Goal: Navigation & Orientation: Find specific page/section

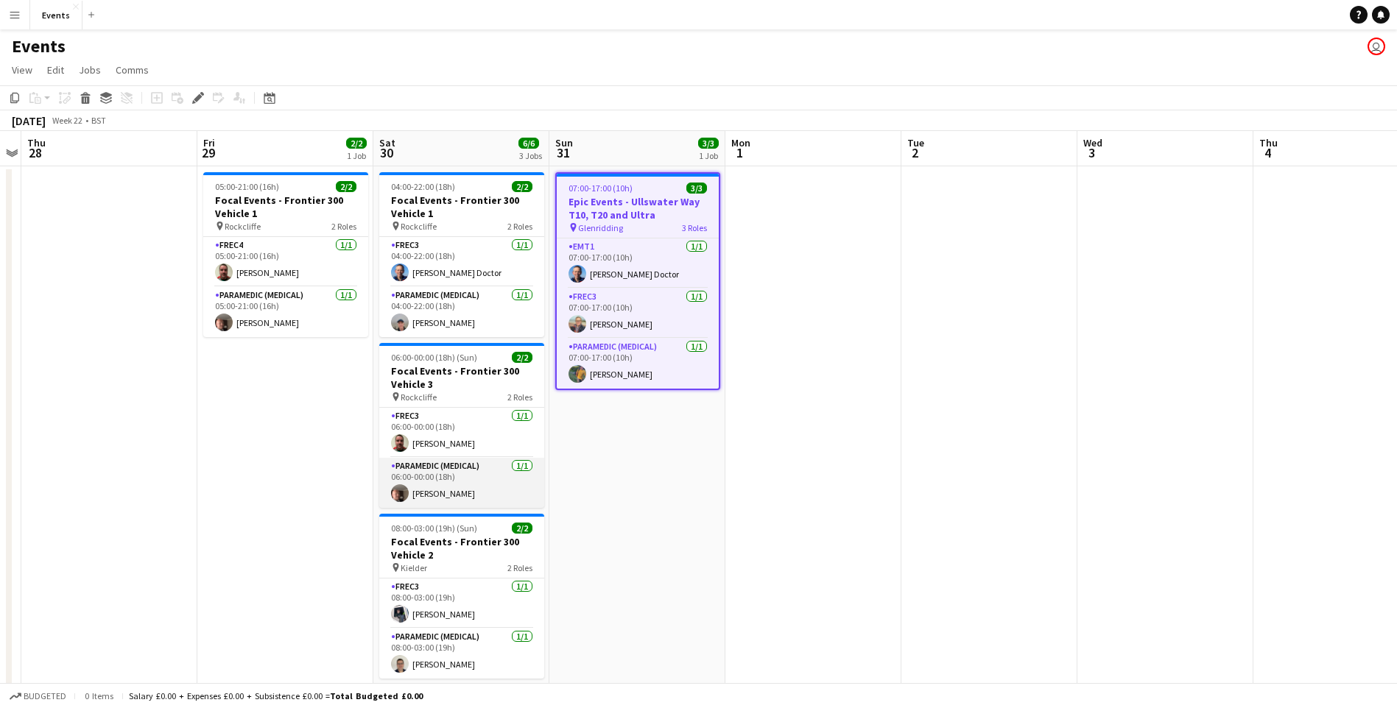
click at [532, 483] on app-card-role "Paramedic (Medical) [DATE] 06:00-00:00 (18h) [PERSON_NAME]" at bounding box center [461, 483] width 165 height 50
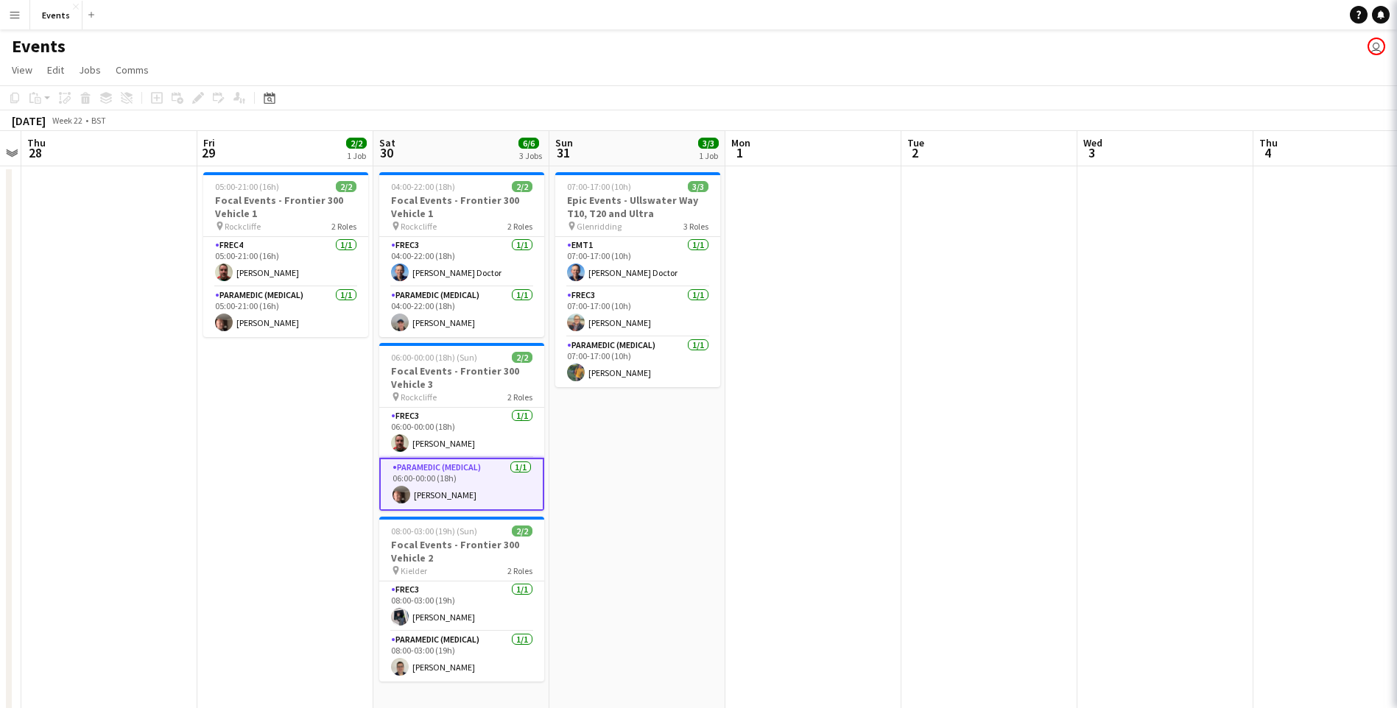
drag, startPoint x: 919, startPoint y: 531, endPoint x: 907, endPoint y: 534, distance: 12.1
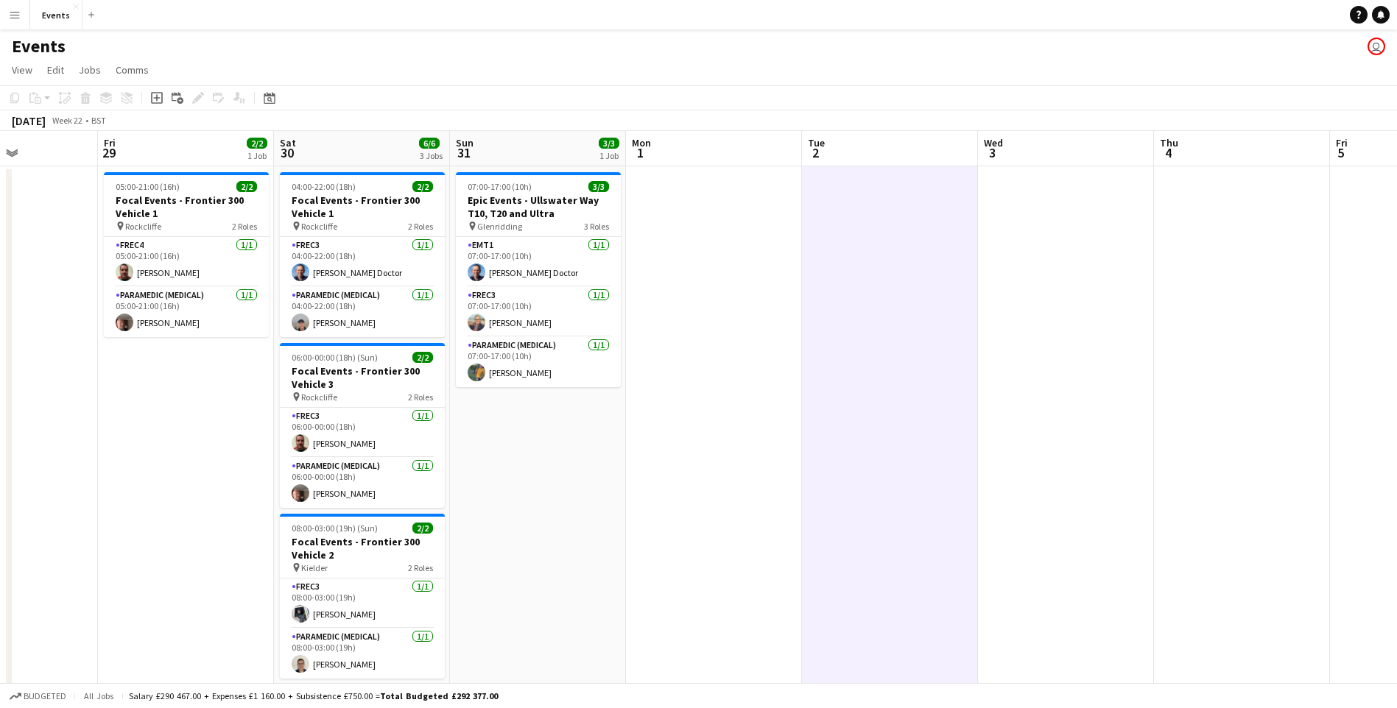
scroll to position [0, 362]
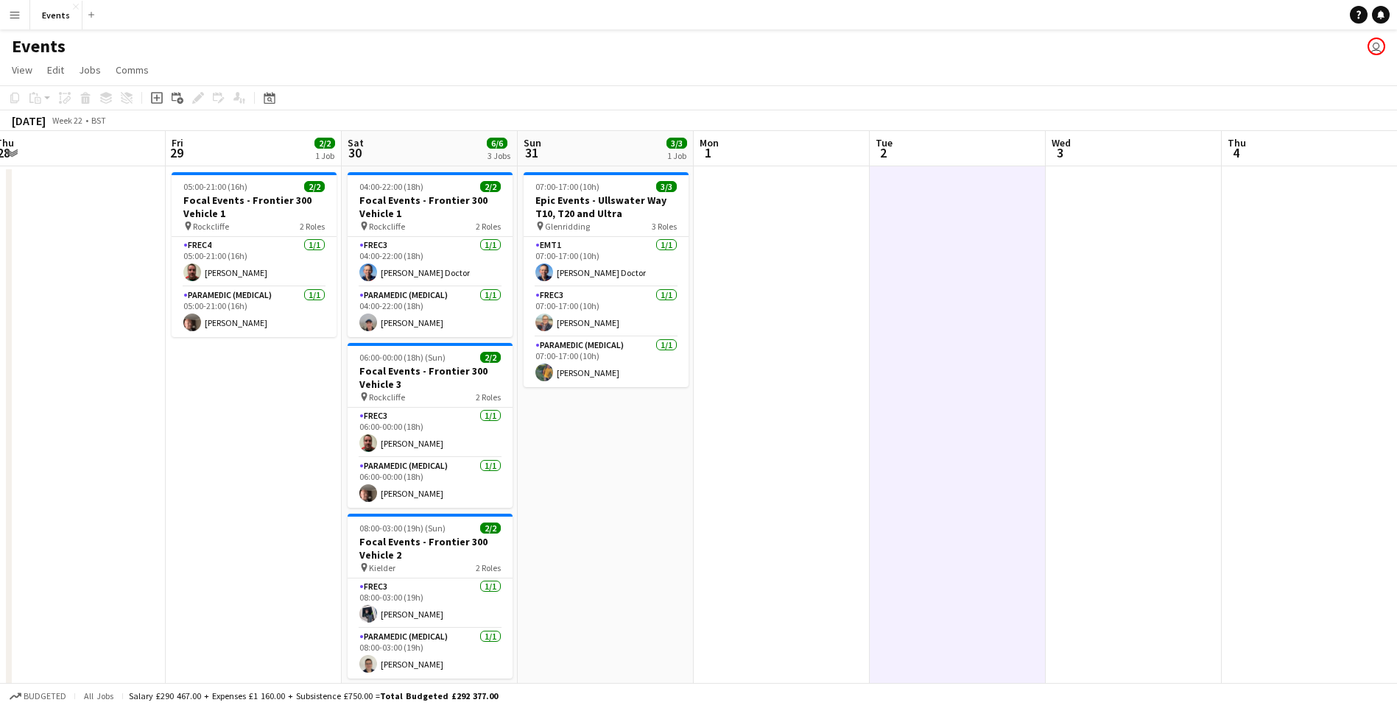
drag, startPoint x: 1057, startPoint y: 549, endPoint x: 1024, endPoint y: 496, distance: 62.5
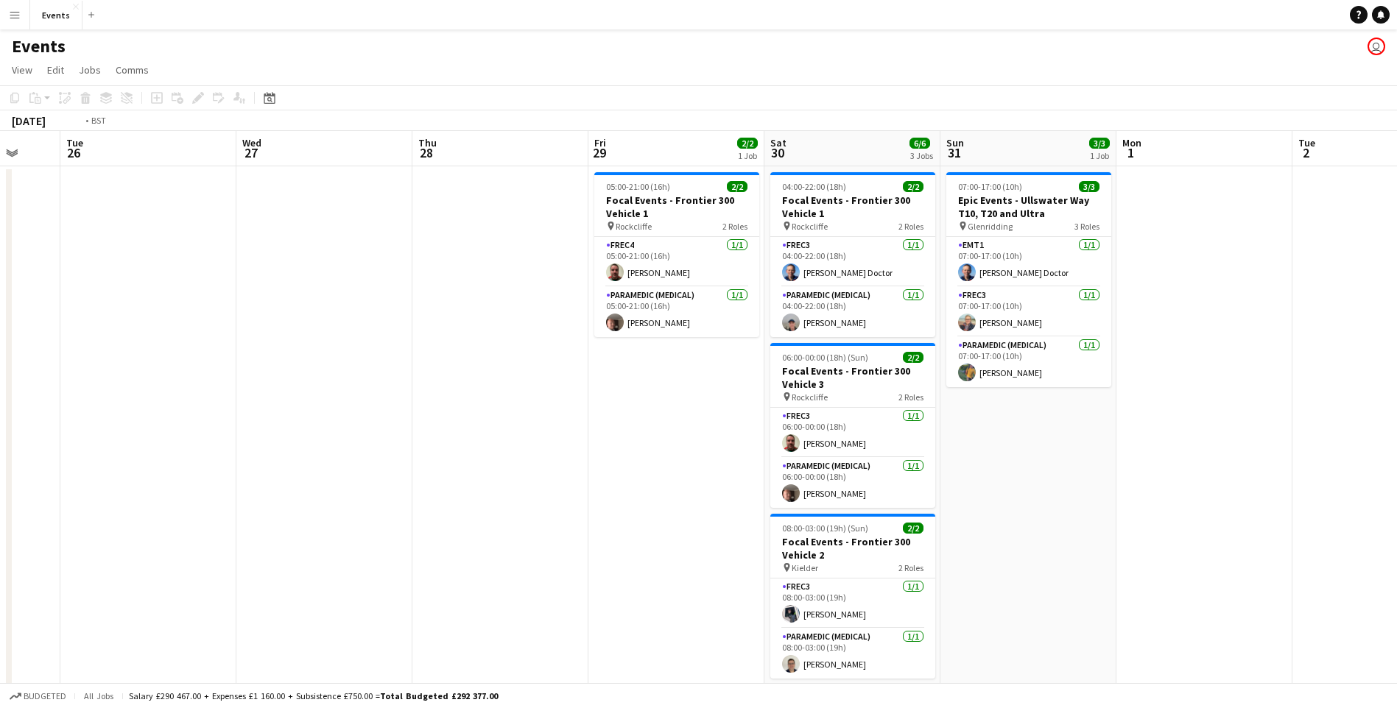
drag, startPoint x: 334, startPoint y: 506, endPoint x: 1108, endPoint y: 473, distance: 775.3
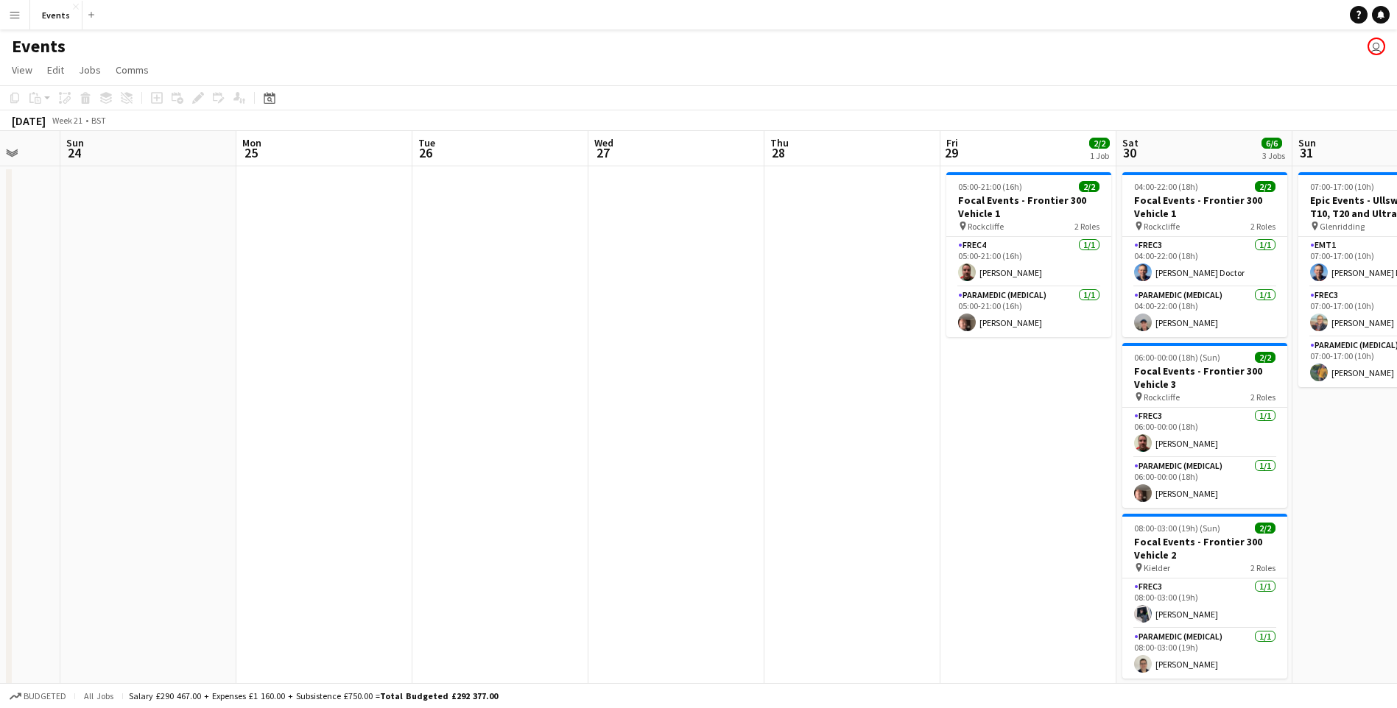
scroll to position [0, 381]
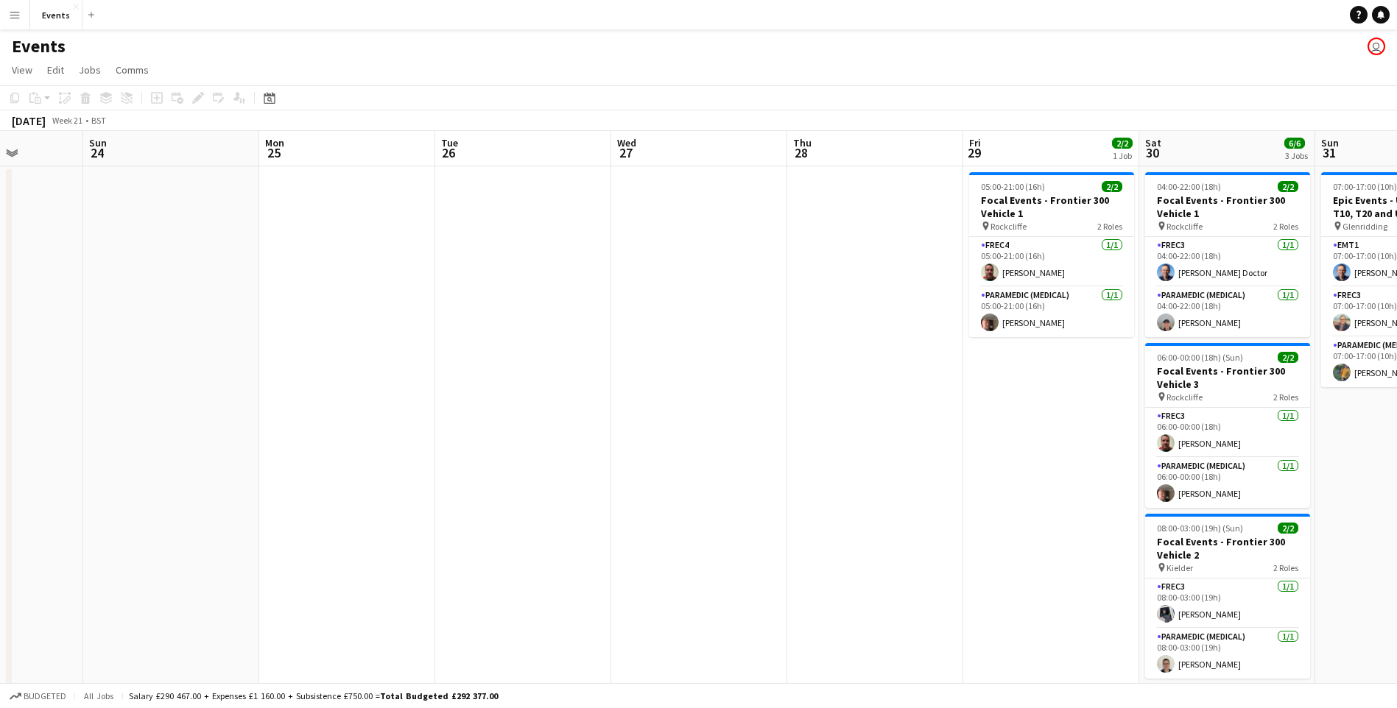
drag, startPoint x: 360, startPoint y: 370, endPoint x: 604, endPoint y: 232, distance: 279.9
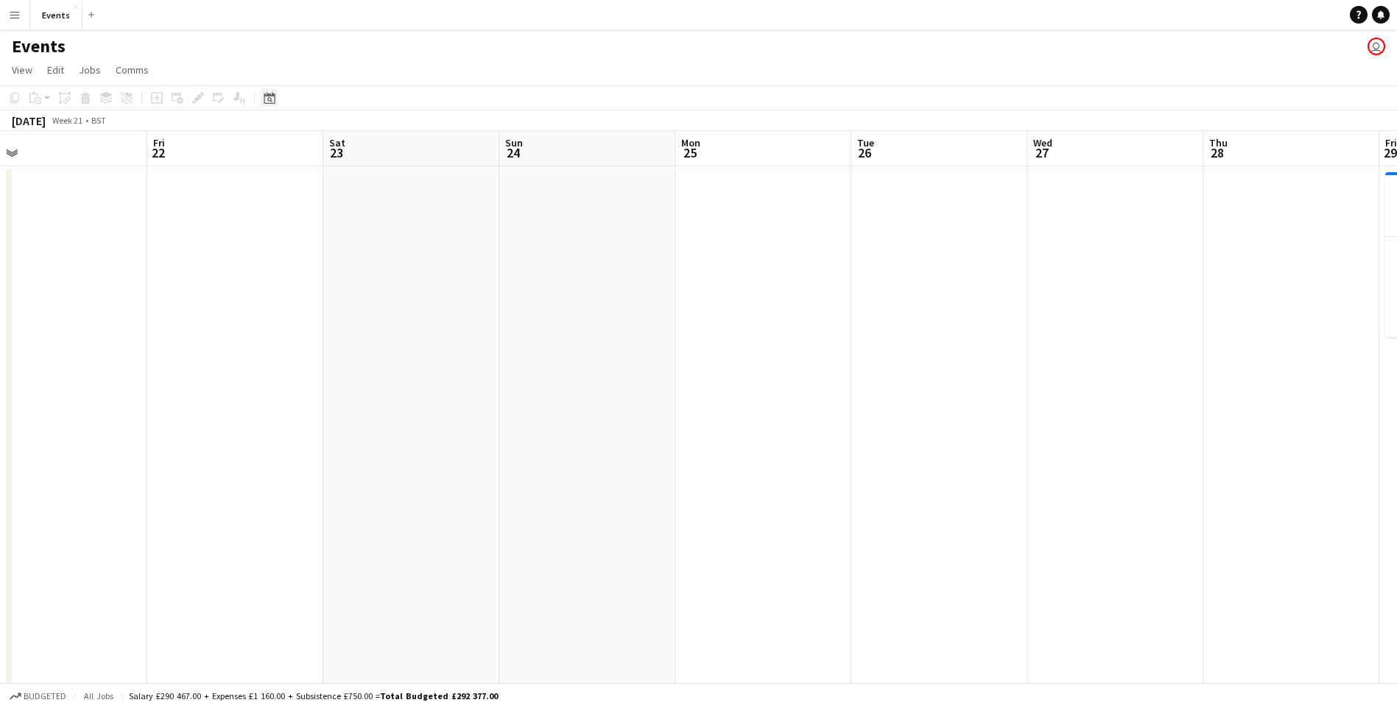
drag, startPoint x: 267, startPoint y: 81, endPoint x: 273, endPoint y: 98, distance: 17.9
click at [273, 98] on icon "Date picker" at bounding box center [270, 98] width 12 height 12
click at [308, 150] on span "[DATE]" at bounding box center [288, 148] width 38 height 13
click at [309, 228] on span "2025" at bounding box center [313, 225] width 30 height 18
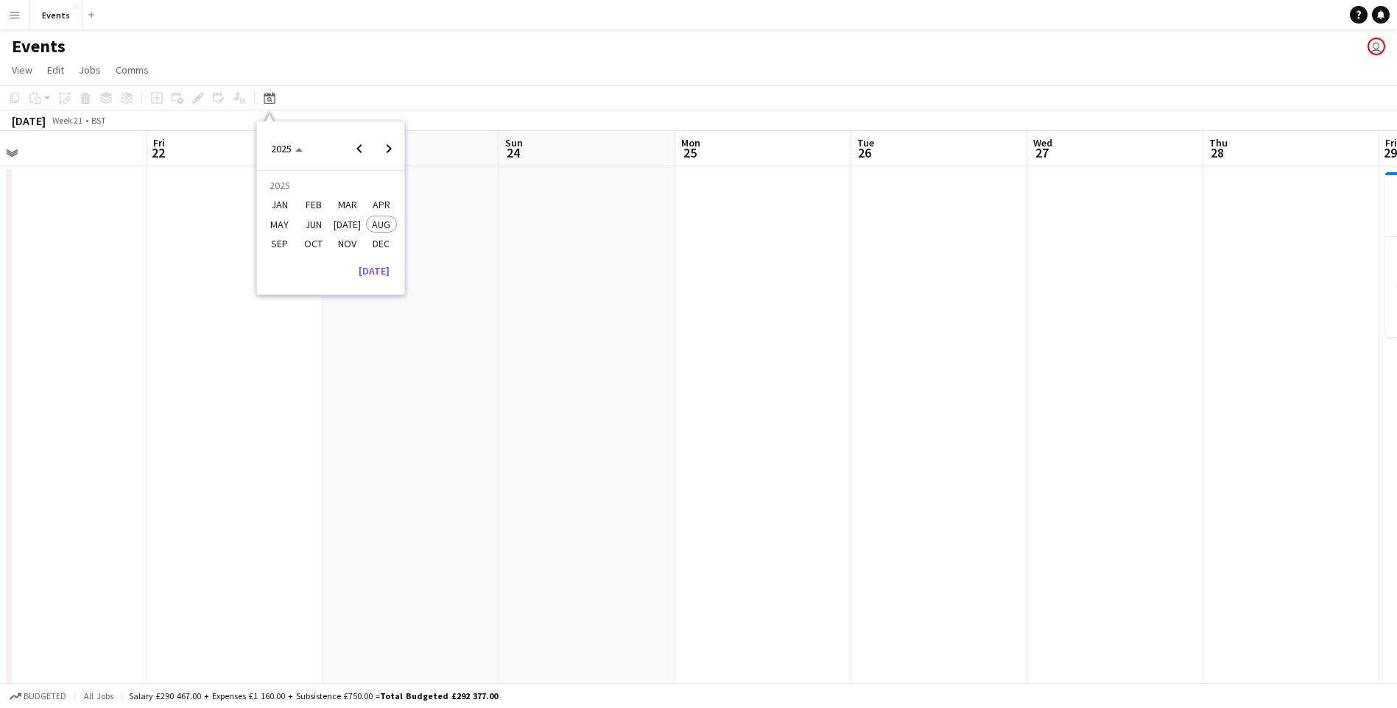
click at [289, 244] on span "SEP" at bounding box center [279, 244] width 30 height 18
click at [396, 261] on span "21" at bounding box center [389, 263] width 18 height 18
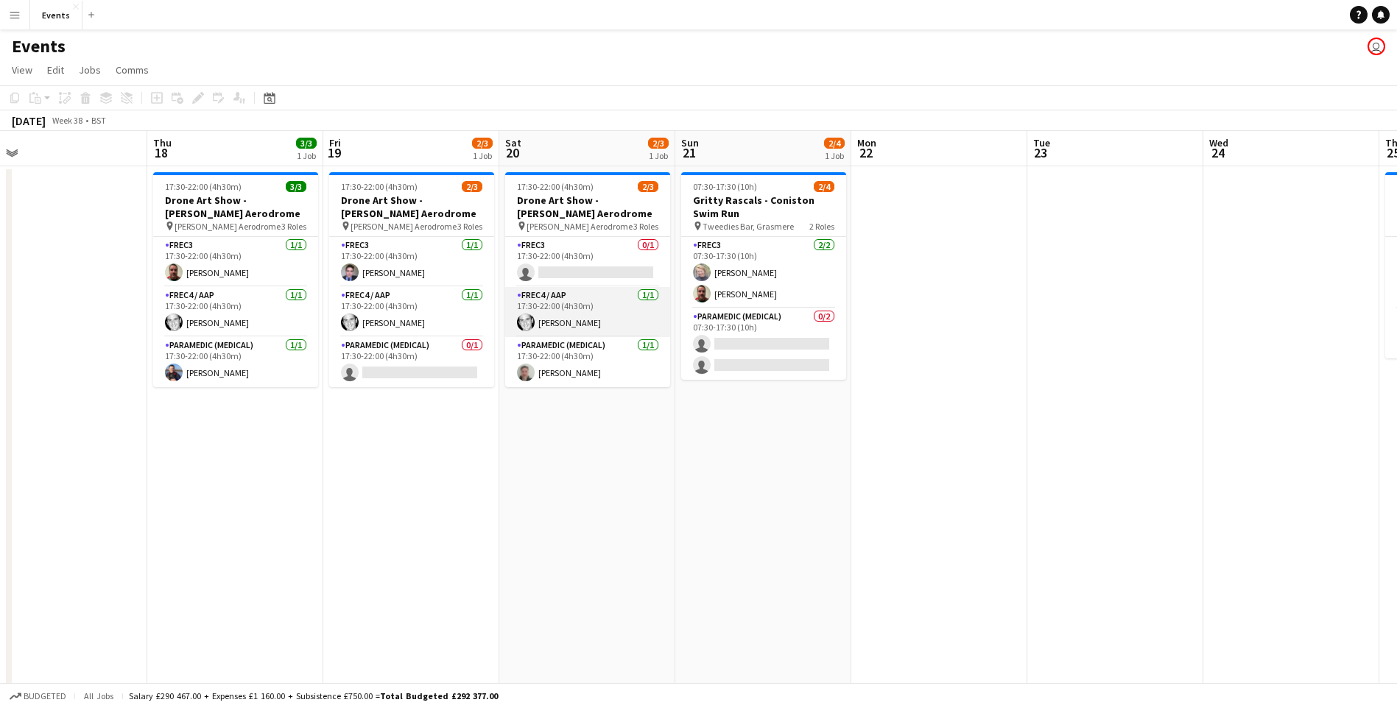
scroll to position [0, 507]
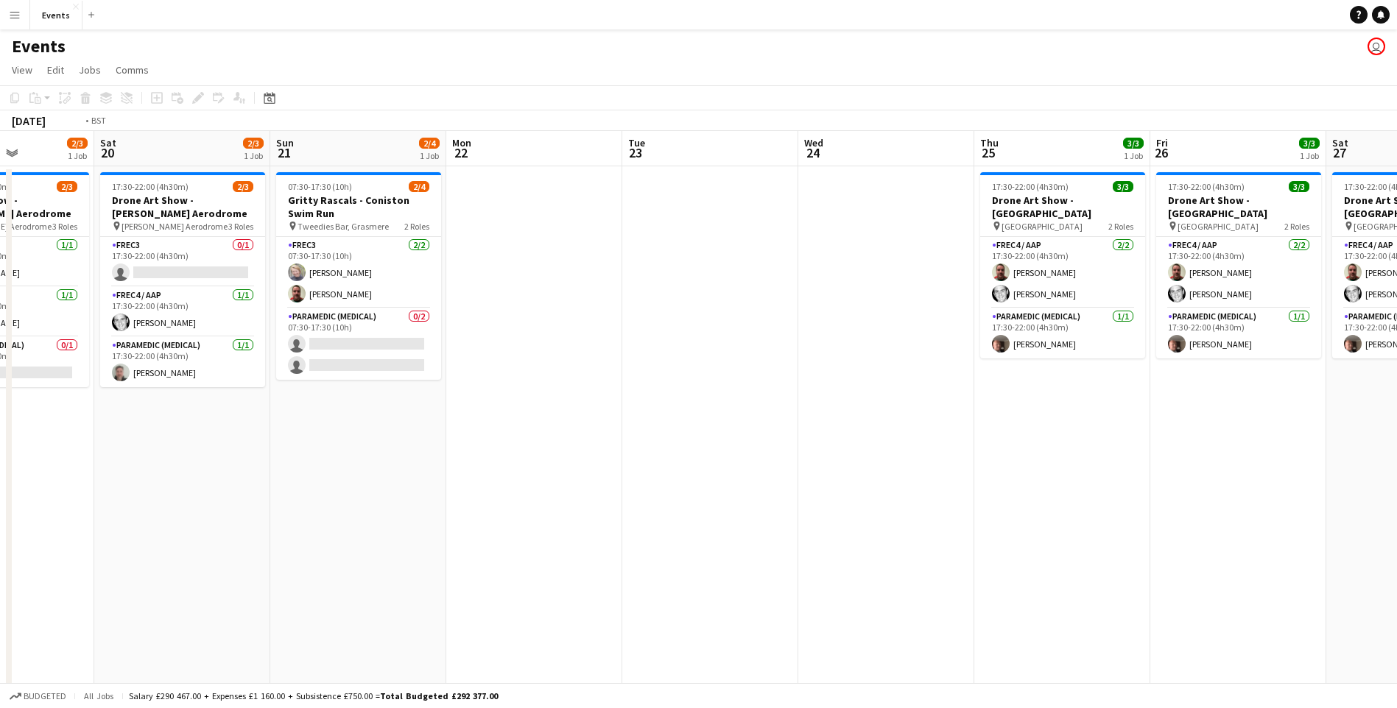
drag, startPoint x: 866, startPoint y: 512, endPoint x: 59, endPoint y: 551, distance: 807.9
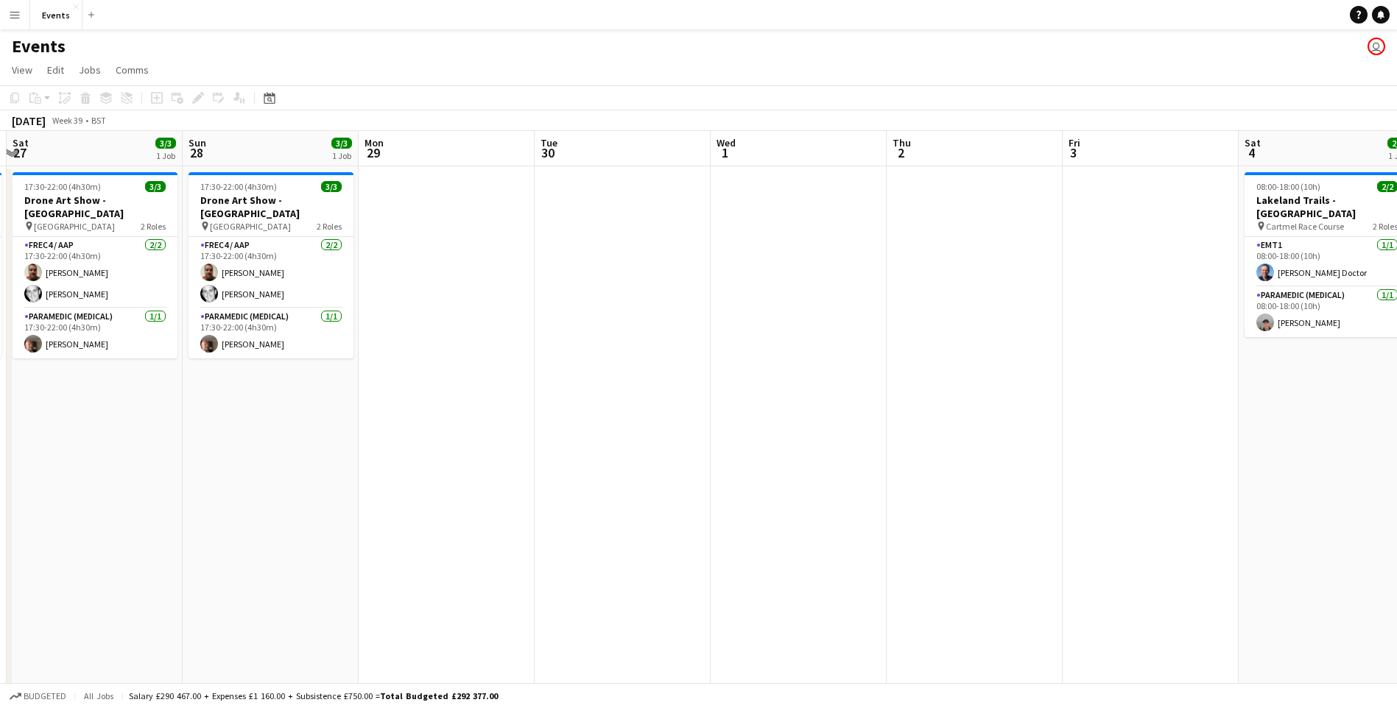
drag, startPoint x: 839, startPoint y: 529, endPoint x: -3, endPoint y: 504, distance: 842.7
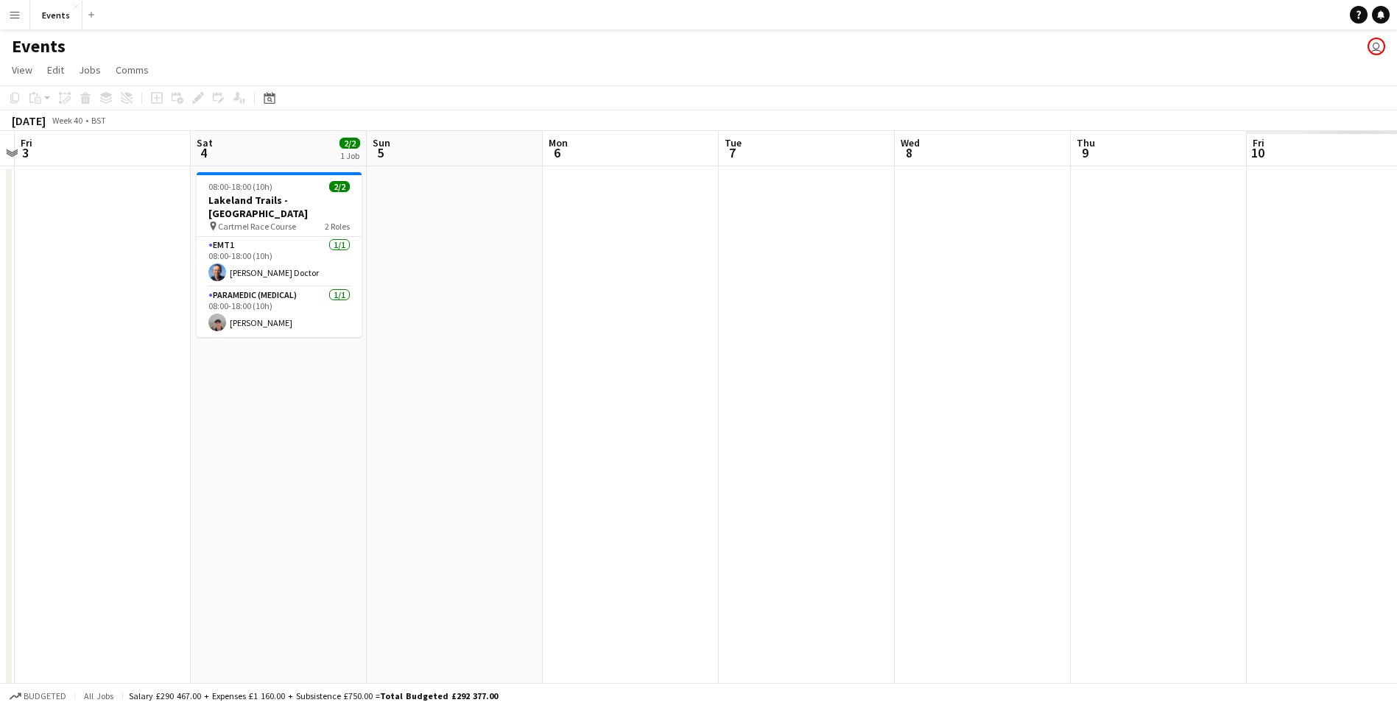
scroll to position [0, 491]
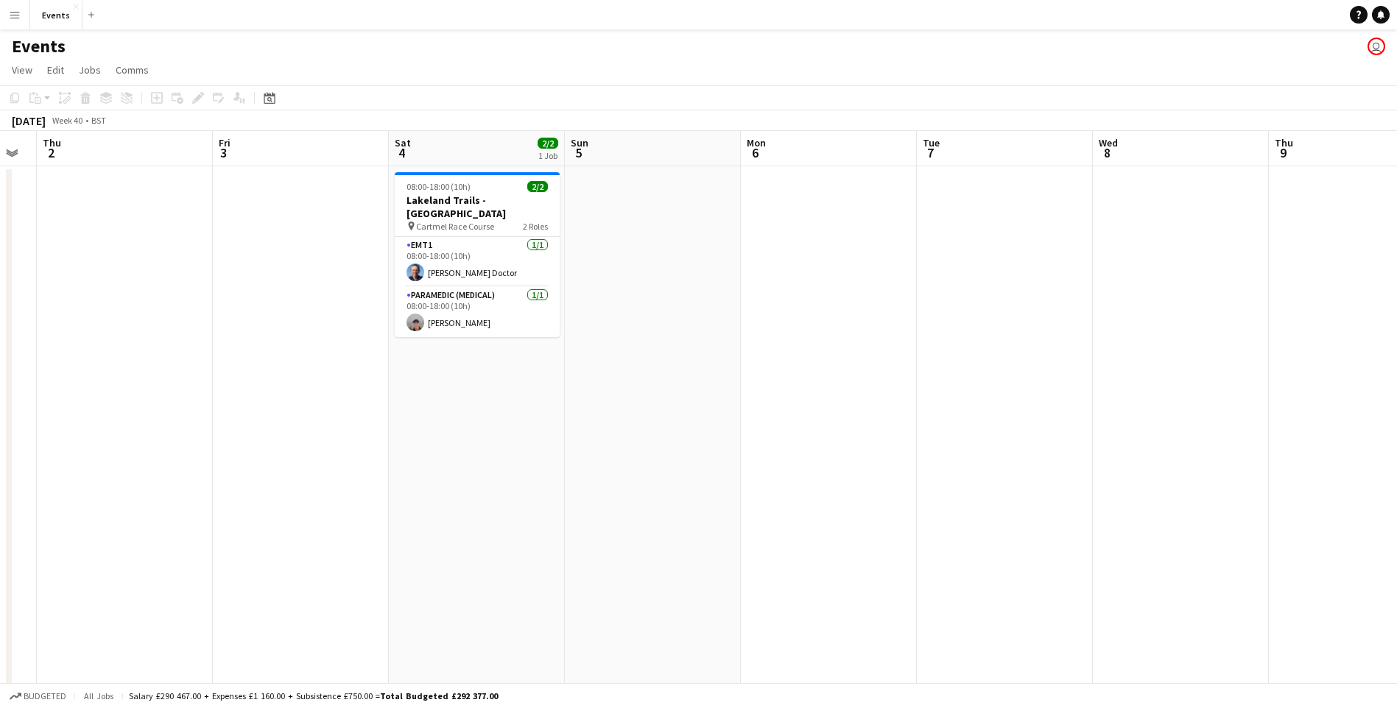
drag, startPoint x: 959, startPoint y: 554, endPoint x: 278, endPoint y: 500, distance: 682.5
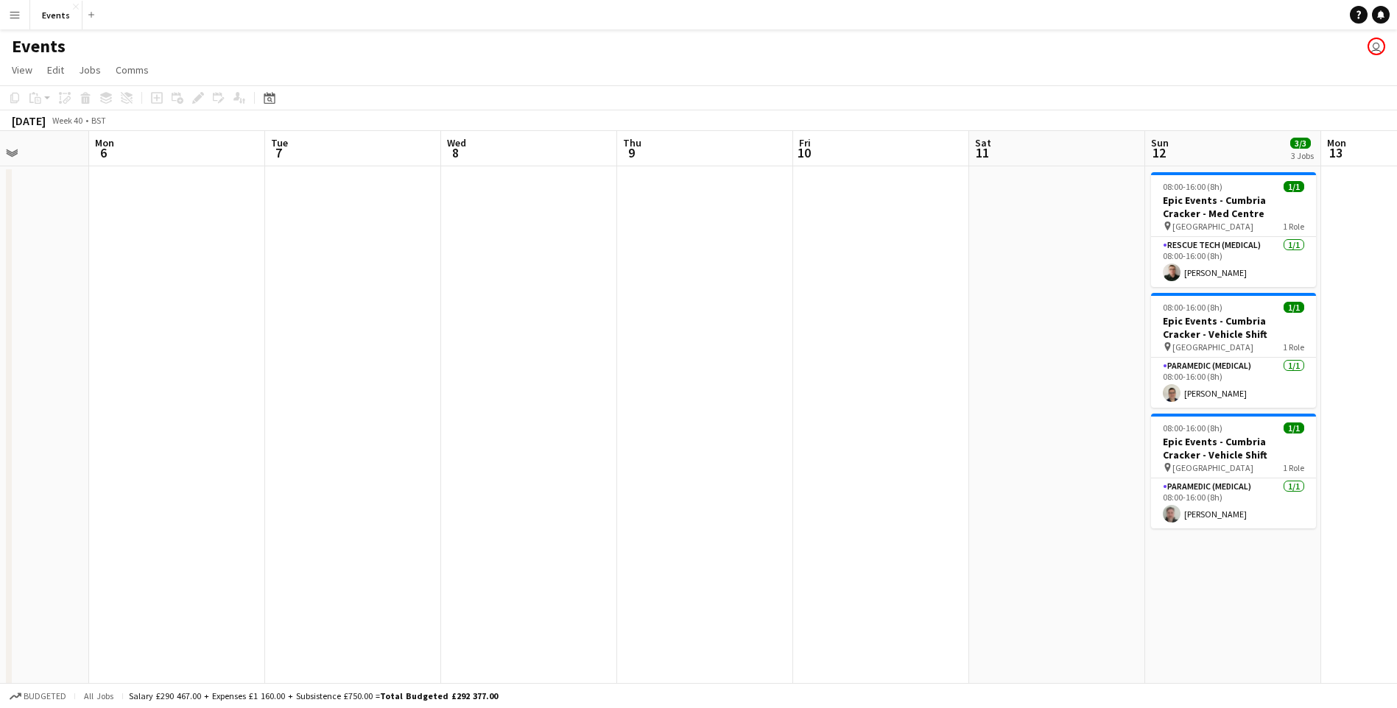
drag, startPoint x: 80, startPoint y: 489, endPoint x: 352, endPoint y: 515, distance: 272.9
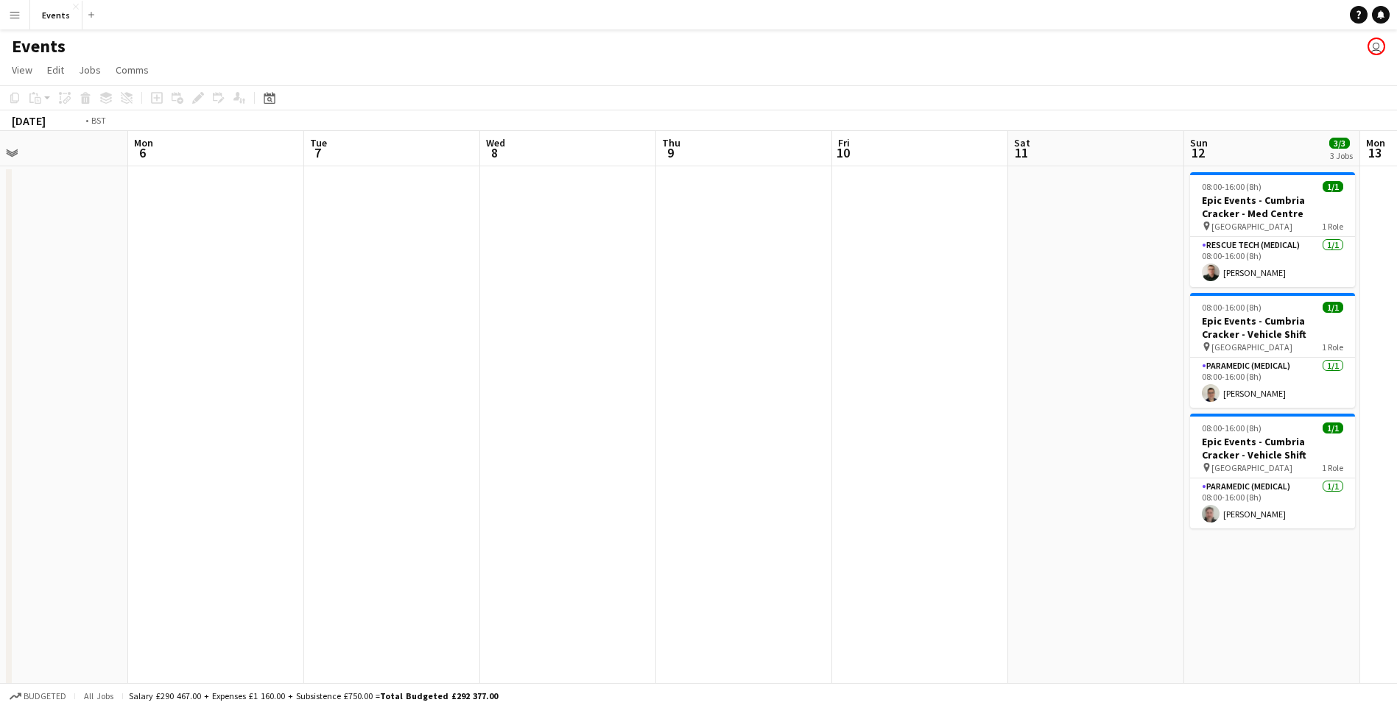
scroll to position [0, 510]
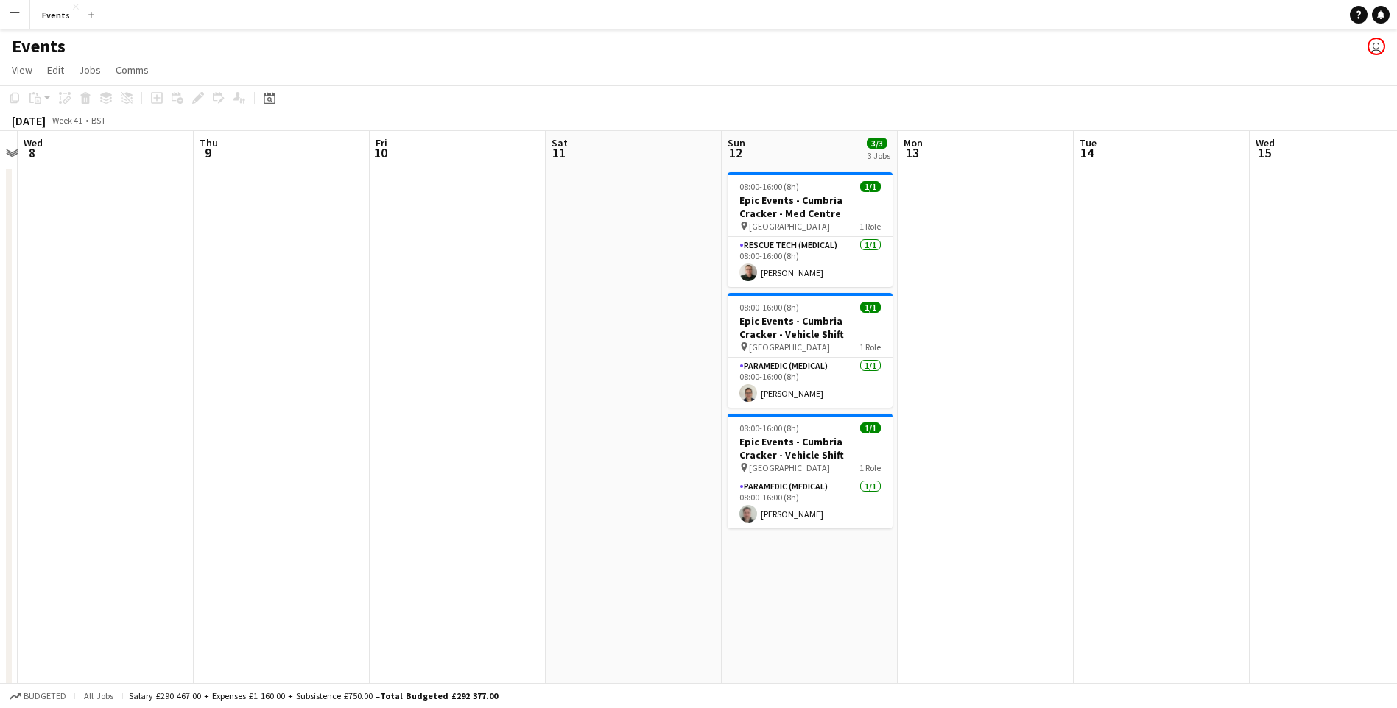
drag, startPoint x: 498, startPoint y: 524, endPoint x: -3, endPoint y: 490, distance: 501.9
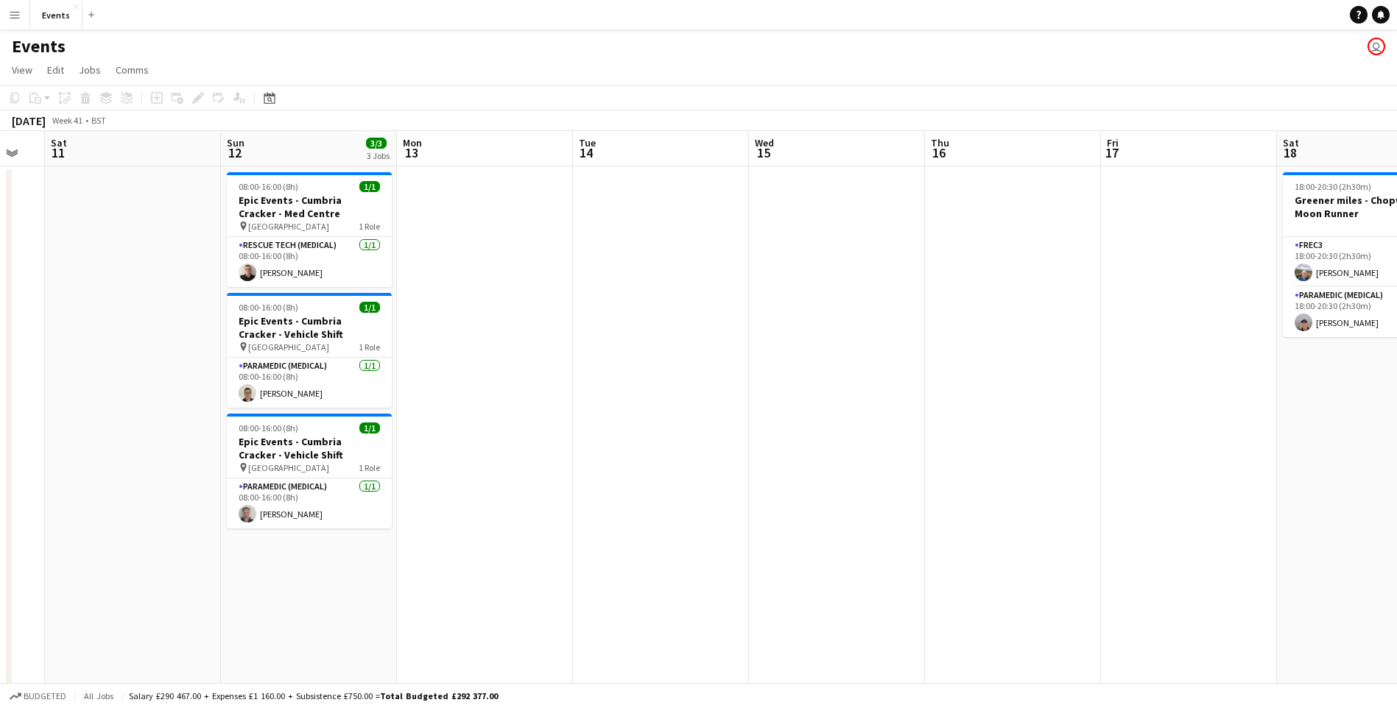
drag, startPoint x: 870, startPoint y: 517, endPoint x: 82, endPoint y: 496, distance: 788.2
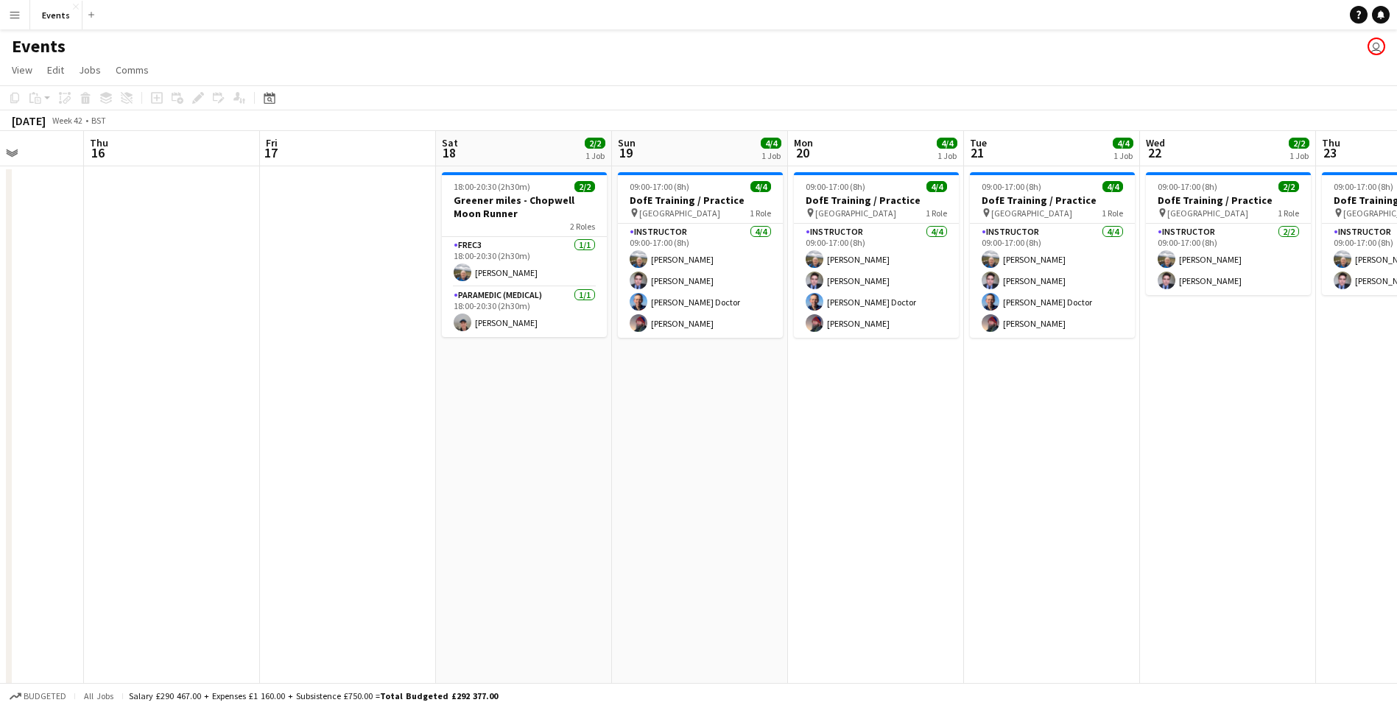
drag, startPoint x: 851, startPoint y: 521, endPoint x: 378, endPoint y: 506, distance: 473.7
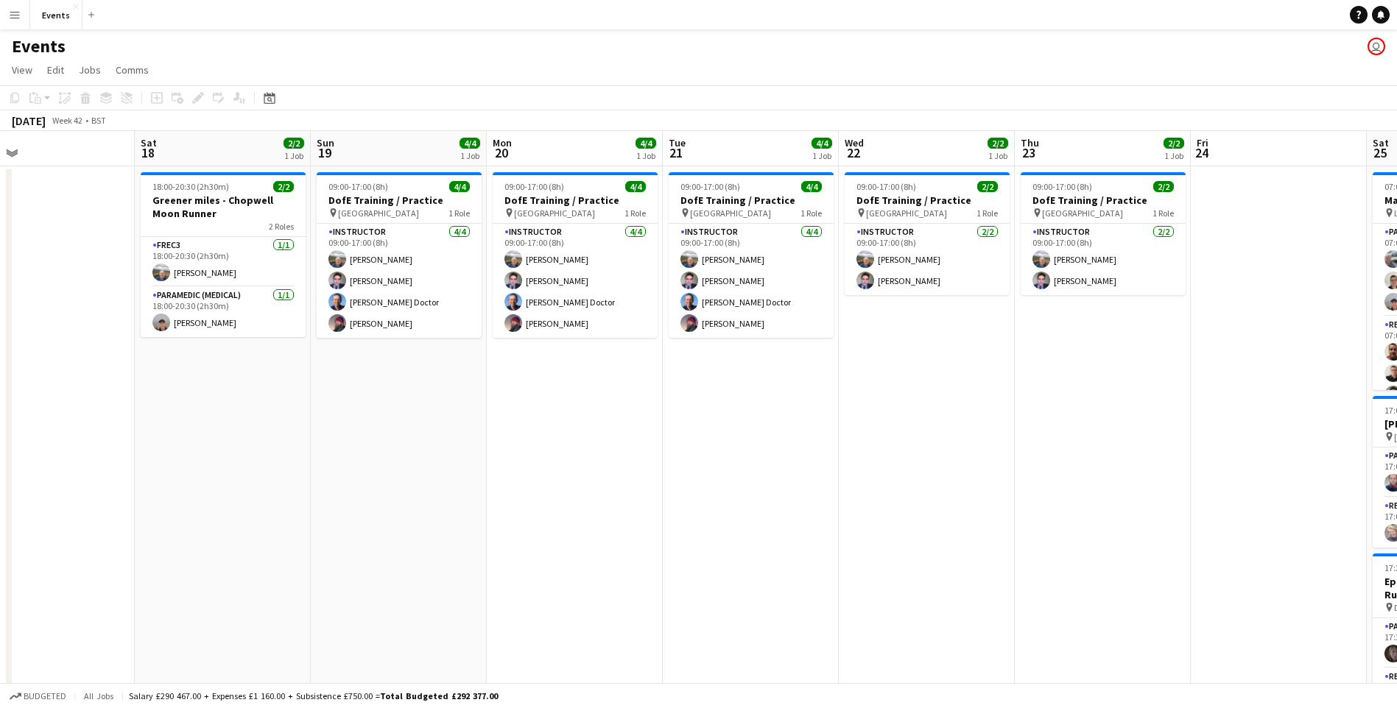
drag, startPoint x: 993, startPoint y: 526, endPoint x: 691, endPoint y: 535, distance: 301.3
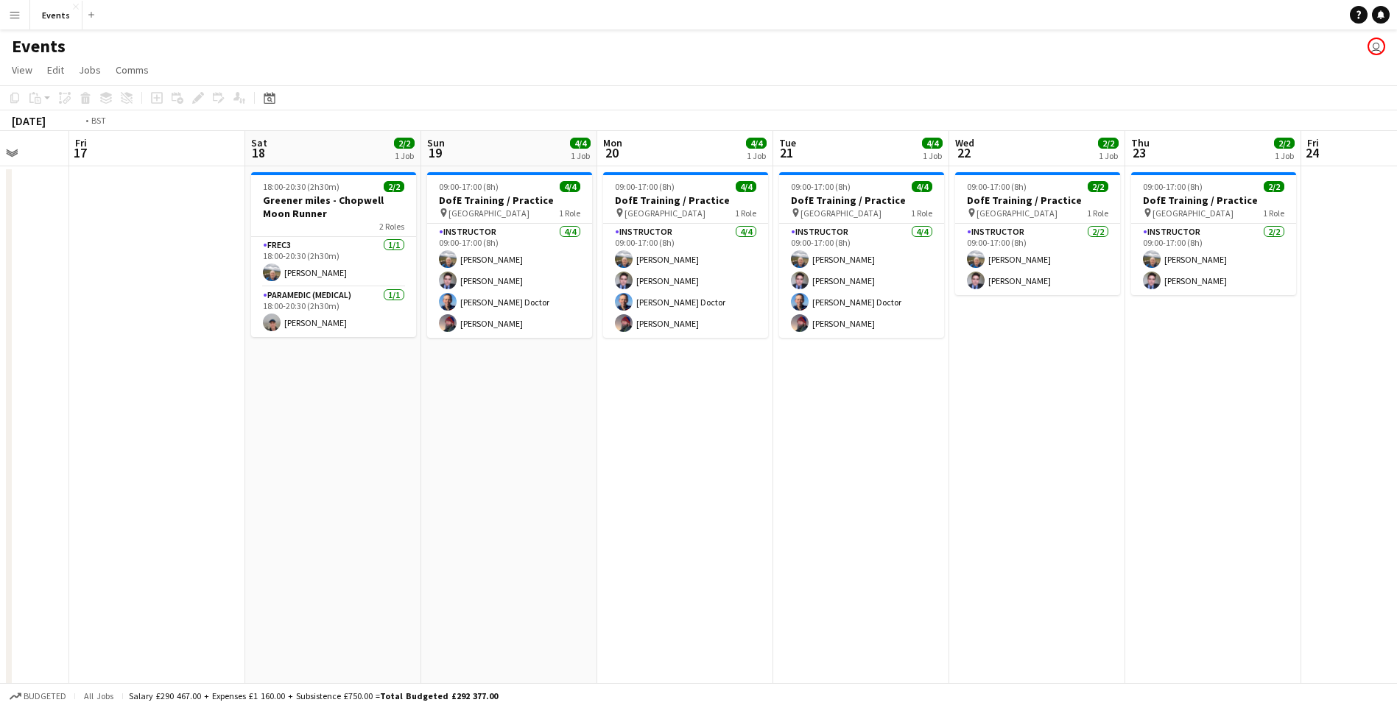
scroll to position [0, 515]
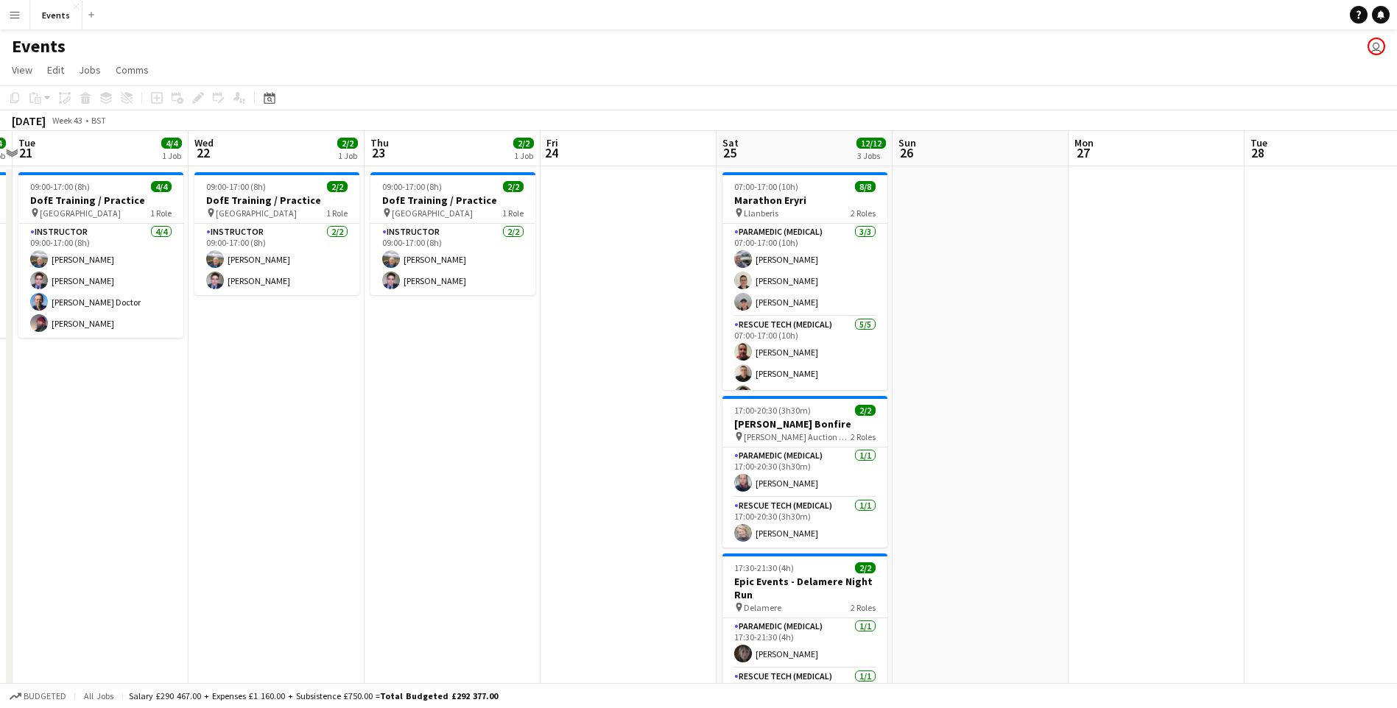
drag, startPoint x: 987, startPoint y: 546, endPoint x: 366, endPoint y: 504, distance: 622.2
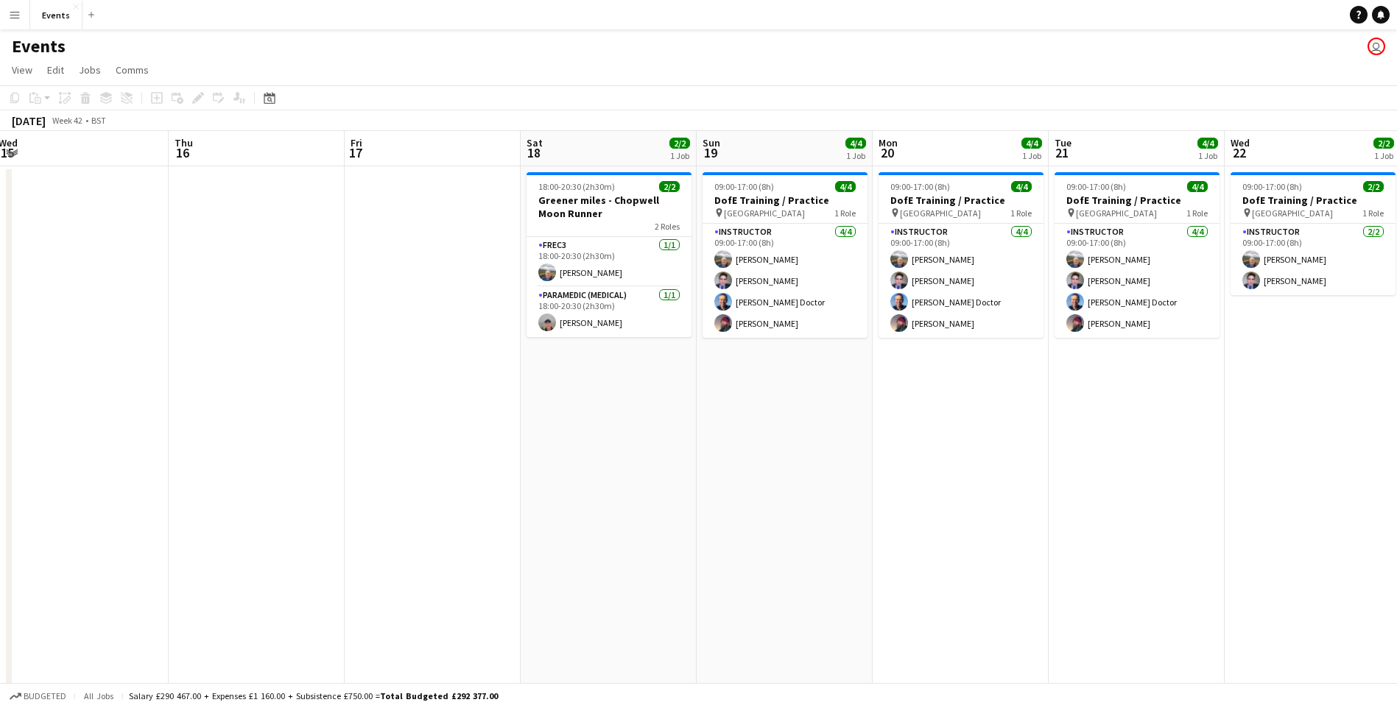
drag, startPoint x: 350, startPoint y: 500, endPoint x: 1387, endPoint y: 488, distance: 1036.1
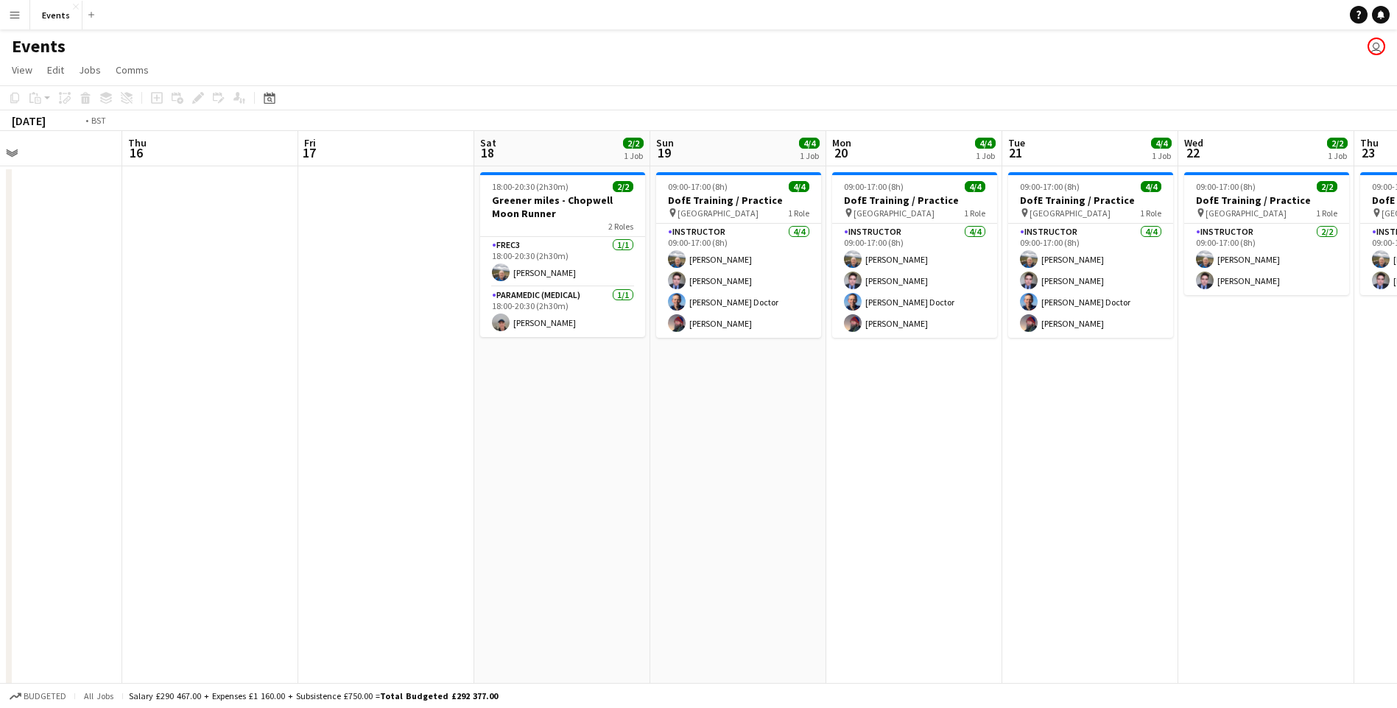
drag, startPoint x: 391, startPoint y: 537, endPoint x: 1329, endPoint y: 541, distance: 938.1
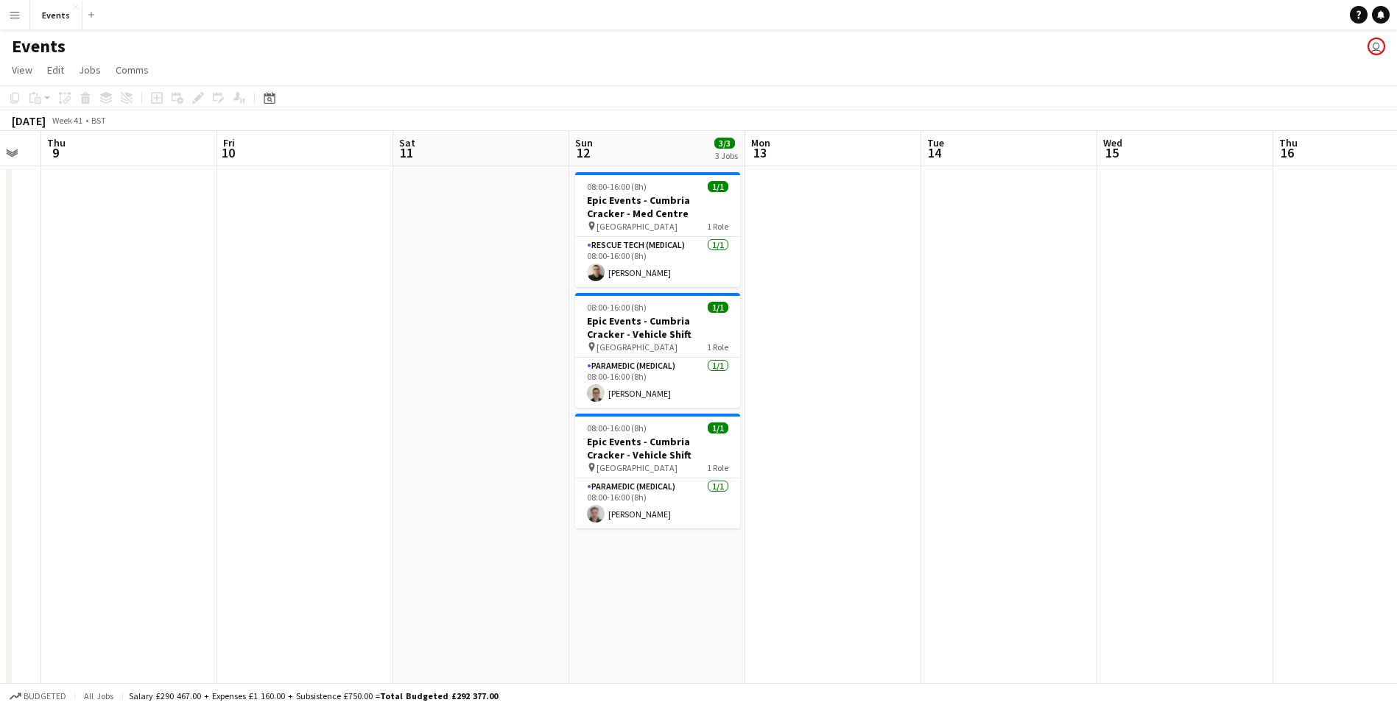
drag, startPoint x: 697, startPoint y: 510, endPoint x: 1179, endPoint y: 524, distance: 482.5
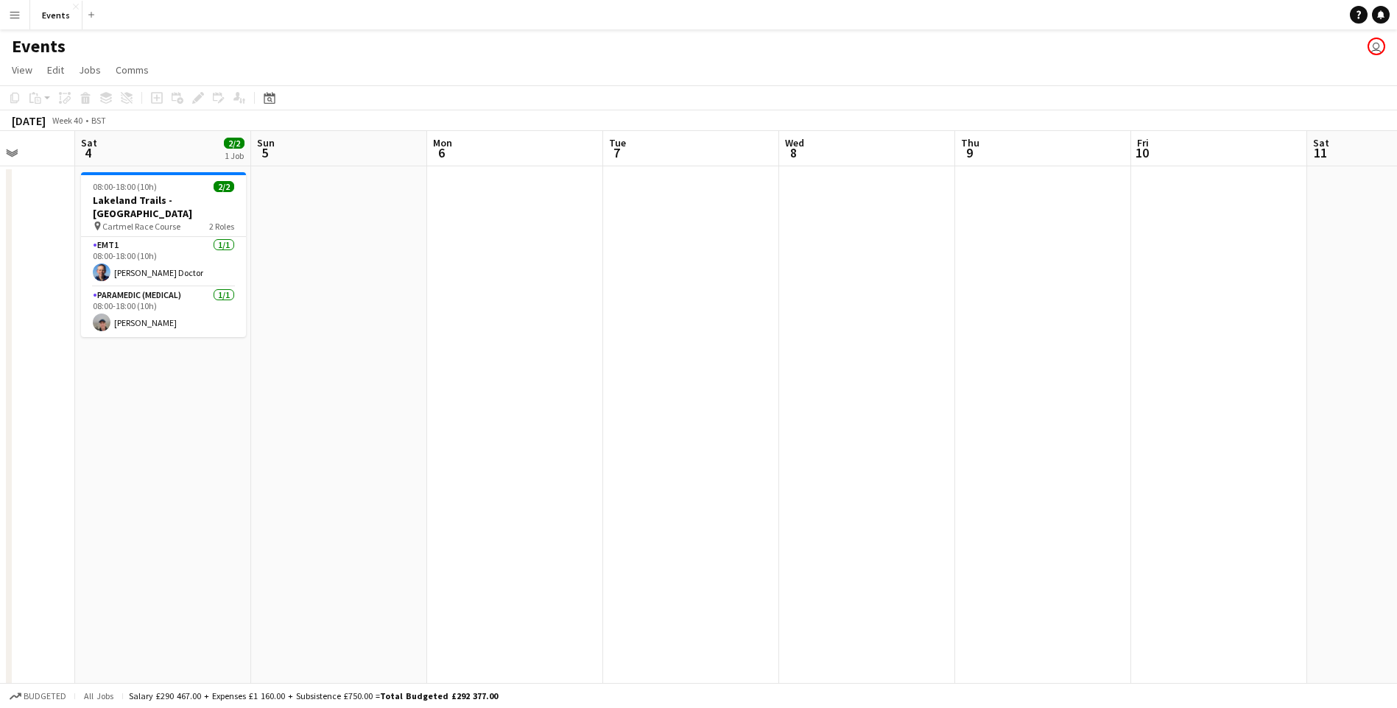
drag, startPoint x: 532, startPoint y: 439, endPoint x: 1035, endPoint y: 473, distance: 504.1
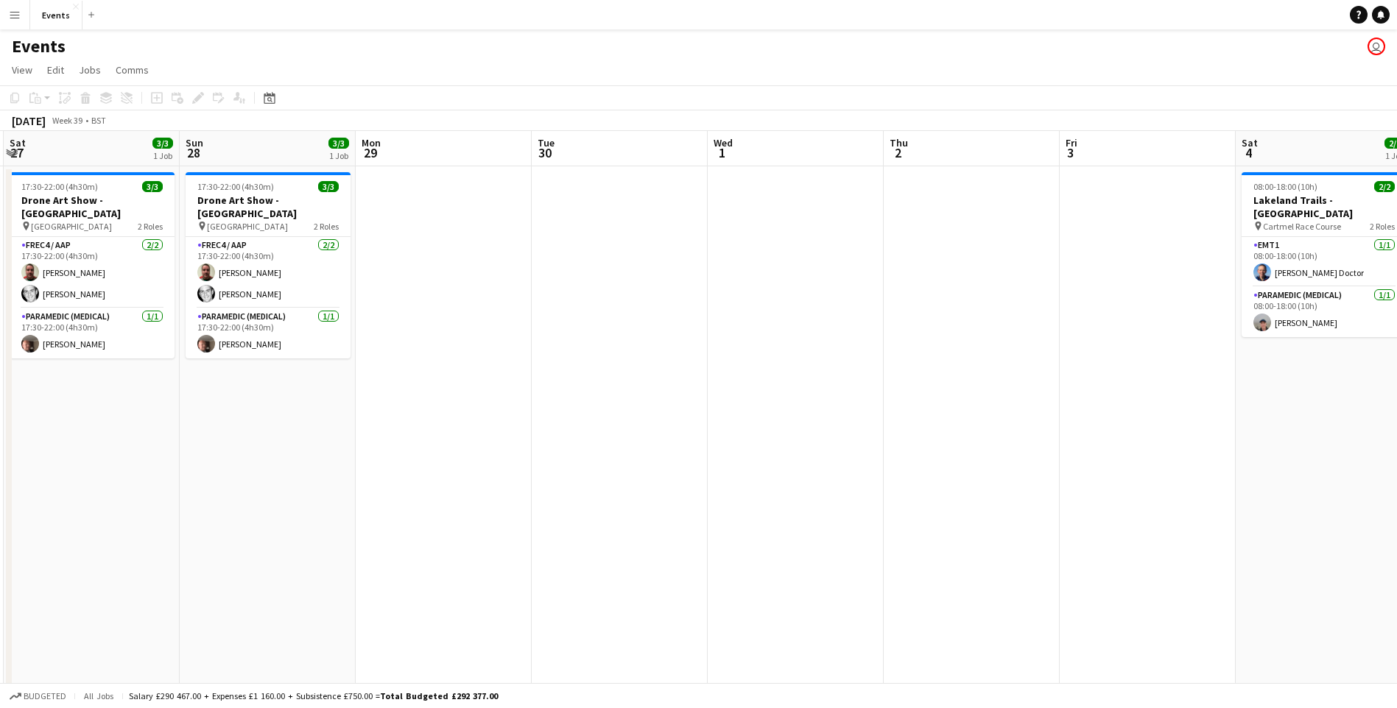
drag, startPoint x: 590, startPoint y: 465, endPoint x: 1305, endPoint y: 494, distance: 715.6
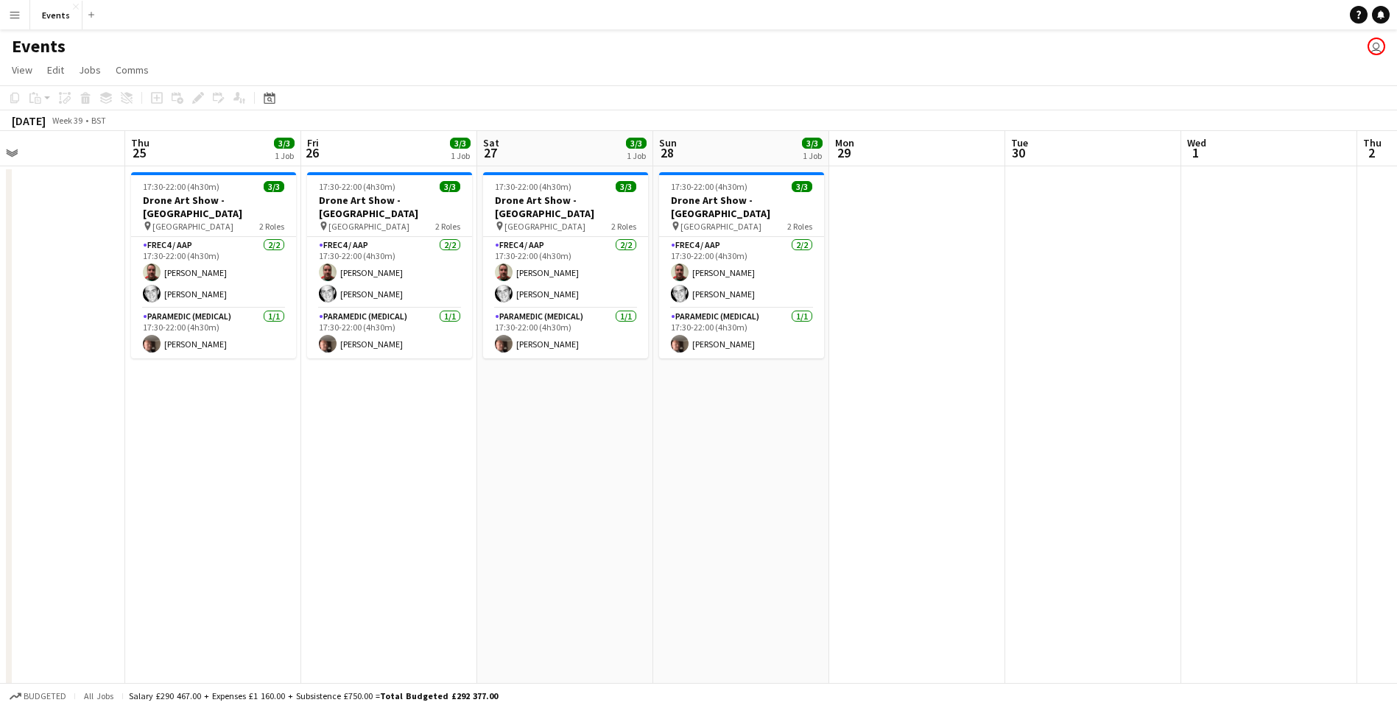
drag, startPoint x: 1135, startPoint y: 568, endPoint x: 1202, endPoint y: 568, distance: 67.0
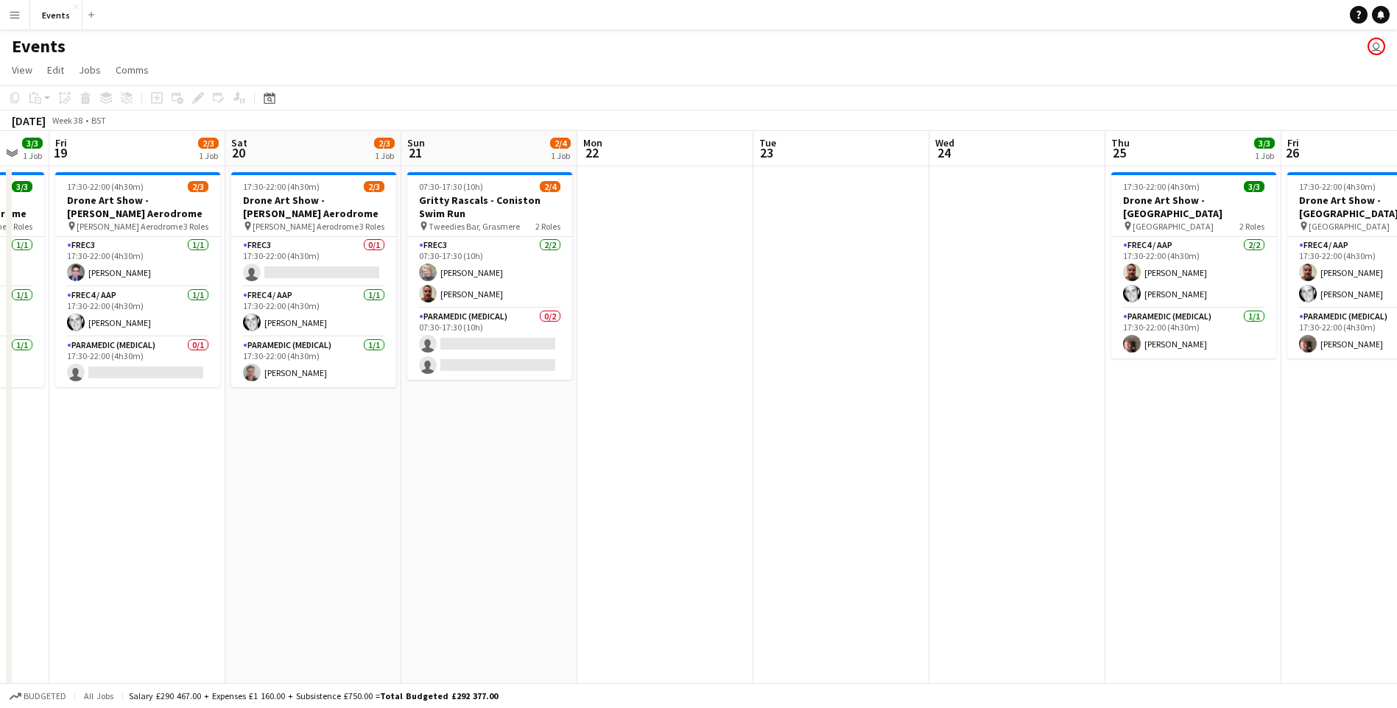
drag, startPoint x: 1149, startPoint y: 501, endPoint x: 1227, endPoint y: 515, distance: 79.3
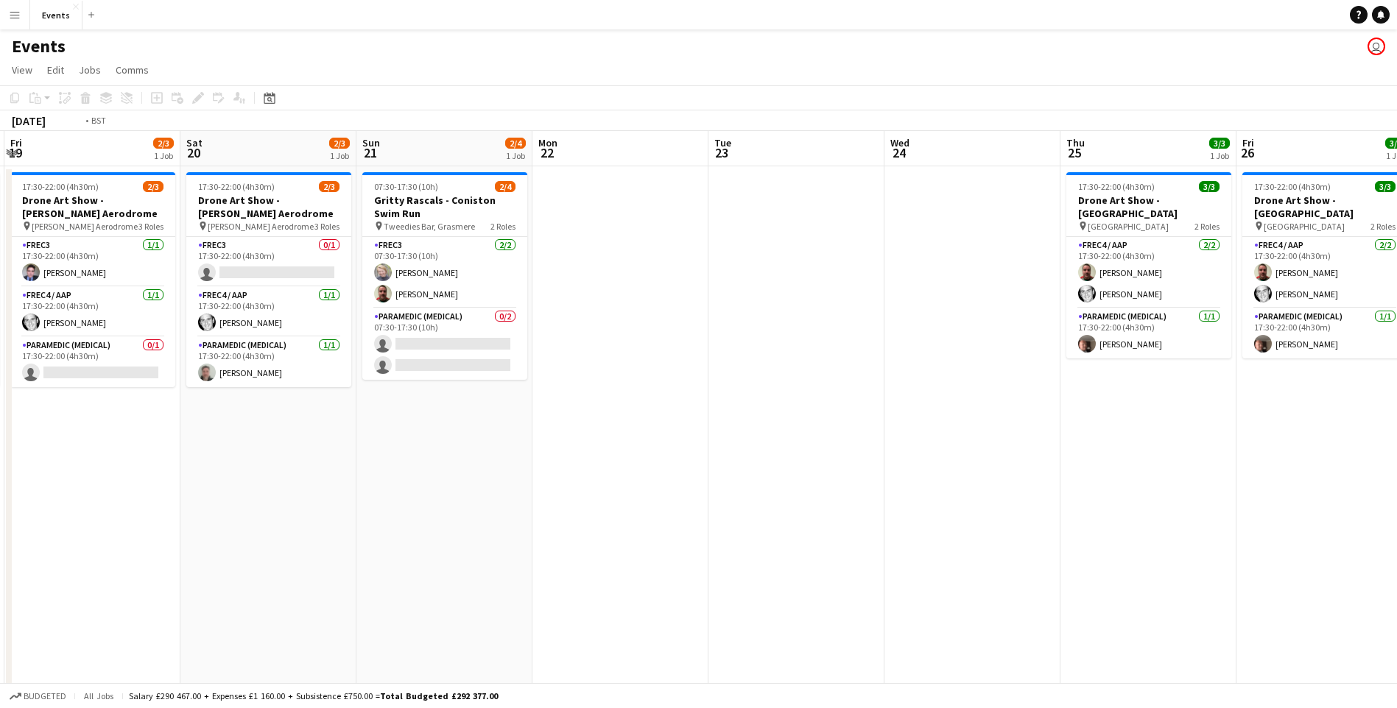
drag, startPoint x: 530, startPoint y: 524, endPoint x: 1197, endPoint y: 532, distance: 667.2
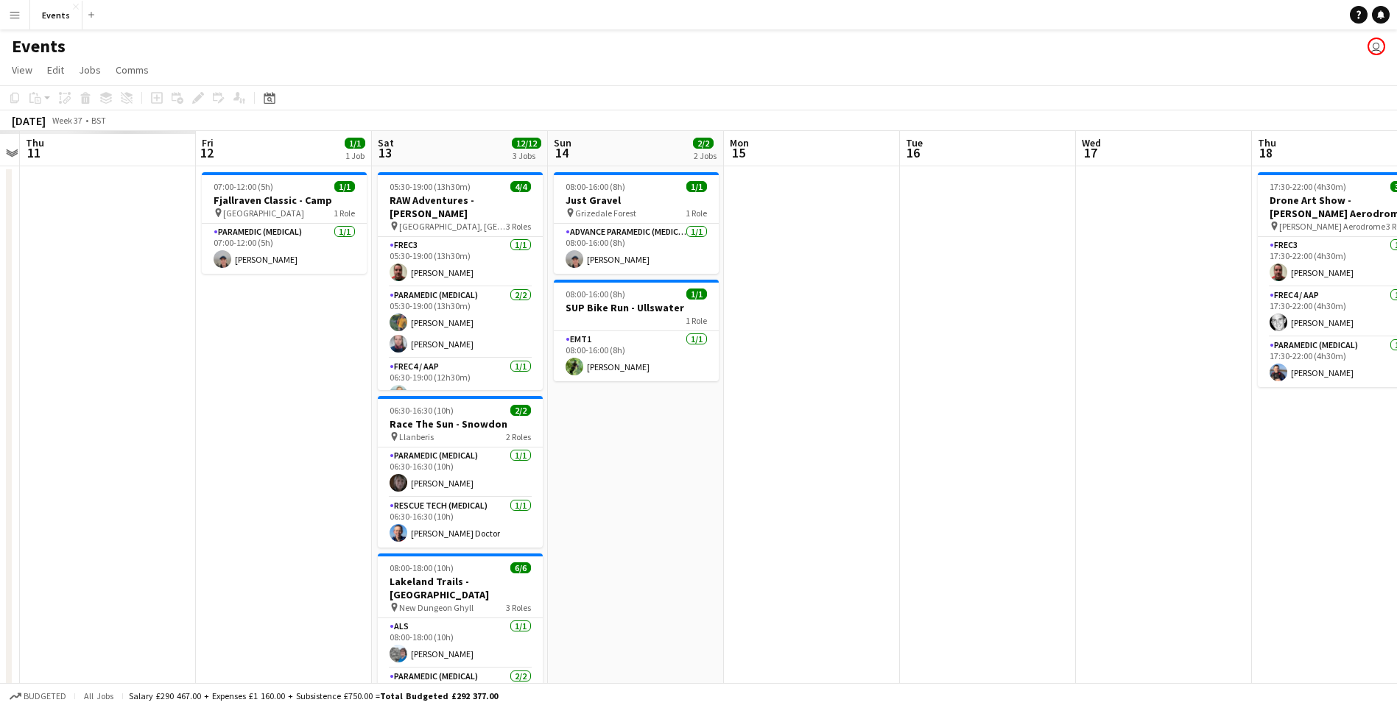
drag, startPoint x: 248, startPoint y: 531, endPoint x: 1126, endPoint y: 510, distance: 878.0
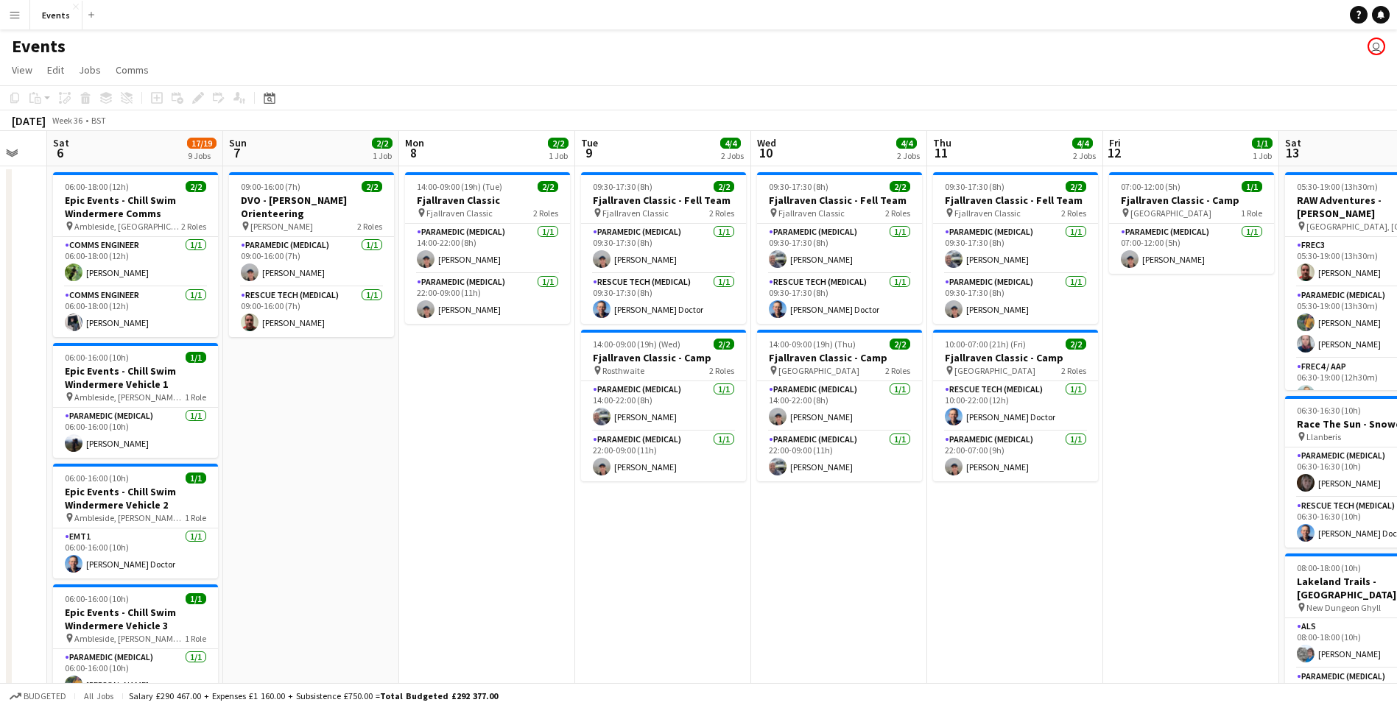
drag, startPoint x: 445, startPoint y: 504, endPoint x: 1176, endPoint y: 524, distance: 731.4
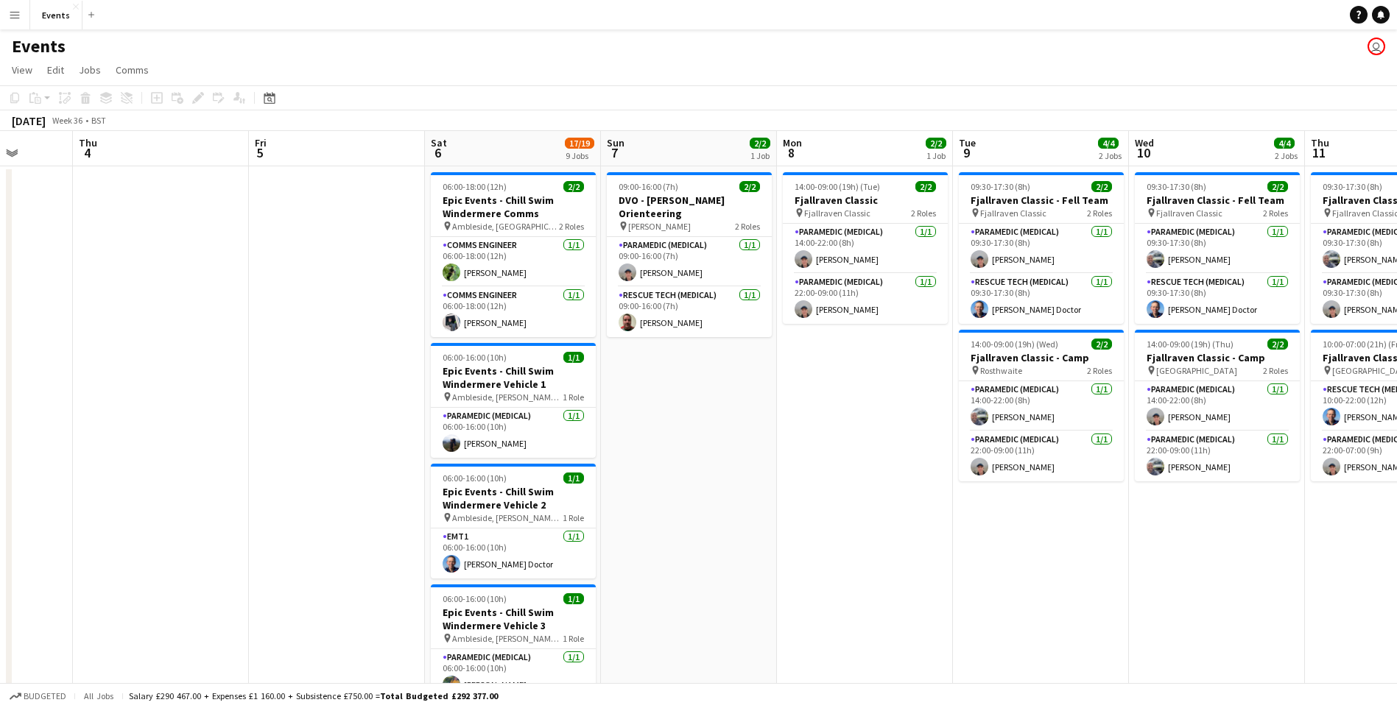
scroll to position [0, 439]
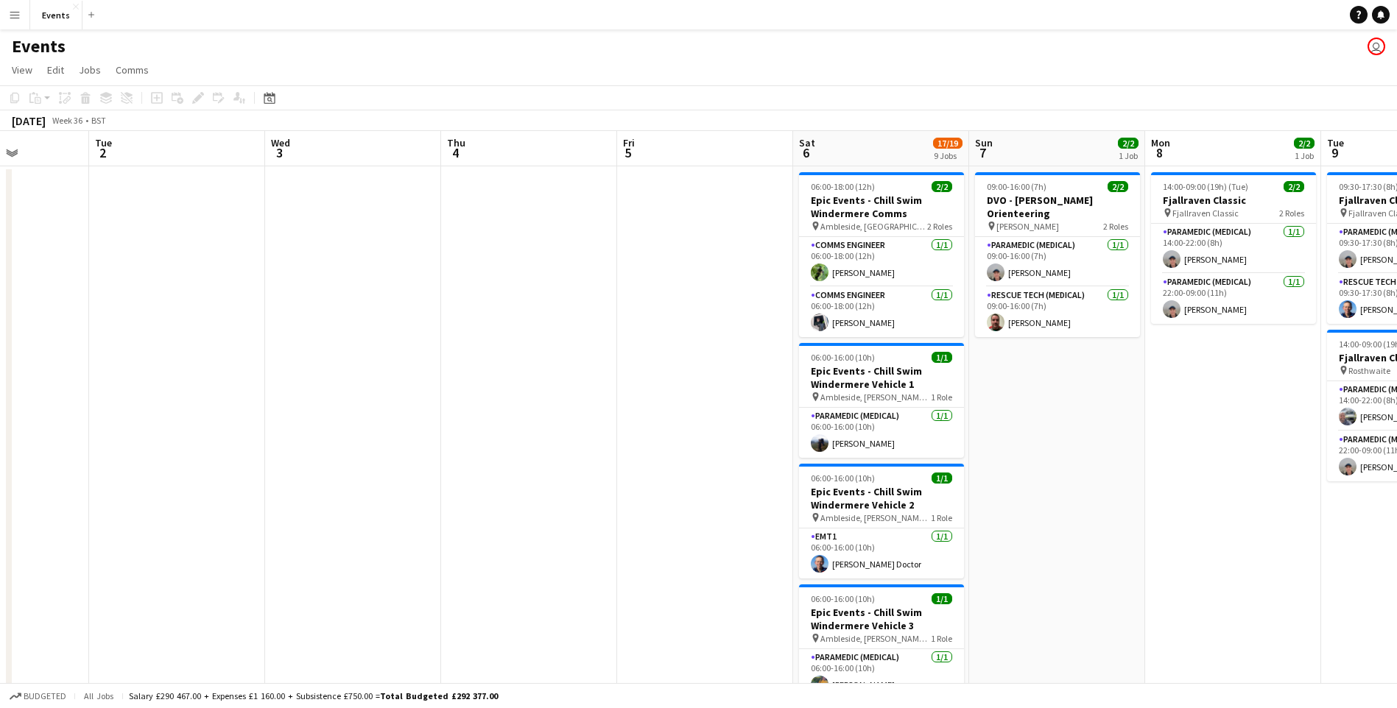
drag, startPoint x: 420, startPoint y: 541, endPoint x: 1032, endPoint y: 541, distance: 611.9
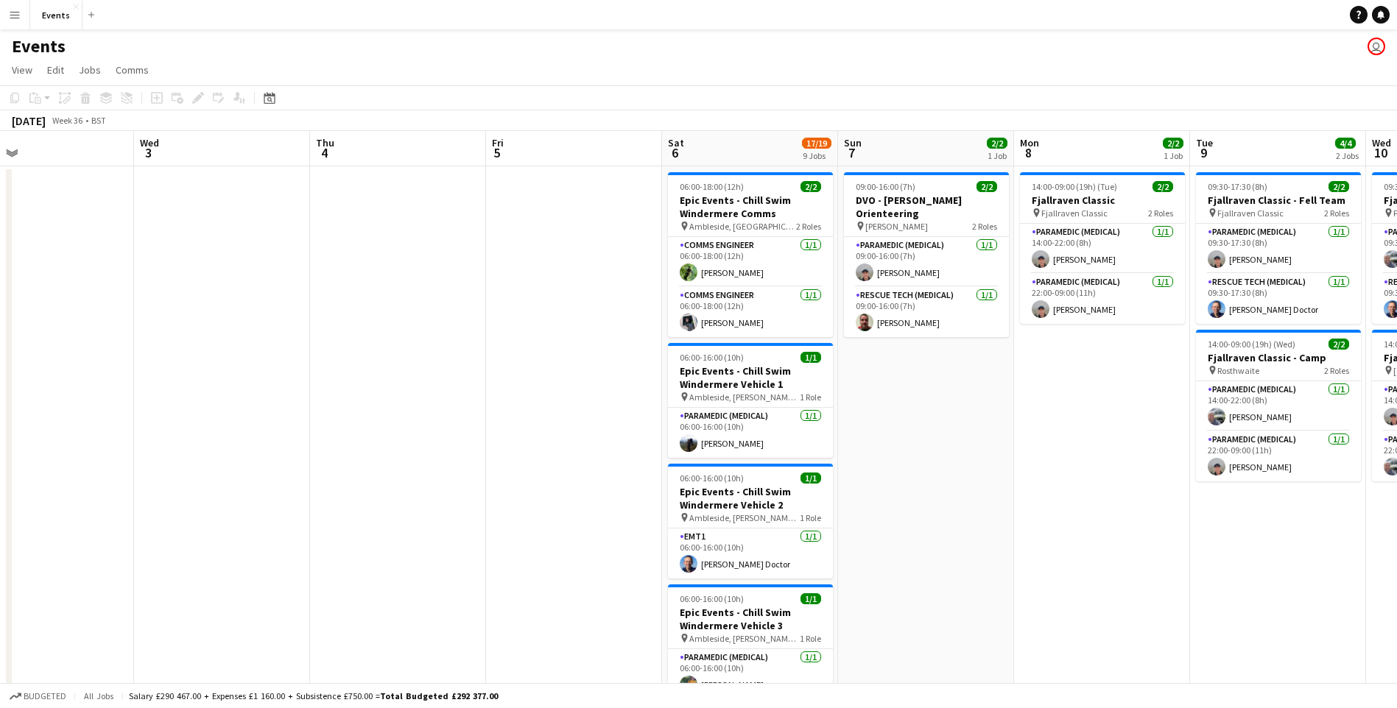
drag, startPoint x: 1242, startPoint y: 552, endPoint x: 636, endPoint y: 538, distance: 606.2
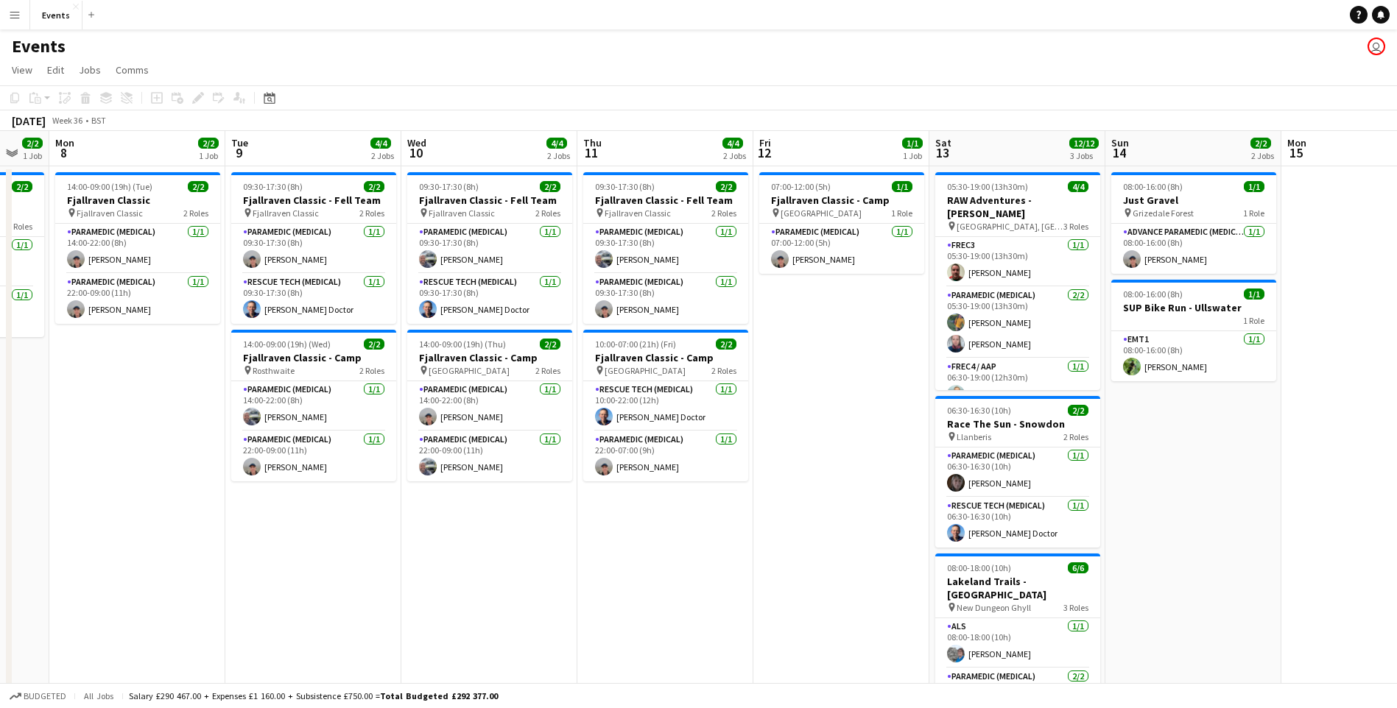
drag, startPoint x: 881, startPoint y: 566, endPoint x: 501, endPoint y: 582, distance: 380.3
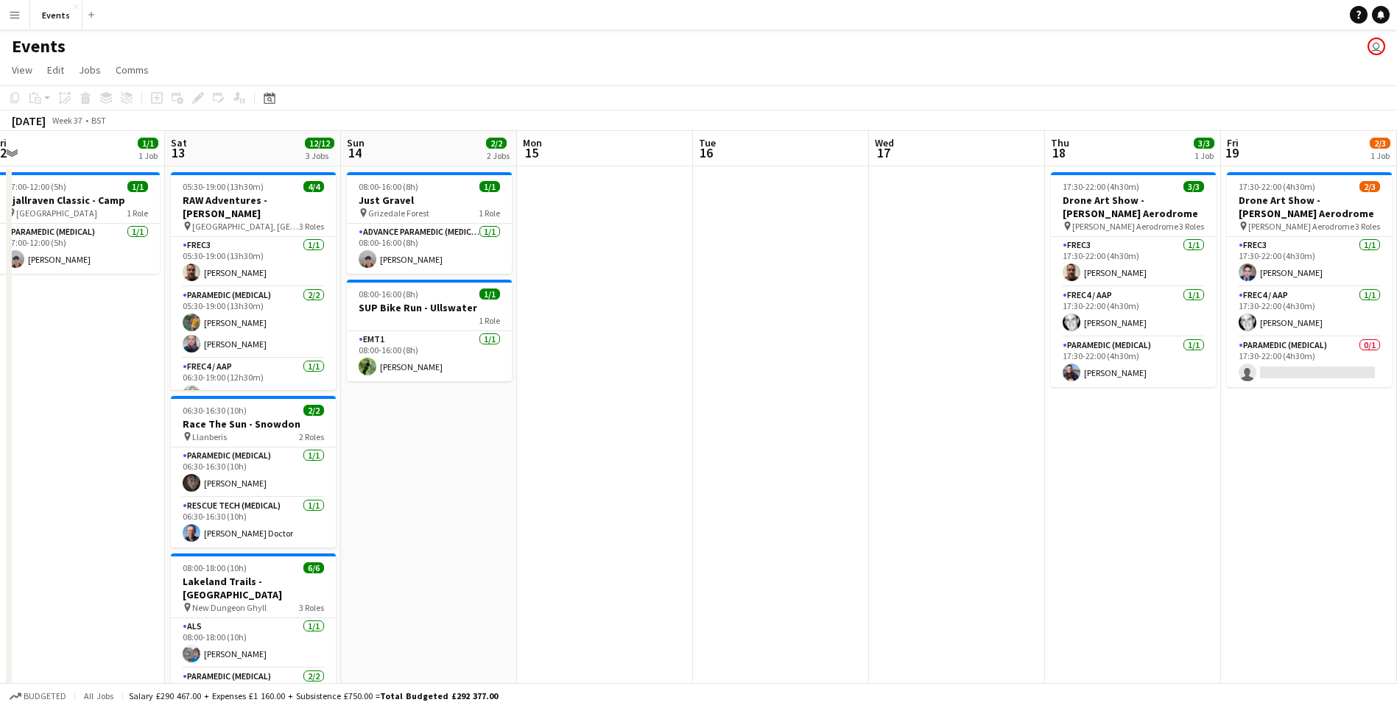
drag, startPoint x: 877, startPoint y: 493, endPoint x: 10, endPoint y: 447, distance: 868.6
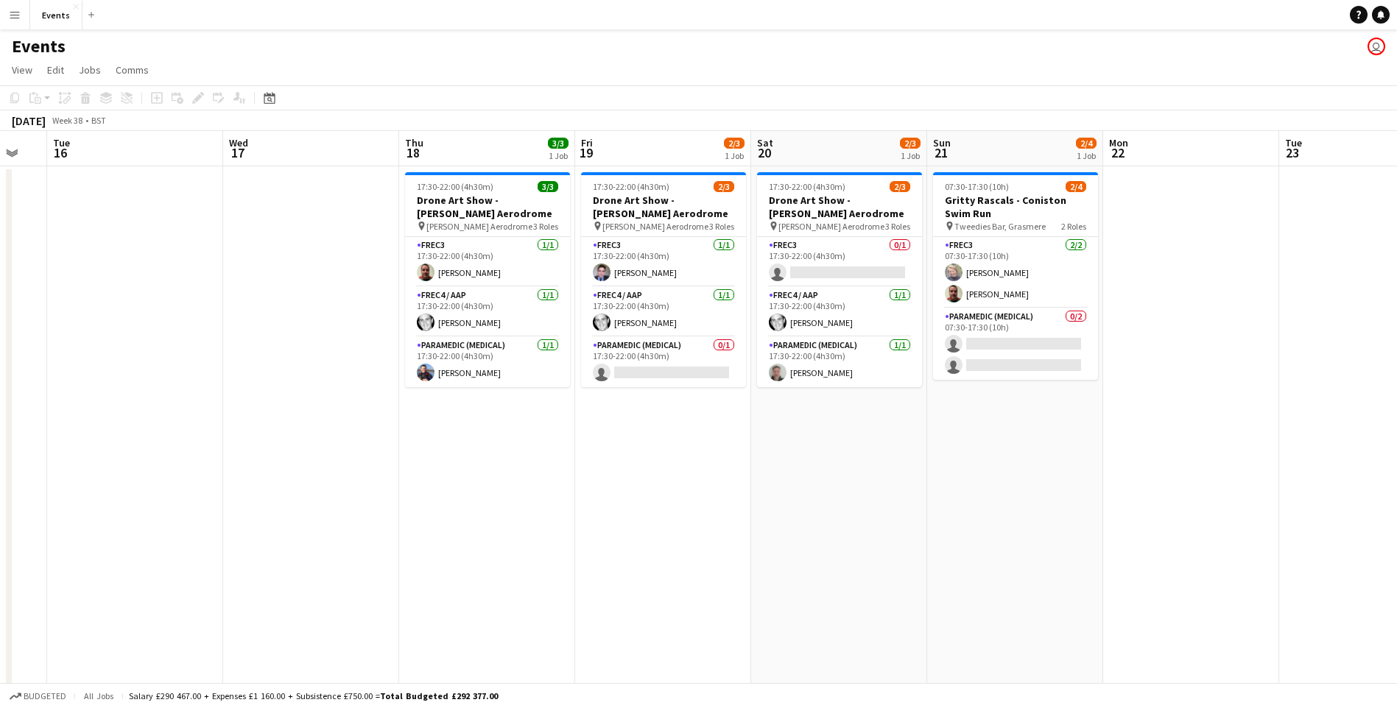
drag, startPoint x: 822, startPoint y: 494, endPoint x: 291, endPoint y: 489, distance: 530.9
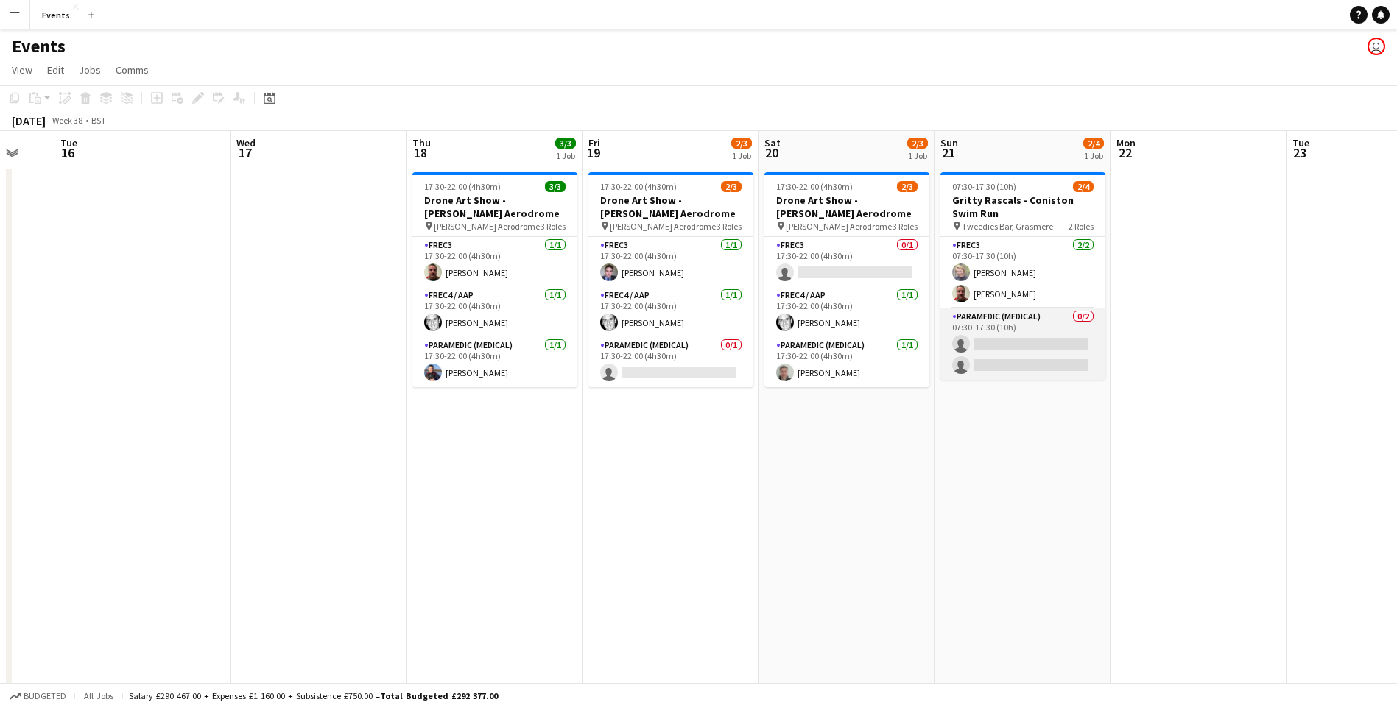
click at [1032, 343] on app-card-role "Paramedic (Medical) 0/2 07:30-17:30 (10h) single-neutral-actions single-neutral…" at bounding box center [1022, 344] width 165 height 71
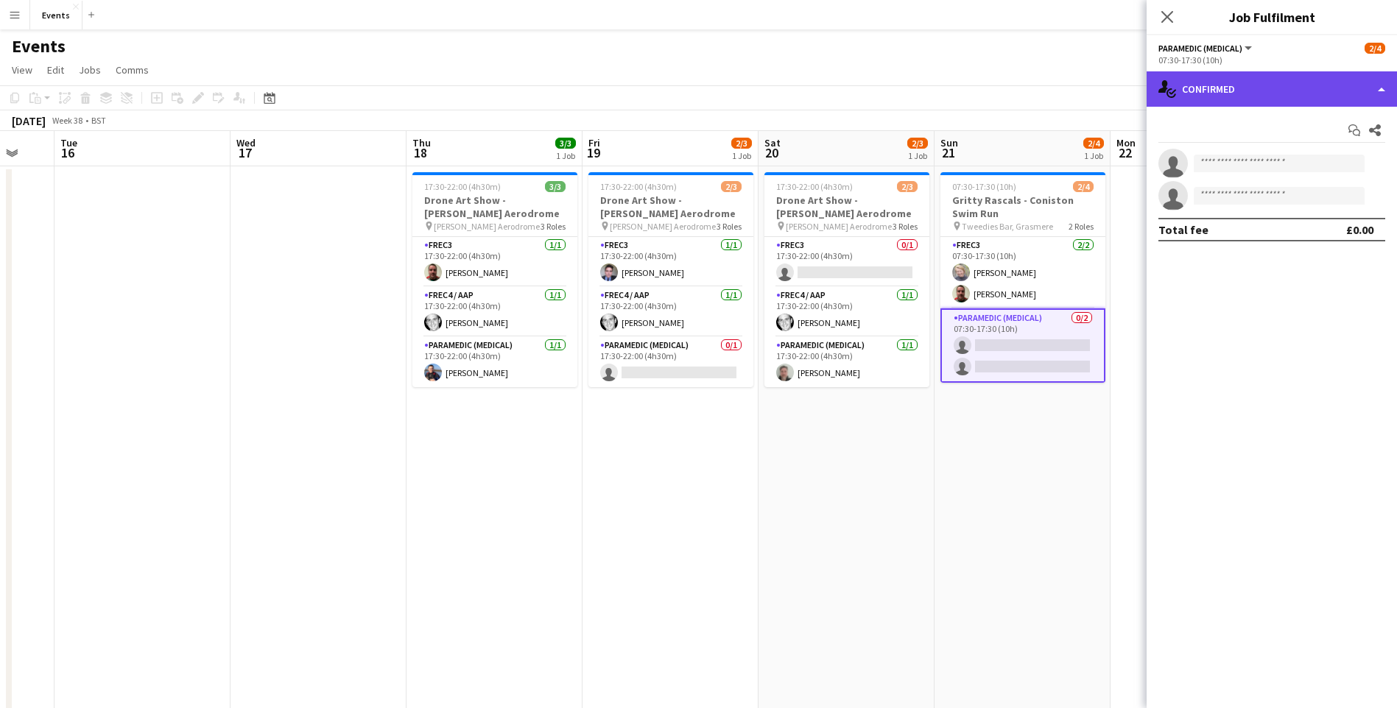
click at [1204, 80] on div "single-neutral-actions-check-2 Confirmed" at bounding box center [1271, 88] width 250 height 35
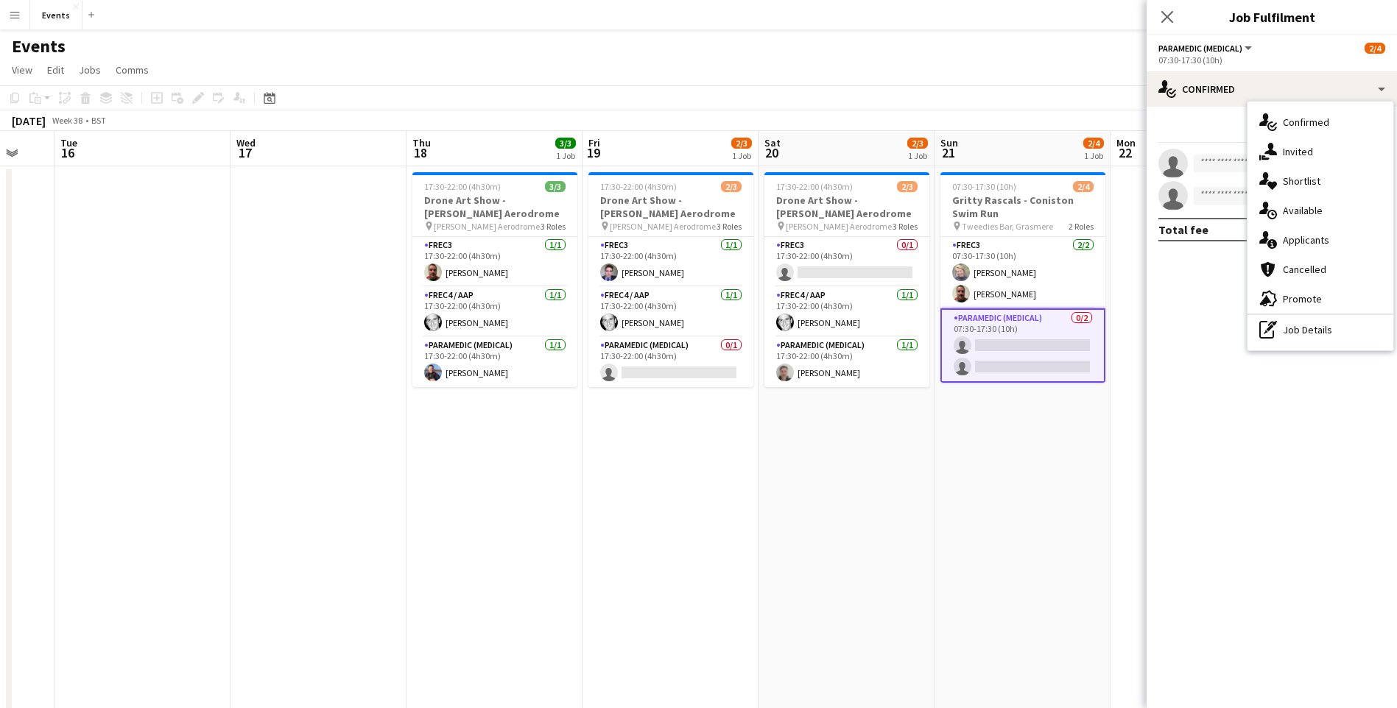
click at [1319, 238] on div "single-neutral-actions-information Applicants" at bounding box center [1320, 239] width 146 height 29
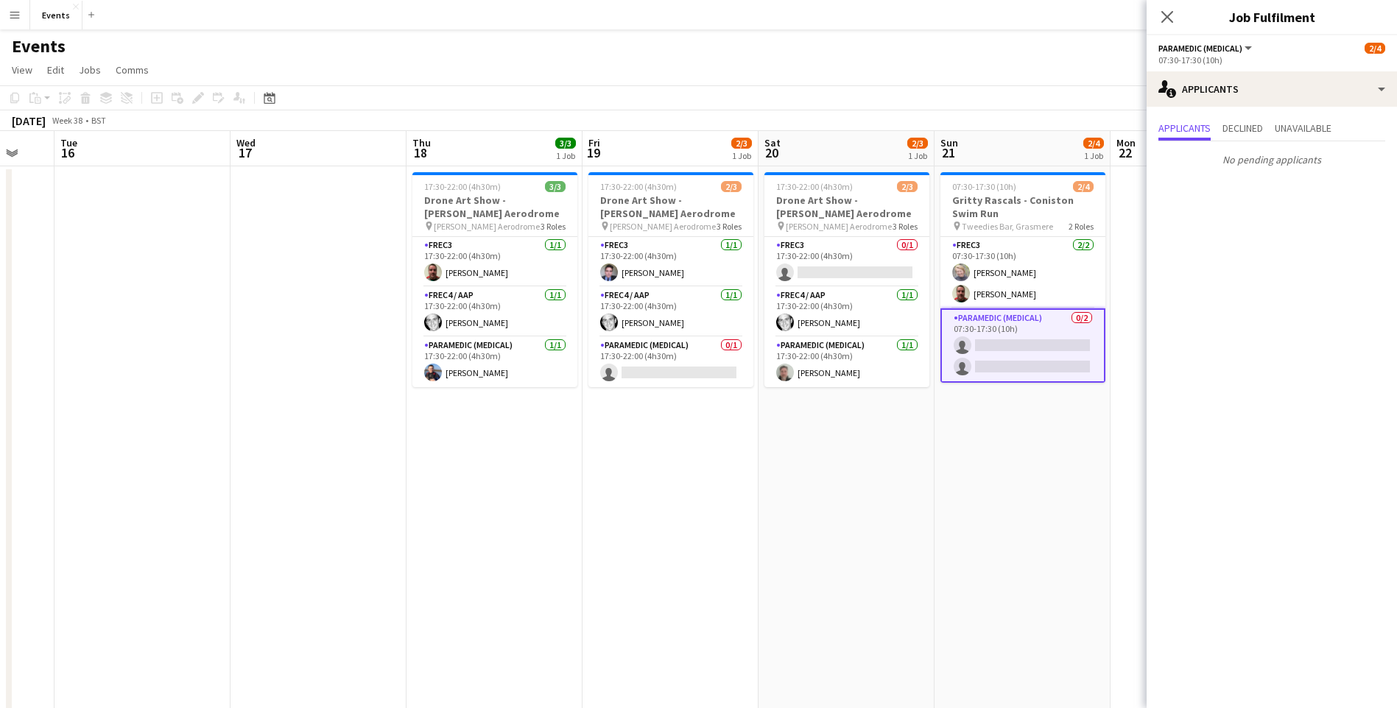
drag, startPoint x: 1169, startPoint y: 22, endPoint x: 1131, endPoint y: 163, distance: 145.6
click at [1169, 23] on icon "Close pop-in" at bounding box center [1167, 17] width 12 height 12
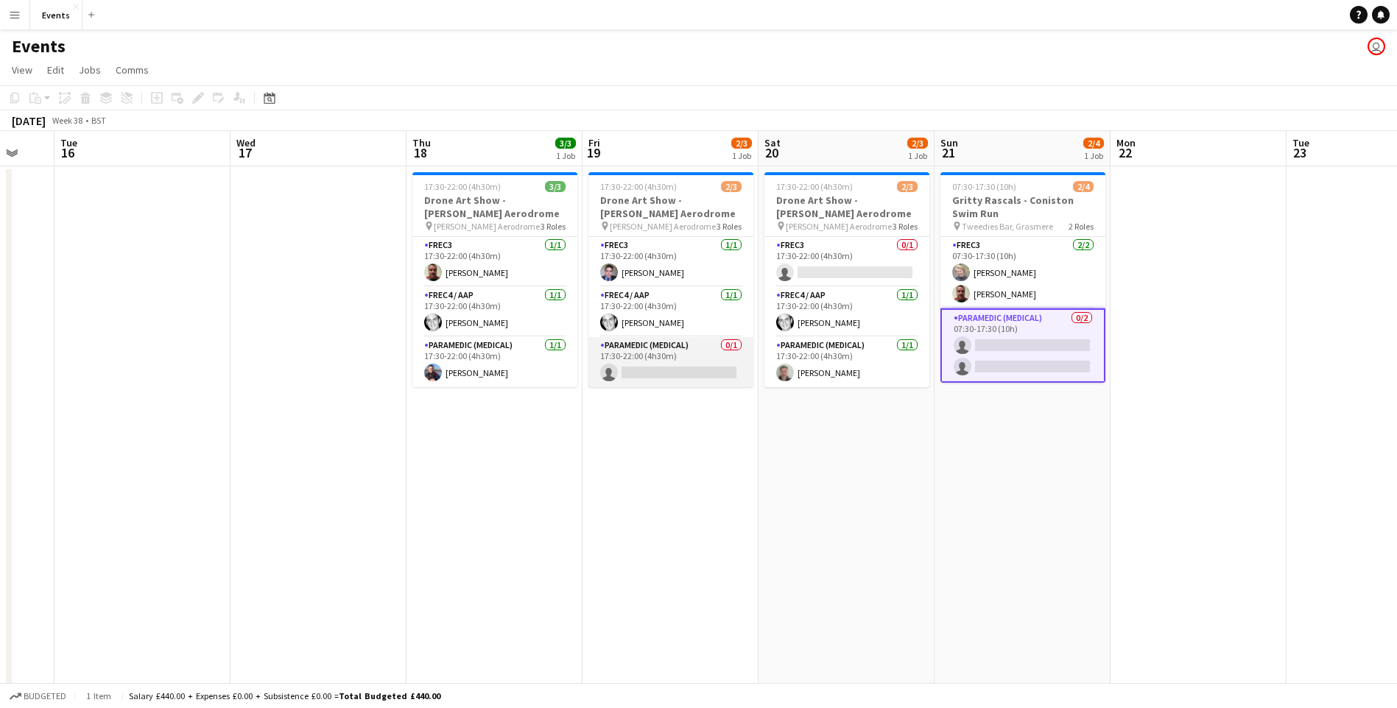
click at [694, 370] on app-card-role "Paramedic (Medical) 0/1 17:30-22:00 (4h30m) single-neutral-actions" at bounding box center [670, 362] width 165 height 50
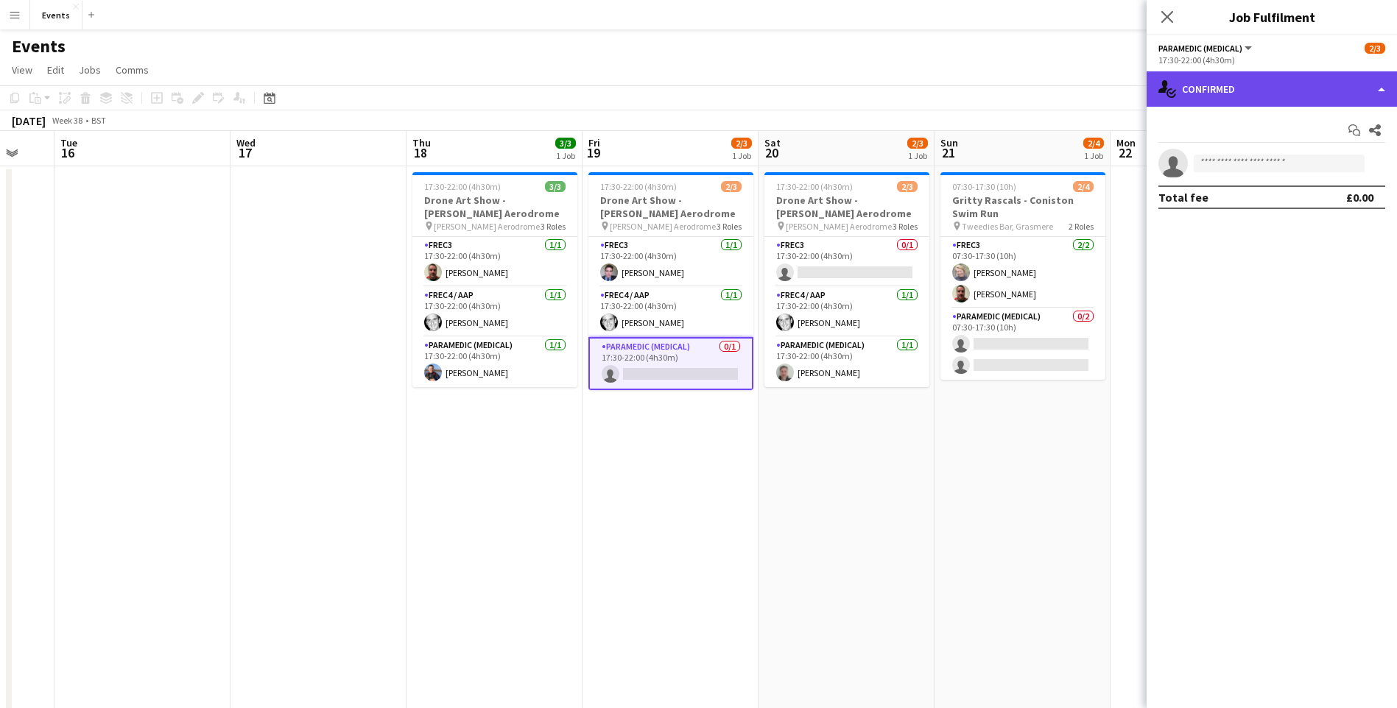
click at [1255, 101] on div "single-neutral-actions-check-2 Confirmed" at bounding box center [1271, 88] width 250 height 35
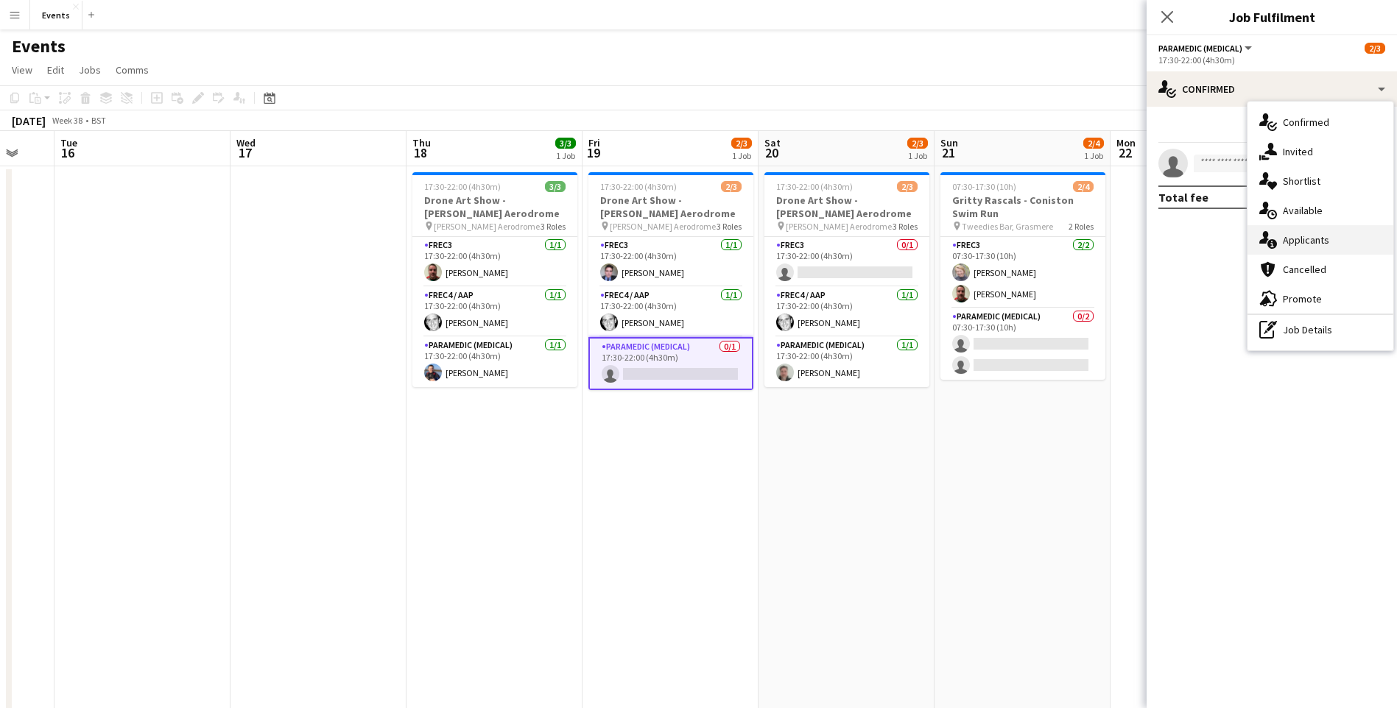
click at [1321, 247] on div "single-neutral-actions-information Applicants" at bounding box center [1320, 239] width 146 height 29
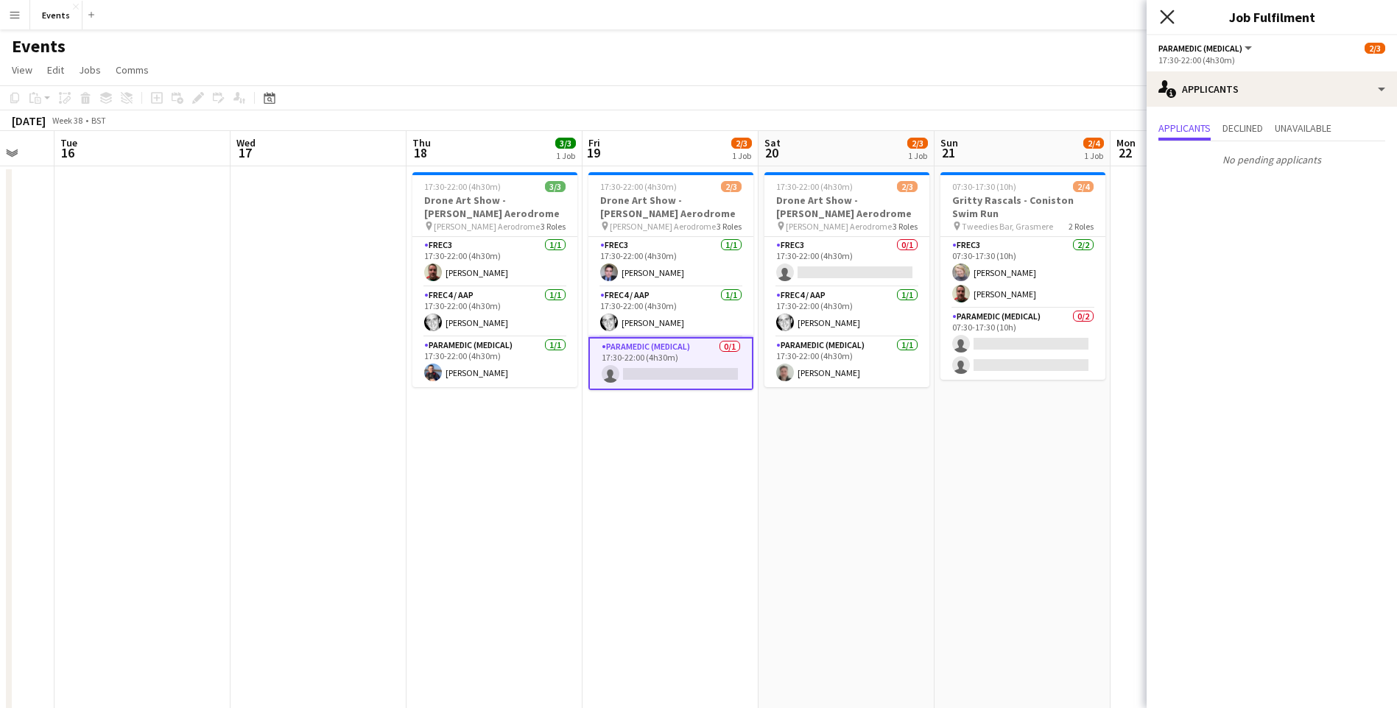
click at [1172, 21] on icon "Close pop-in" at bounding box center [1167, 17] width 14 height 14
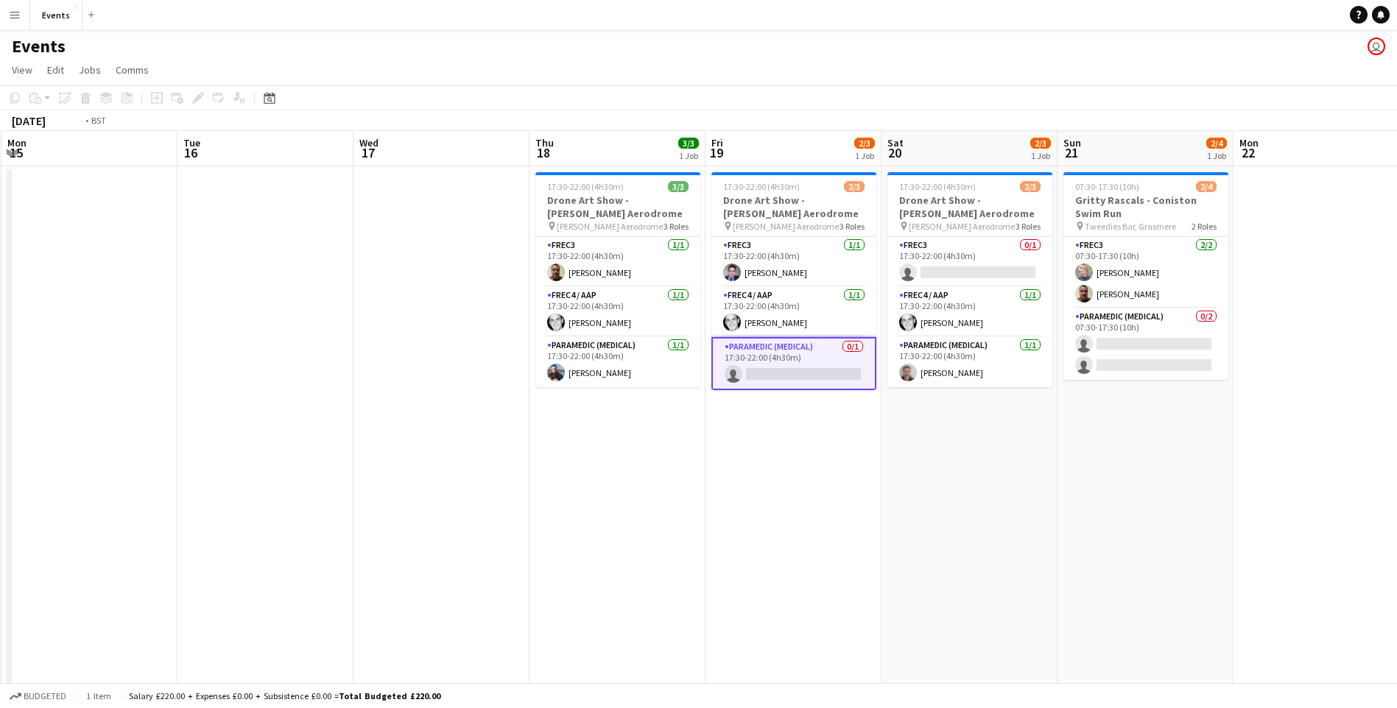
drag
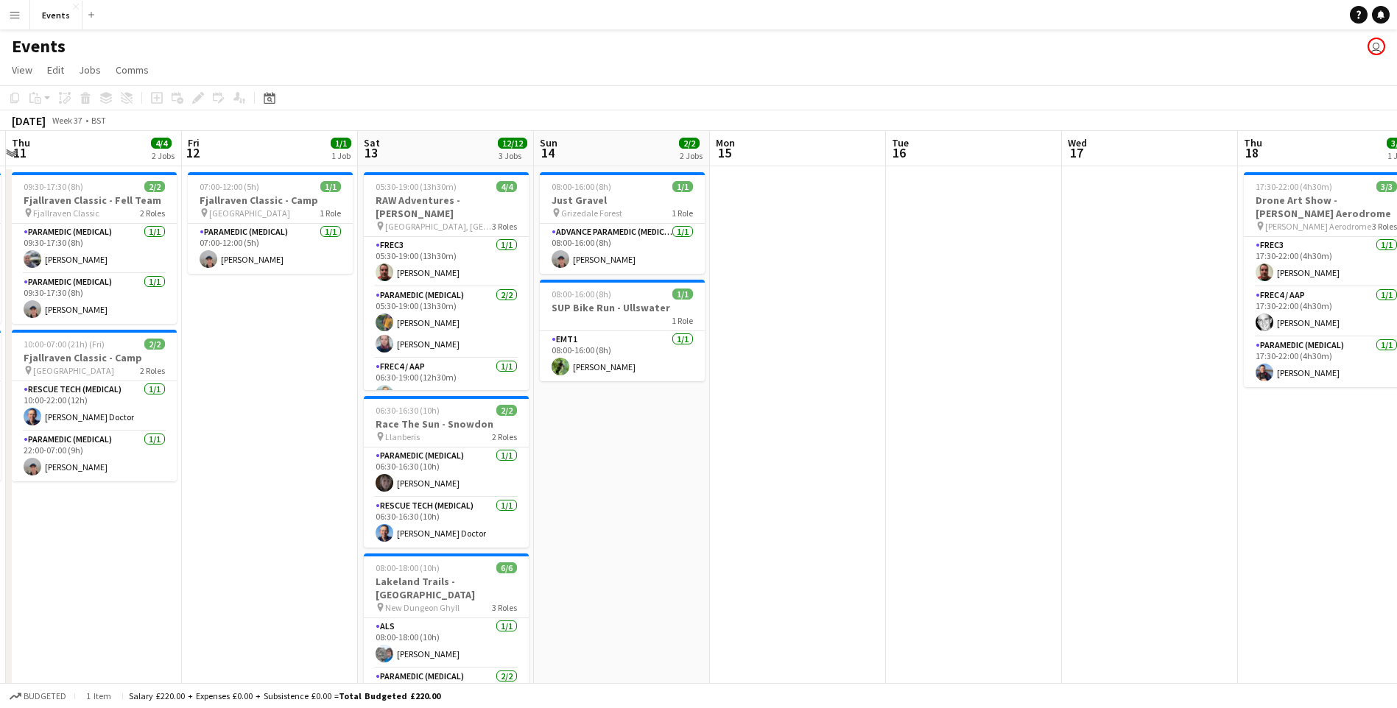
scroll to position [0, 449]
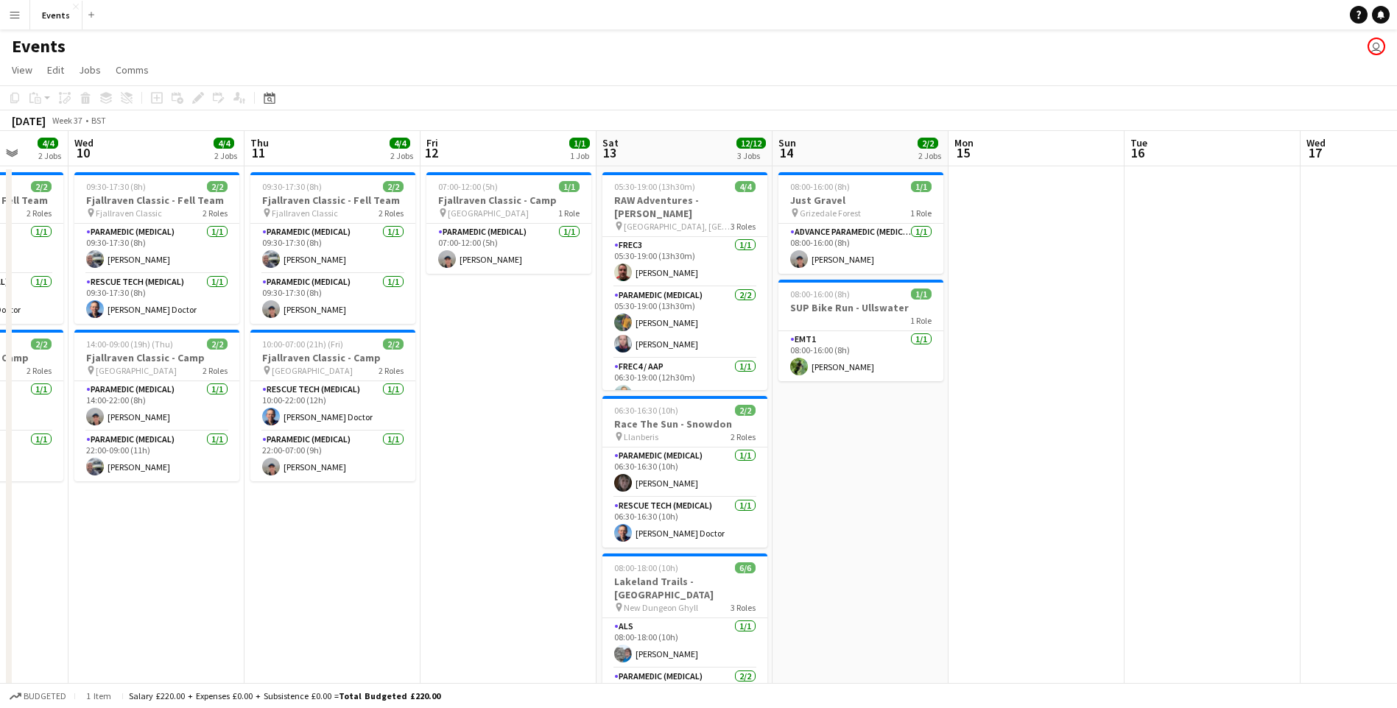
drag, startPoint x: 893, startPoint y: 483, endPoint x: 1258, endPoint y: 451, distance: 366.7
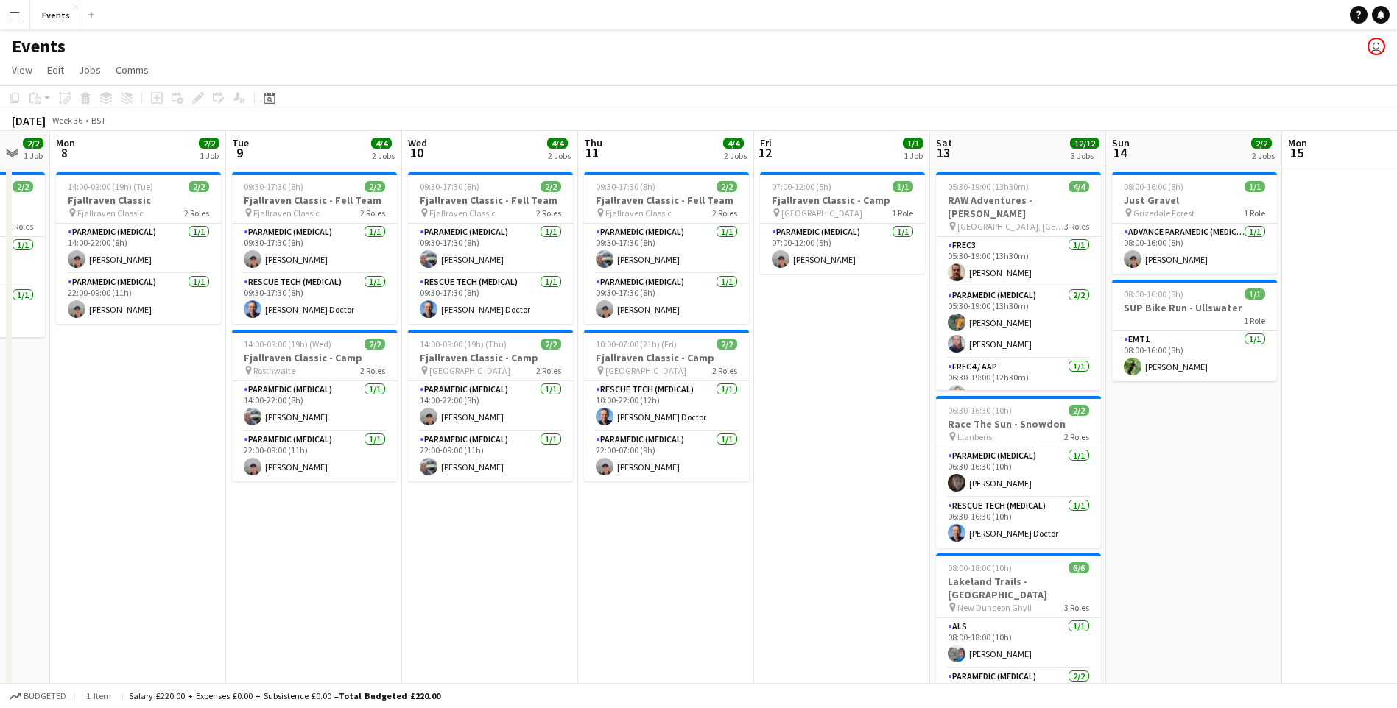
drag, startPoint x: 634, startPoint y: 533, endPoint x: 736, endPoint y: 557, distance: 104.5
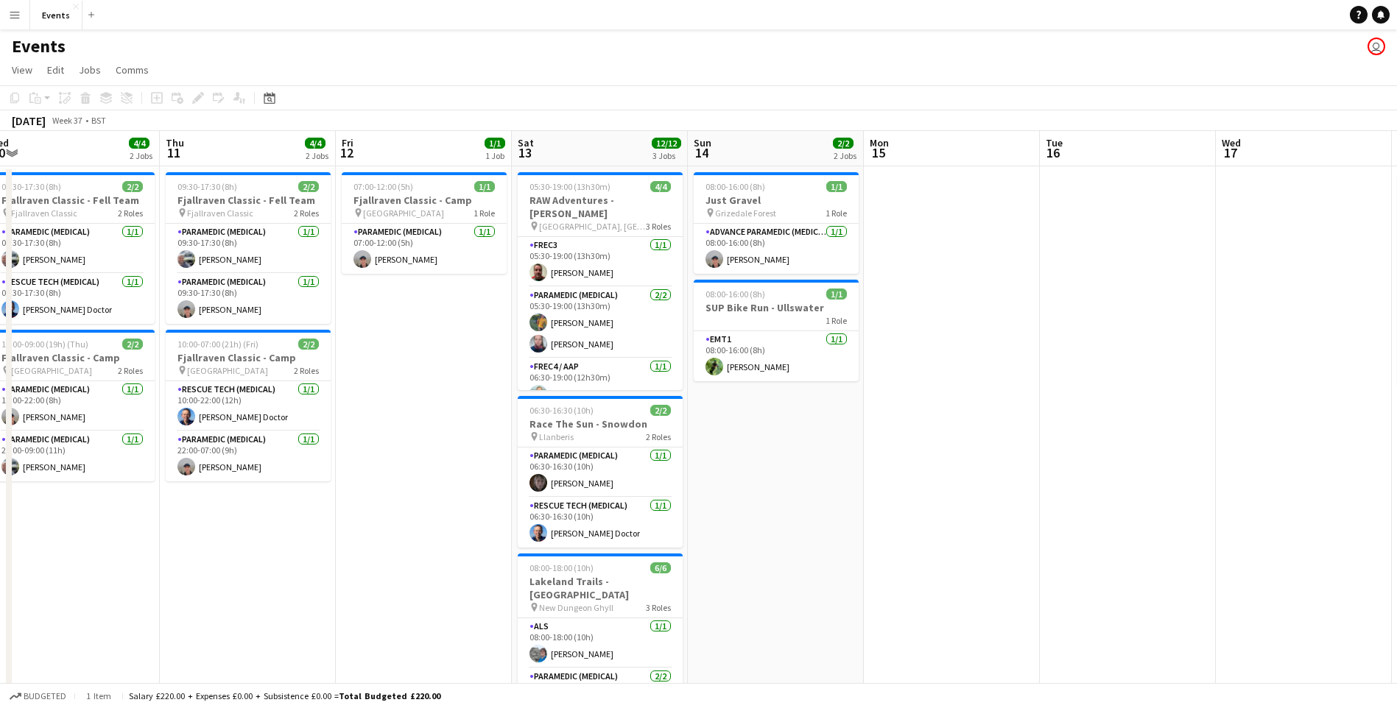
drag, startPoint x: 917, startPoint y: 334, endPoint x: 501, endPoint y: 309, distance: 417.5
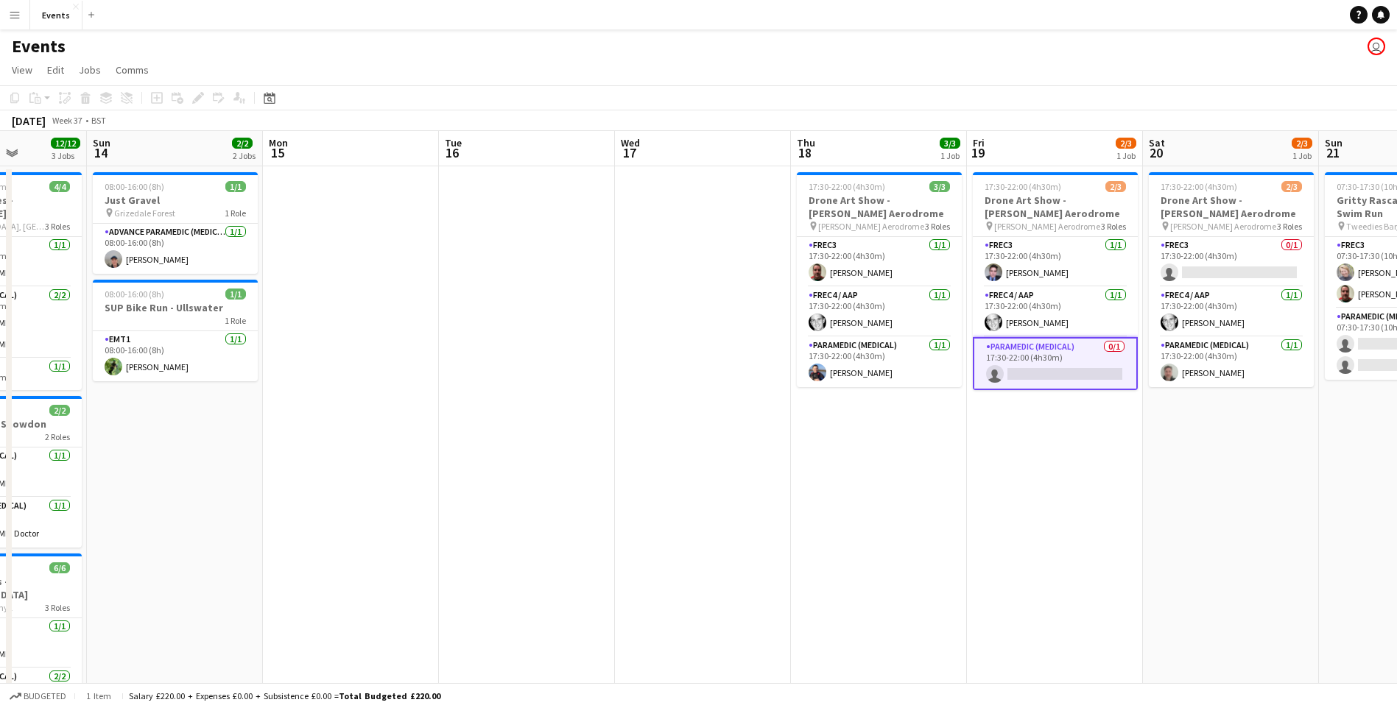
drag, startPoint x: 1027, startPoint y: 354, endPoint x: 425, endPoint y: 343, distance: 602.4
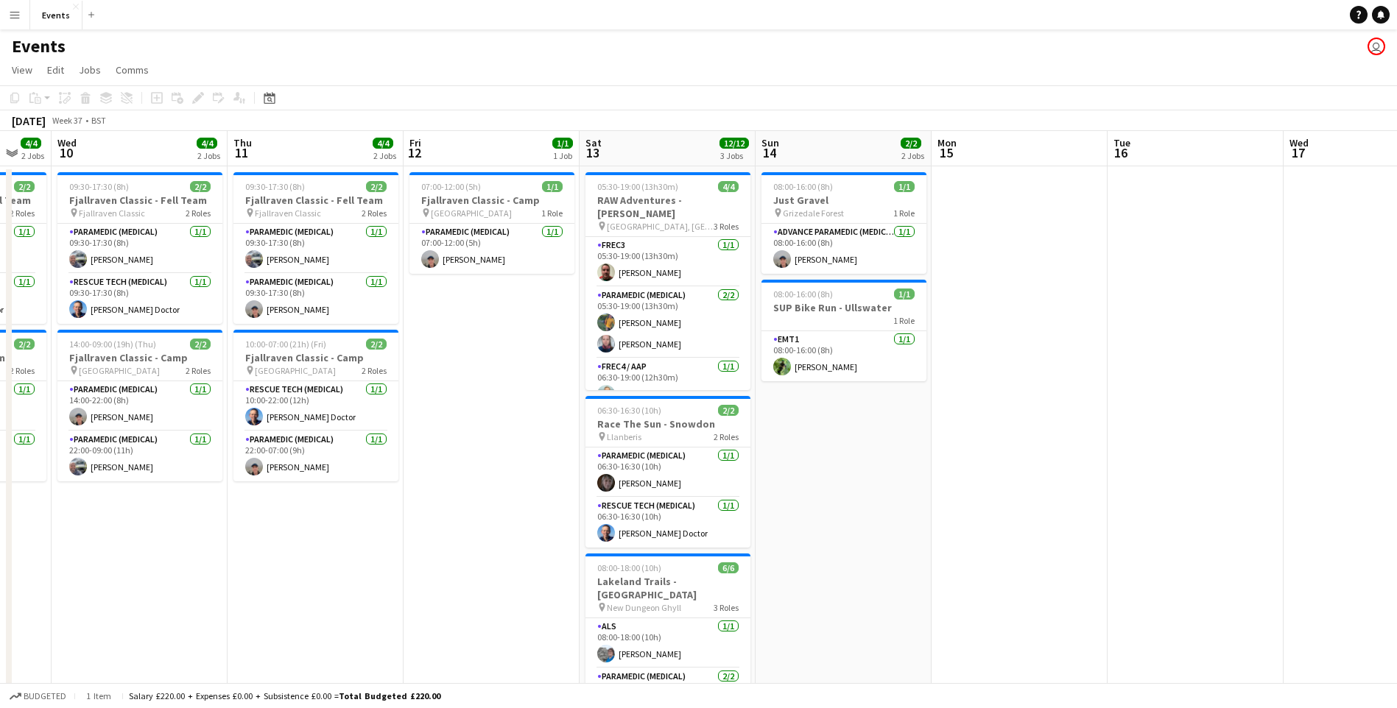
scroll to position [0, 345]
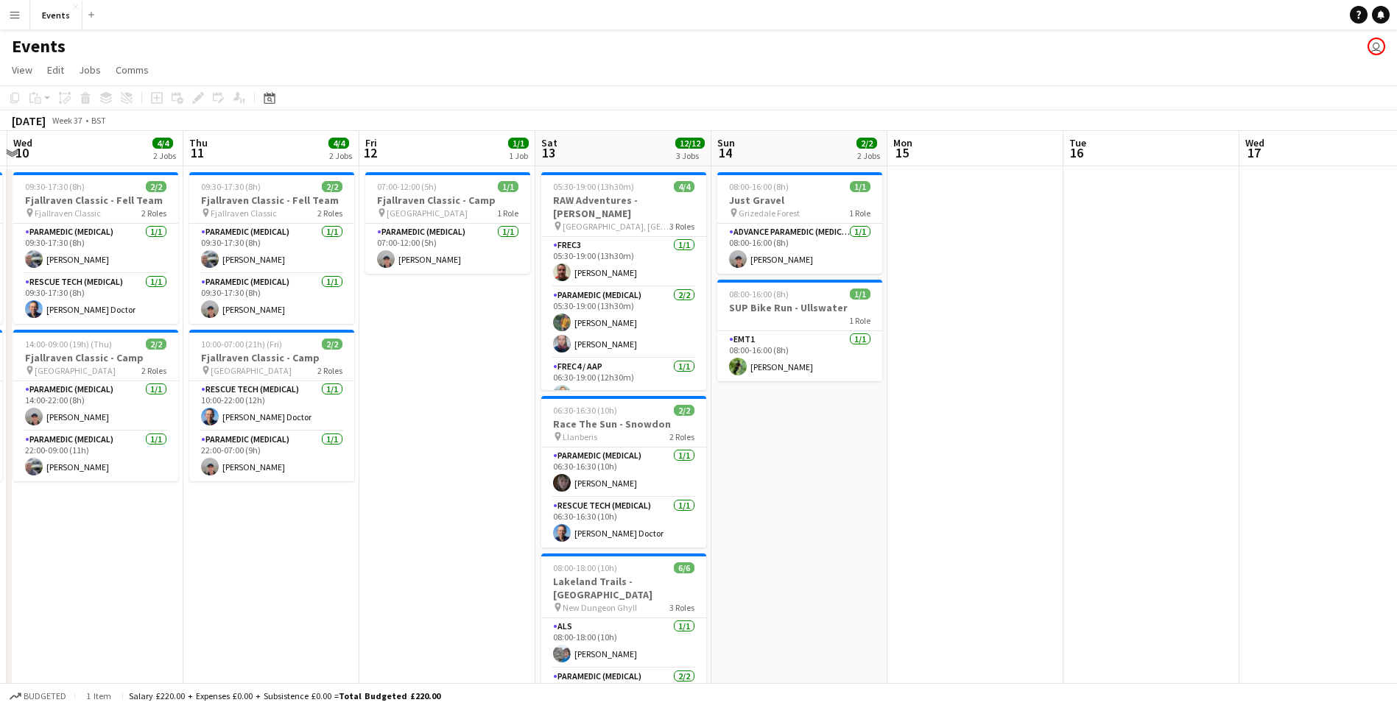
drag, startPoint x: 526, startPoint y: 457, endPoint x: 1132, endPoint y: 420, distance: 607.9
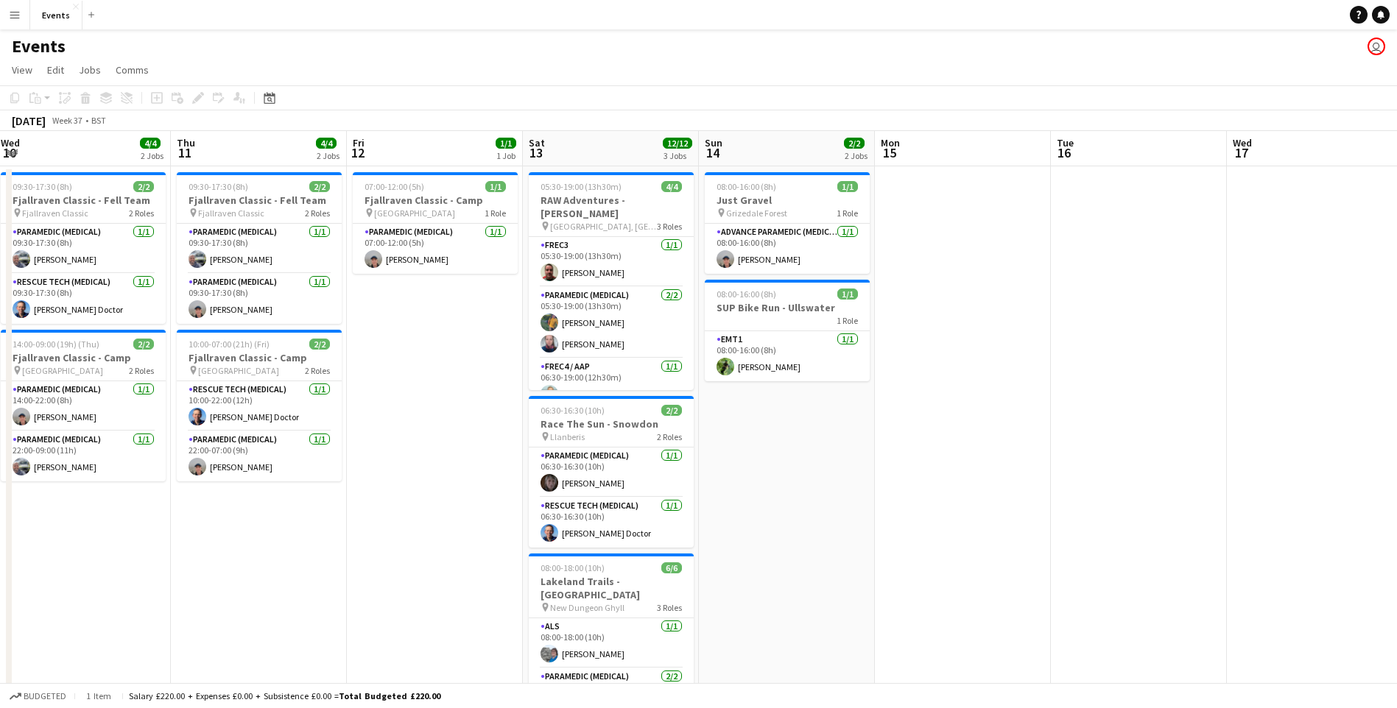
scroll to position [0, 372]
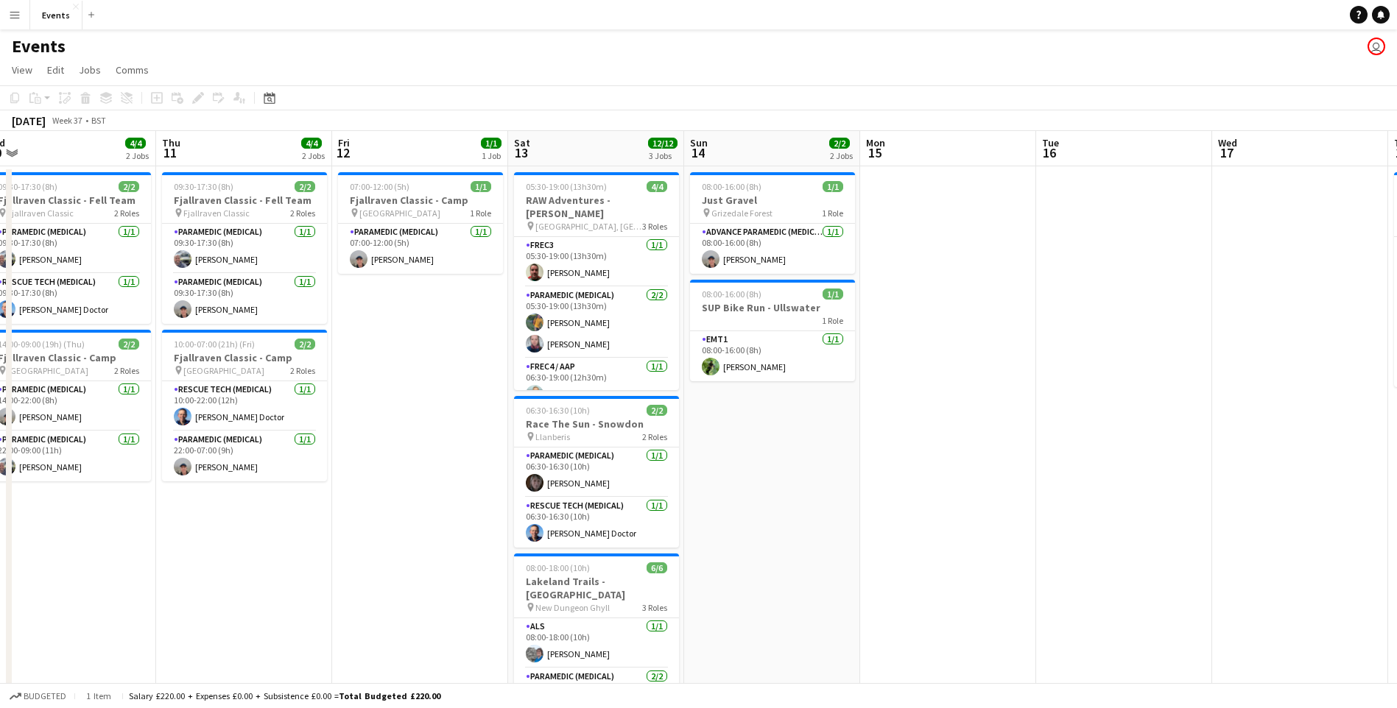
drag, startPoint x: 1194, startPoint y: 457, endPoint x: 1173, endPoint y: 458, distance: 20.6
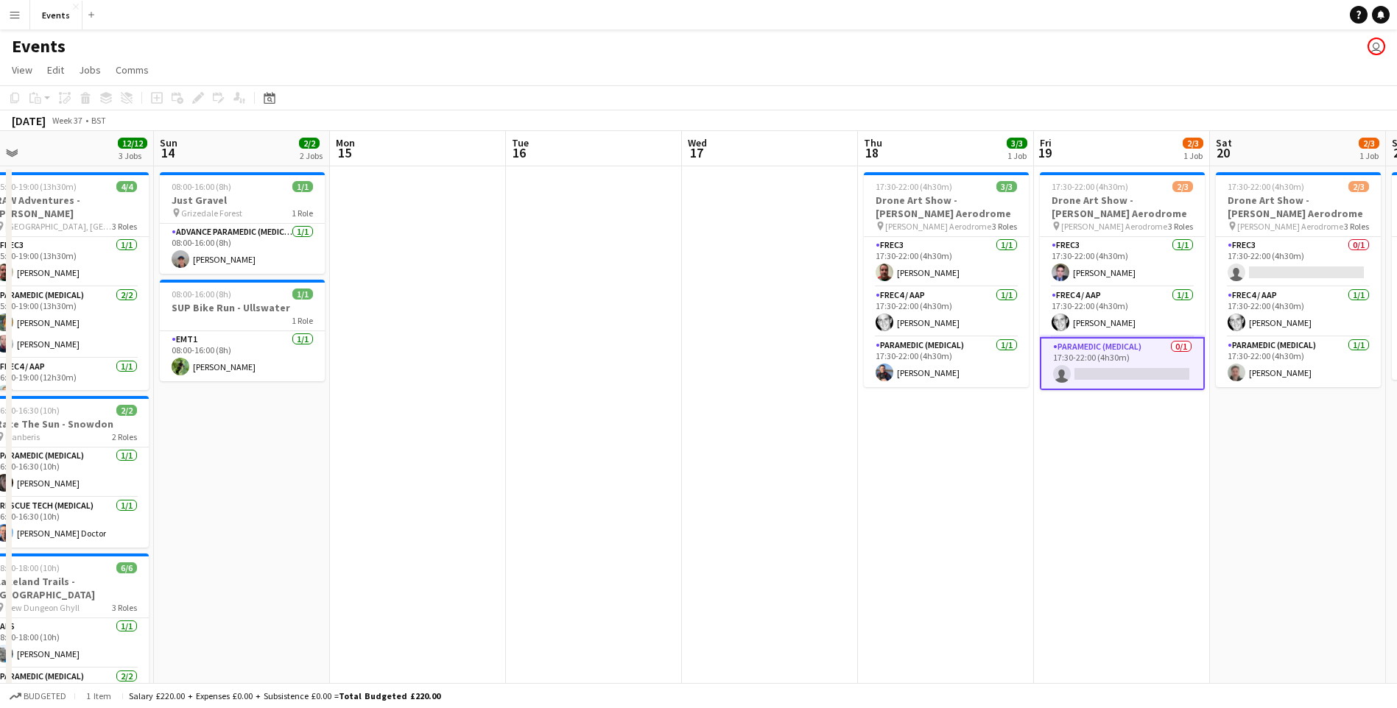
drag, startPoint x: 1040, startPoint y: 546, endPoint x: 514, endPoint y: 535, distance: 526.6
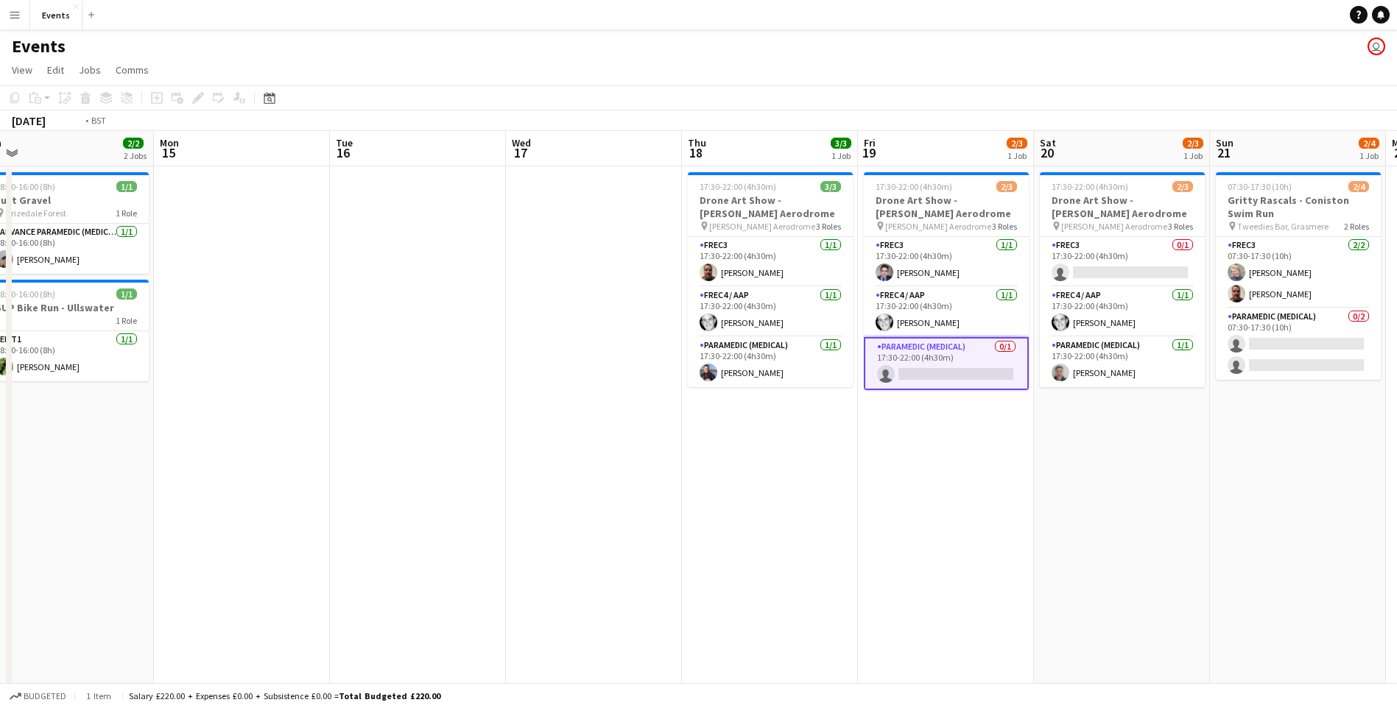
scroll to position [0, 481]
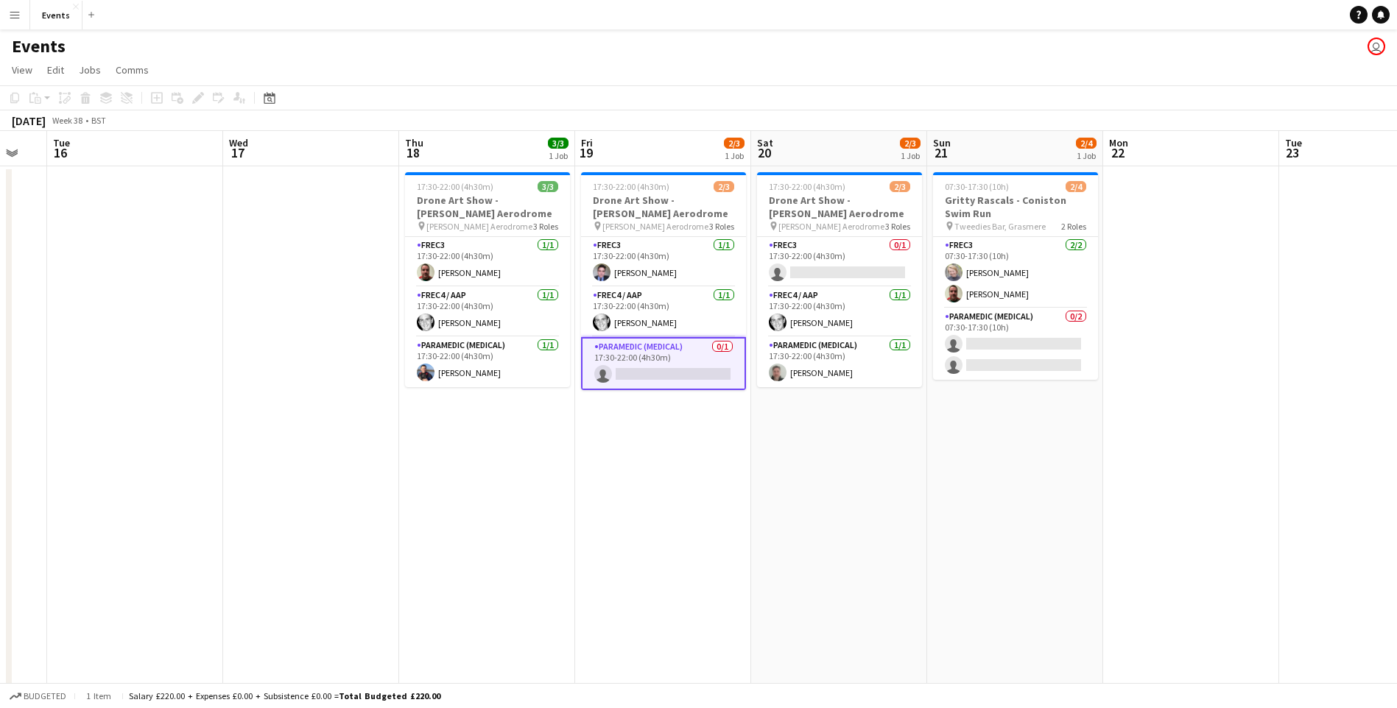
drag, startPoint x: 862, startPoint y: 549, endPoint x: 480, endPoint y: 558, distance: 381.5
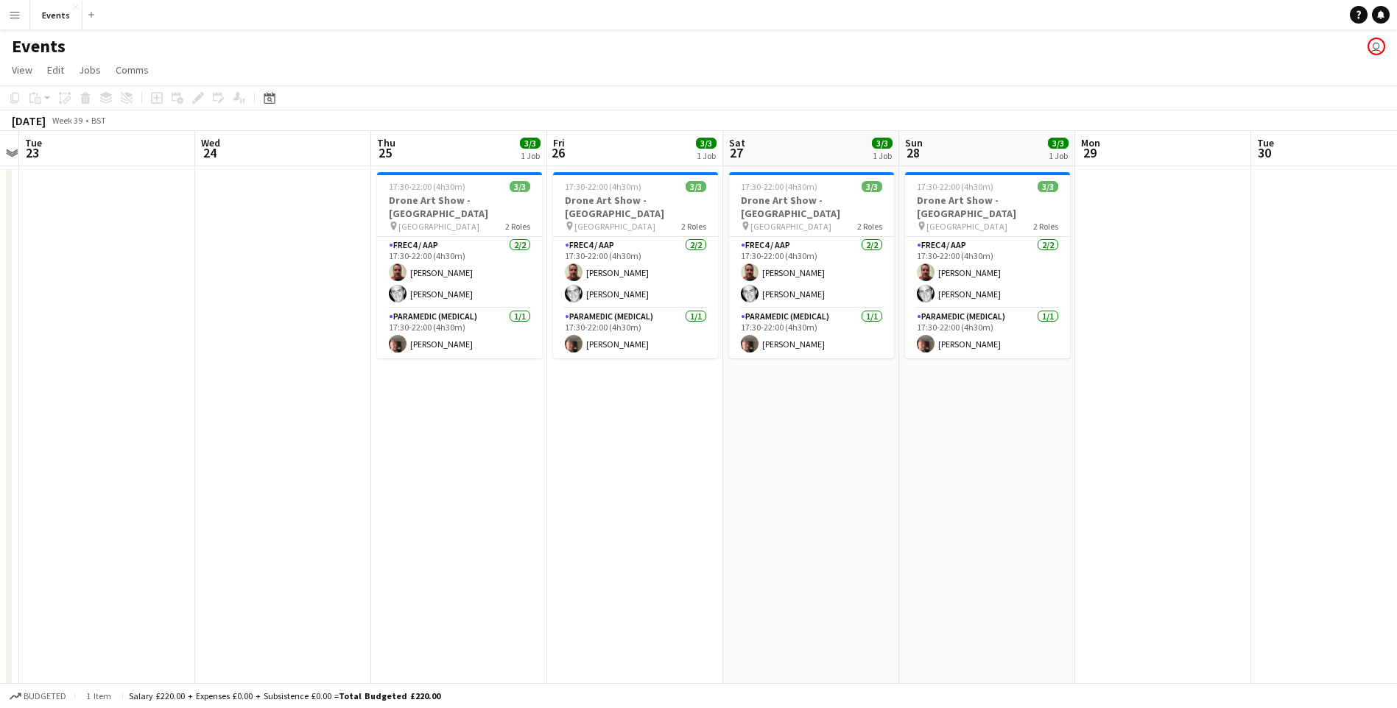
scroll to position [0, 544]
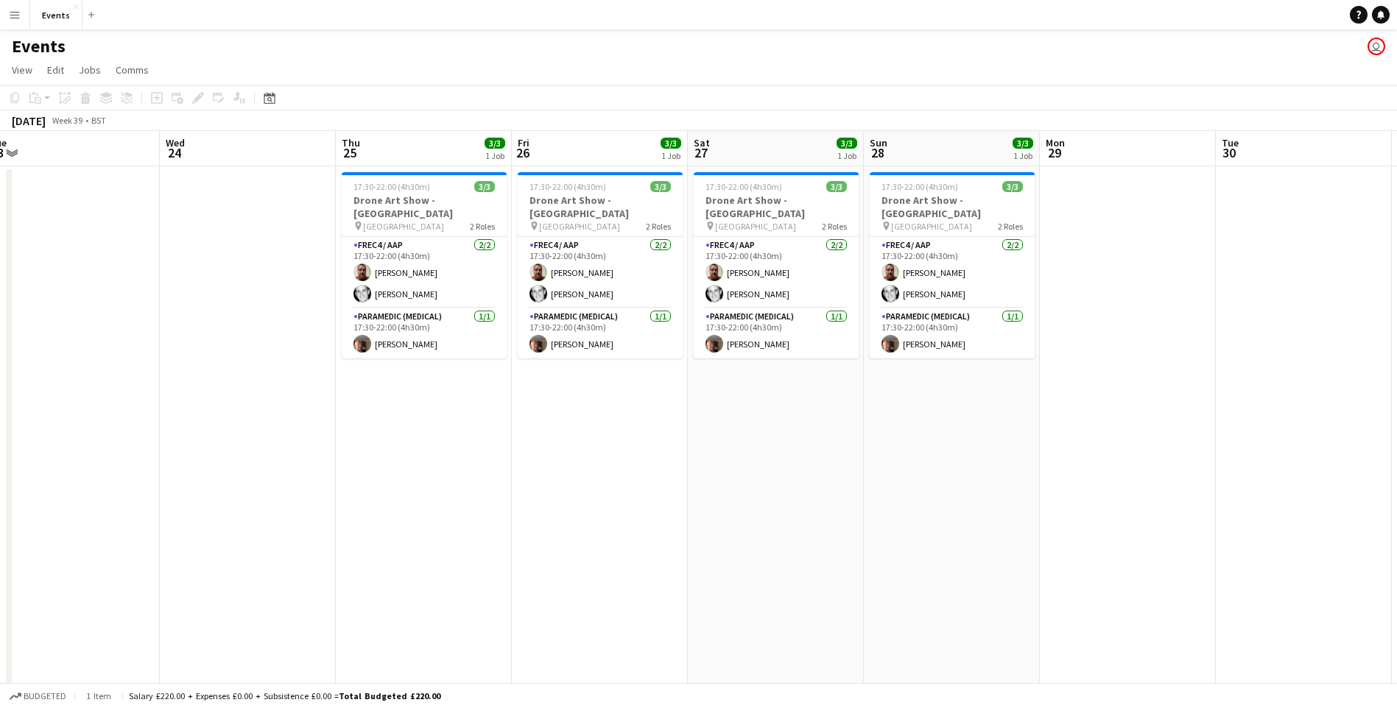
drag, startPoint x: 1296, startPoint y: 595, endPoint x: -3, endPoint y: 278, distance: 1337.1
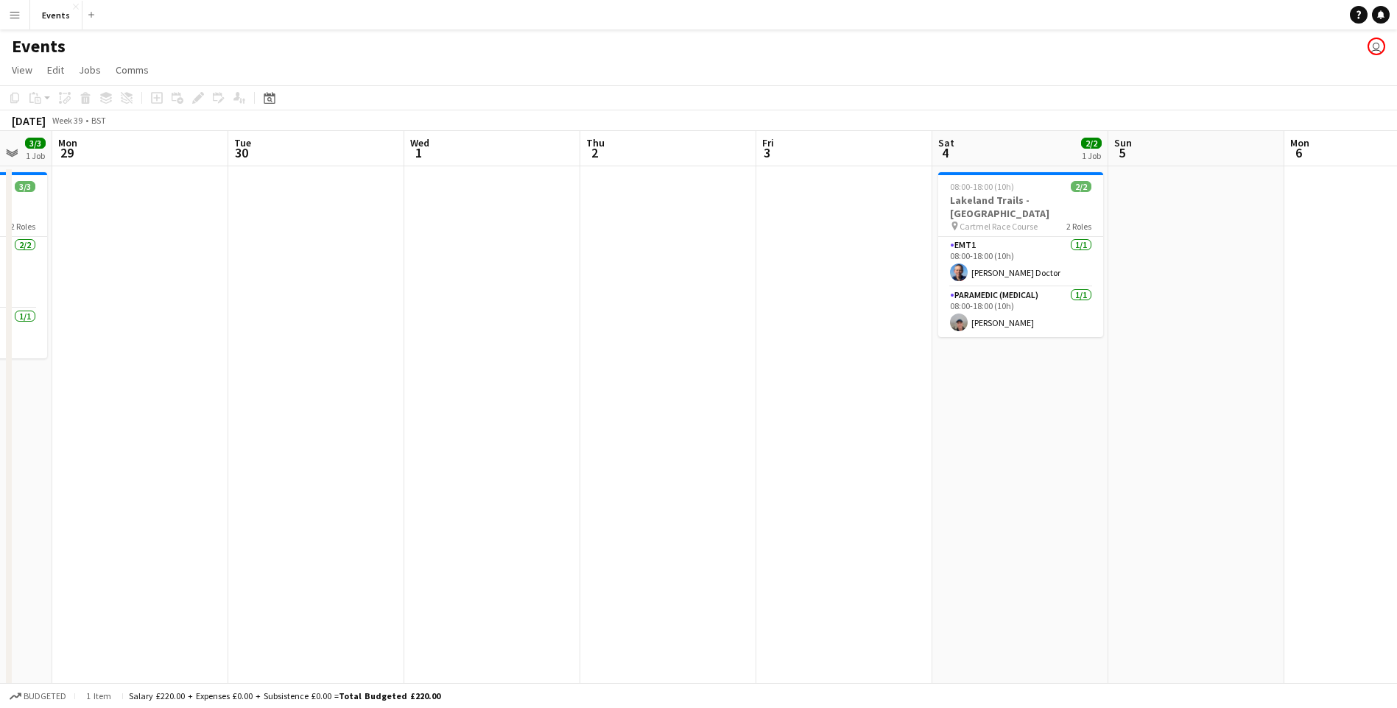
drag, startPoint x: 1024, startPoint y: 462, endPoint x: 7, endPoint y: 540, distance: 1019.9
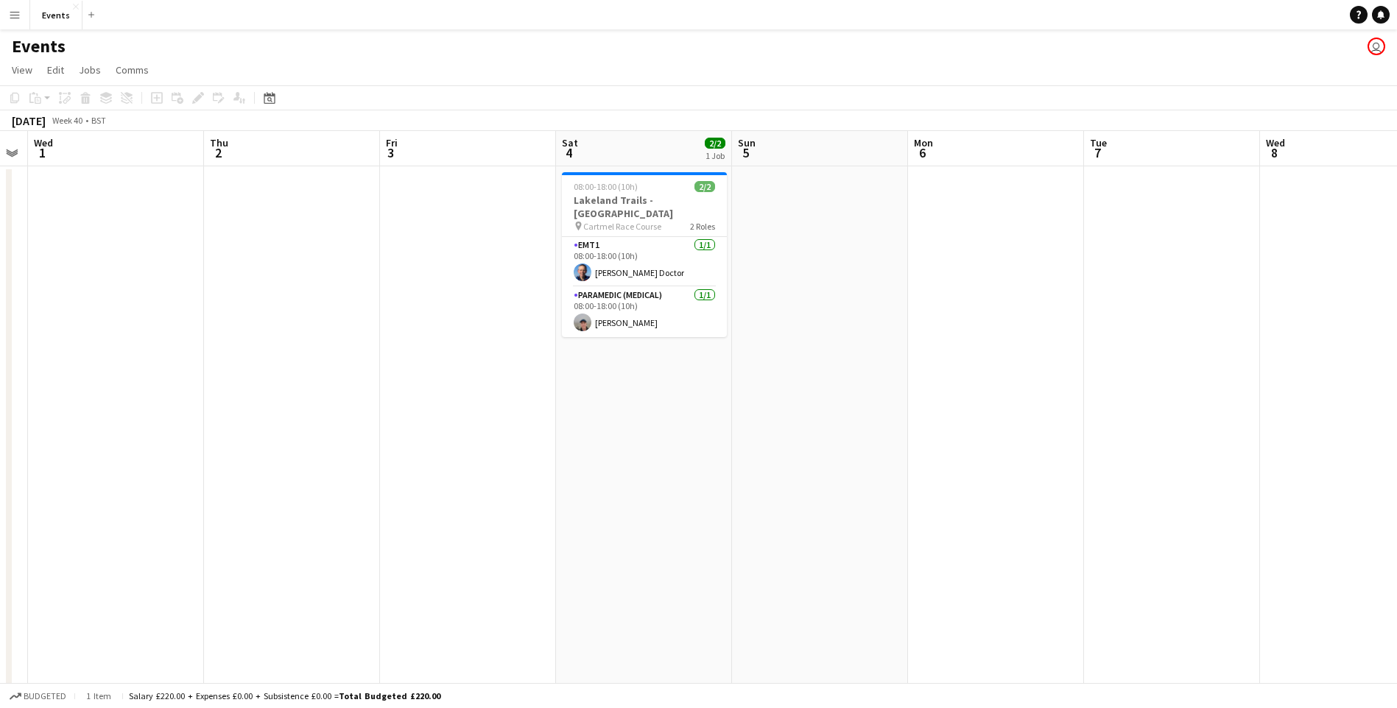
drag, startPoint x: 948, startPoint y: 465, endPoint x: 595, endPoint y: 475, distance: 353.6
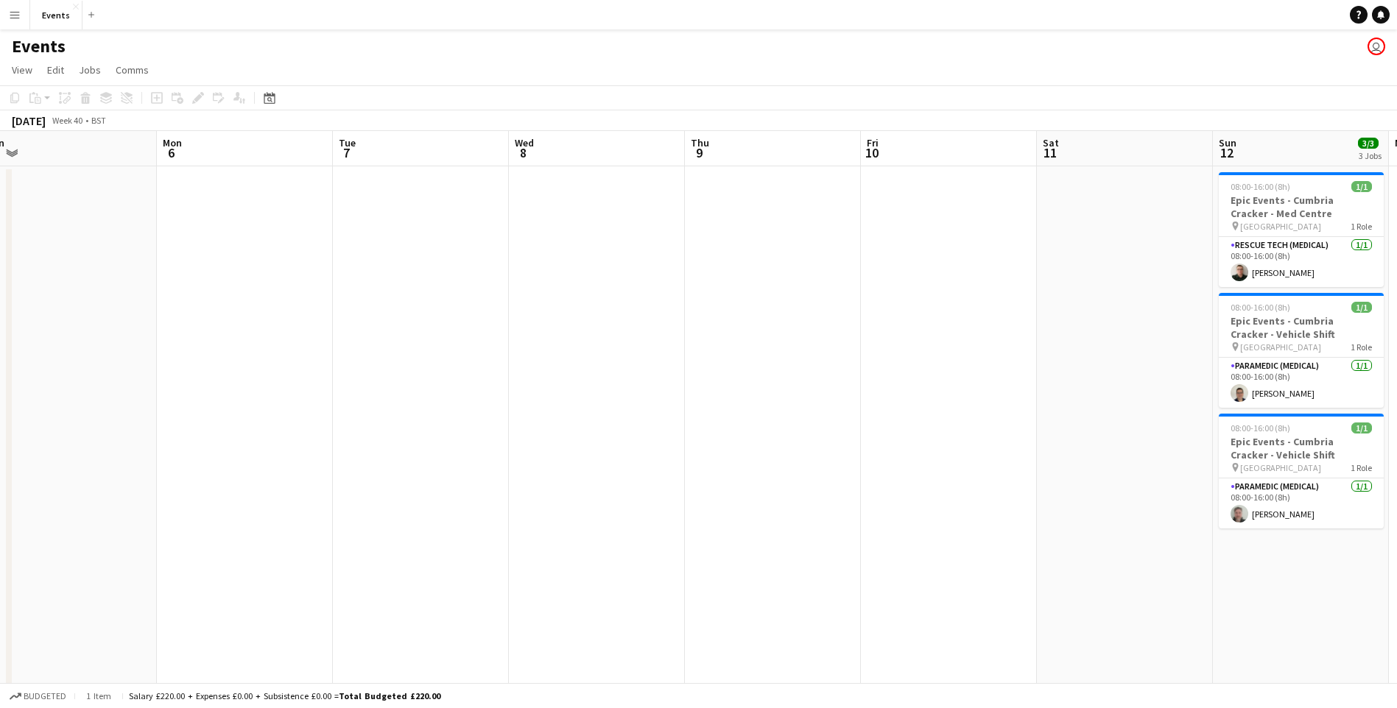
drag, startPoint x: 755, startPoint y: 451, endPoint x: 81, endPoint y: 510, distance: 677.1
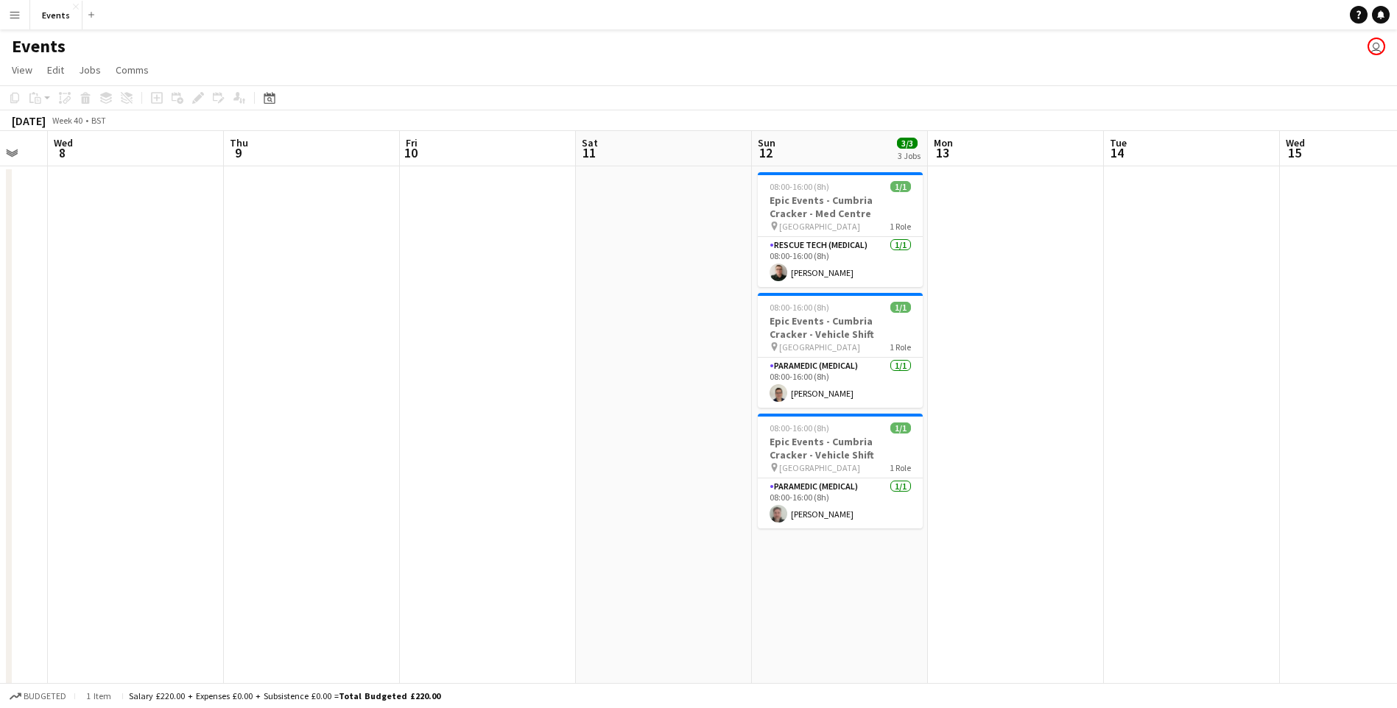
drag, startPoint x: 738, startPoint y: 538, endPoint x: 269, endPoint y: 494, distance: 471.1
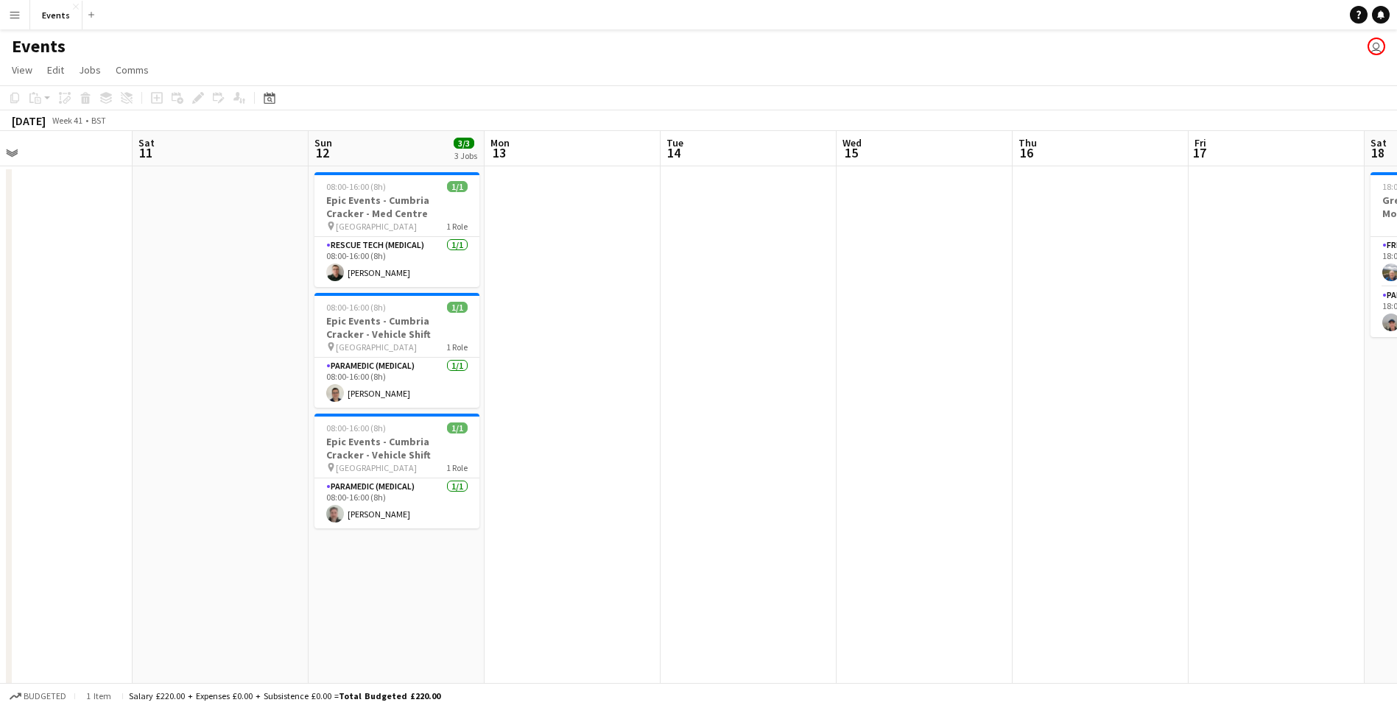
scroll to position [0, 516]
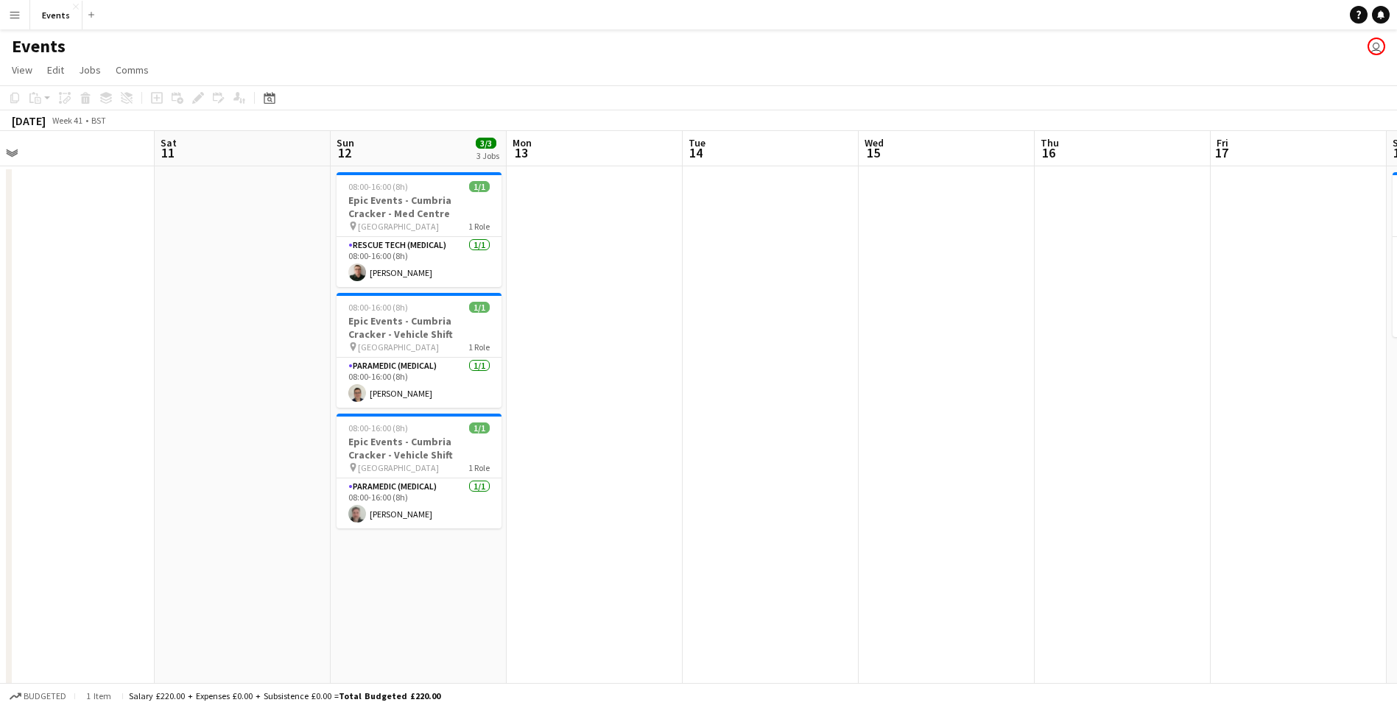
drag, startPoint x: 637, startPoint y: 381, endPoint x: 960, endPoint y: 331, distance: 327.2
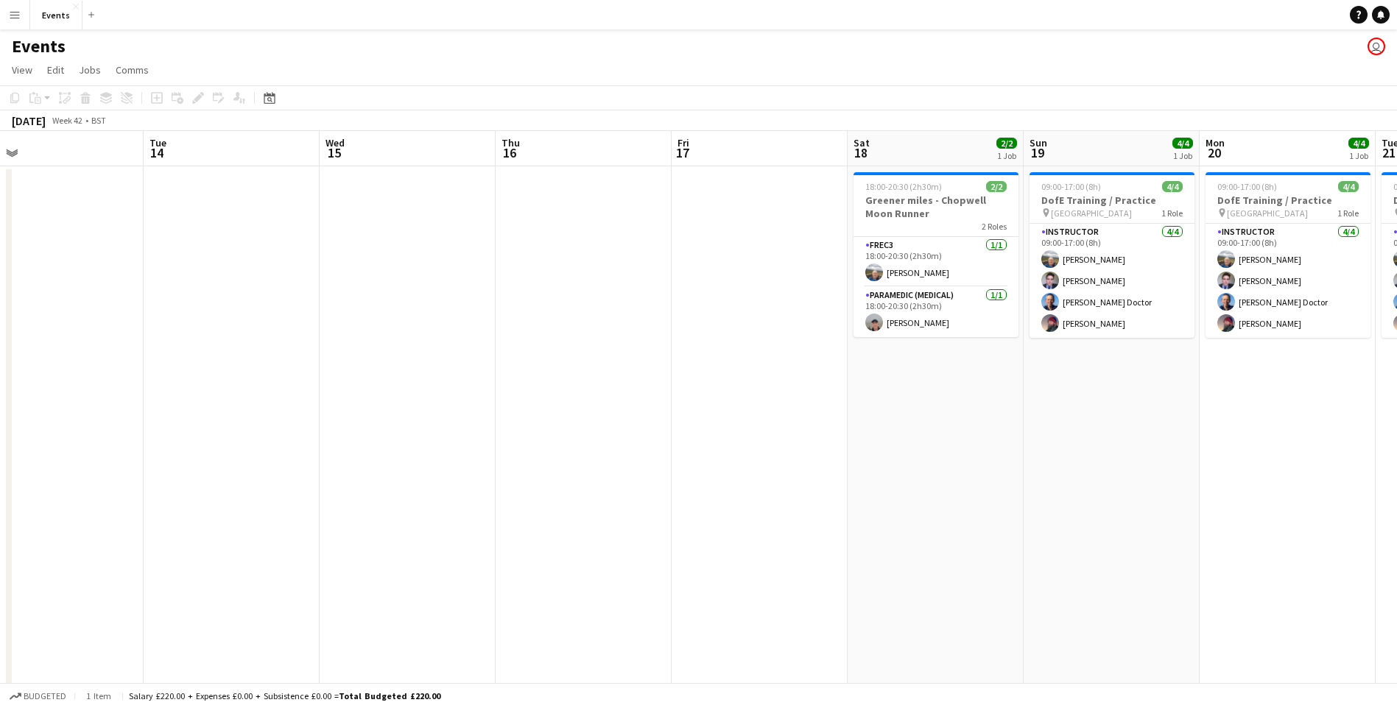
drag, startPoint x: 819, startPoint y: 214, endPoint x: 247, endPoint y: 260, distance: 574.0
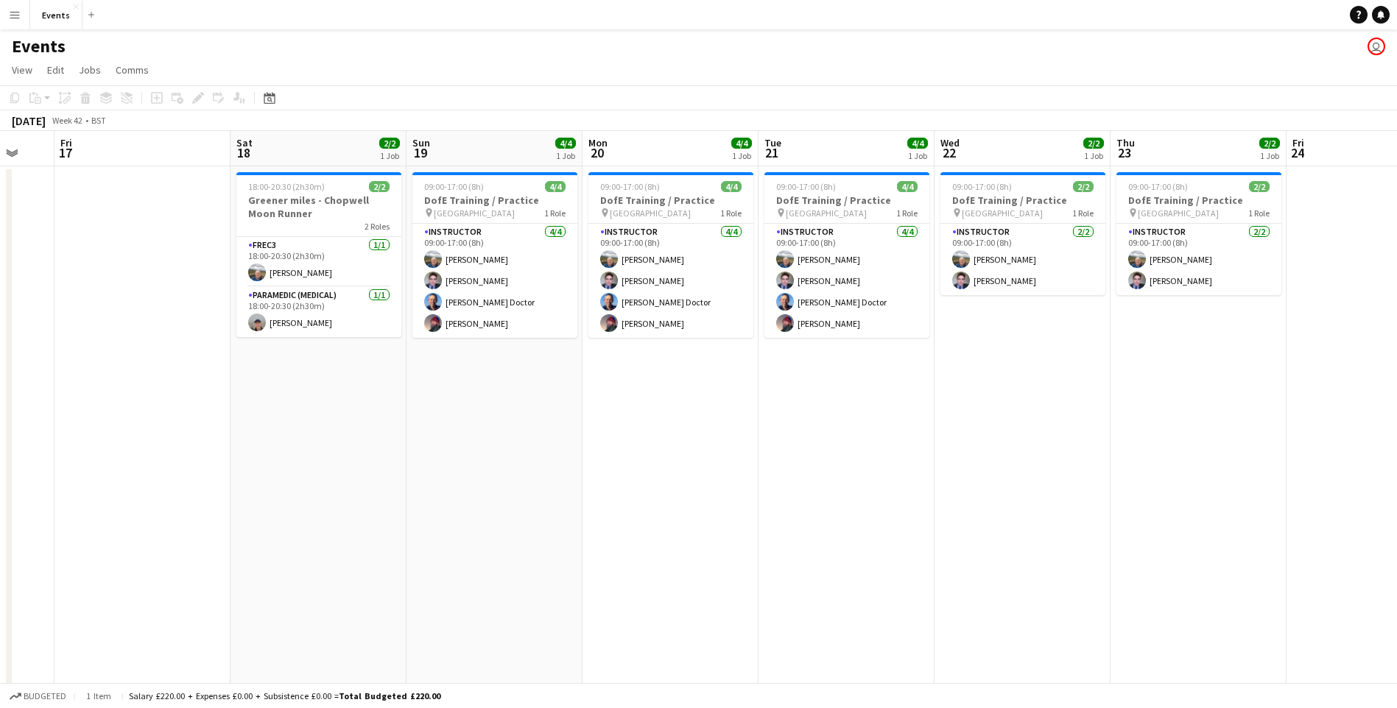
drag, startPoint x: 898, startPoint y: 288, endPoint x: 381, endPoint y: 449, distance: 541.5
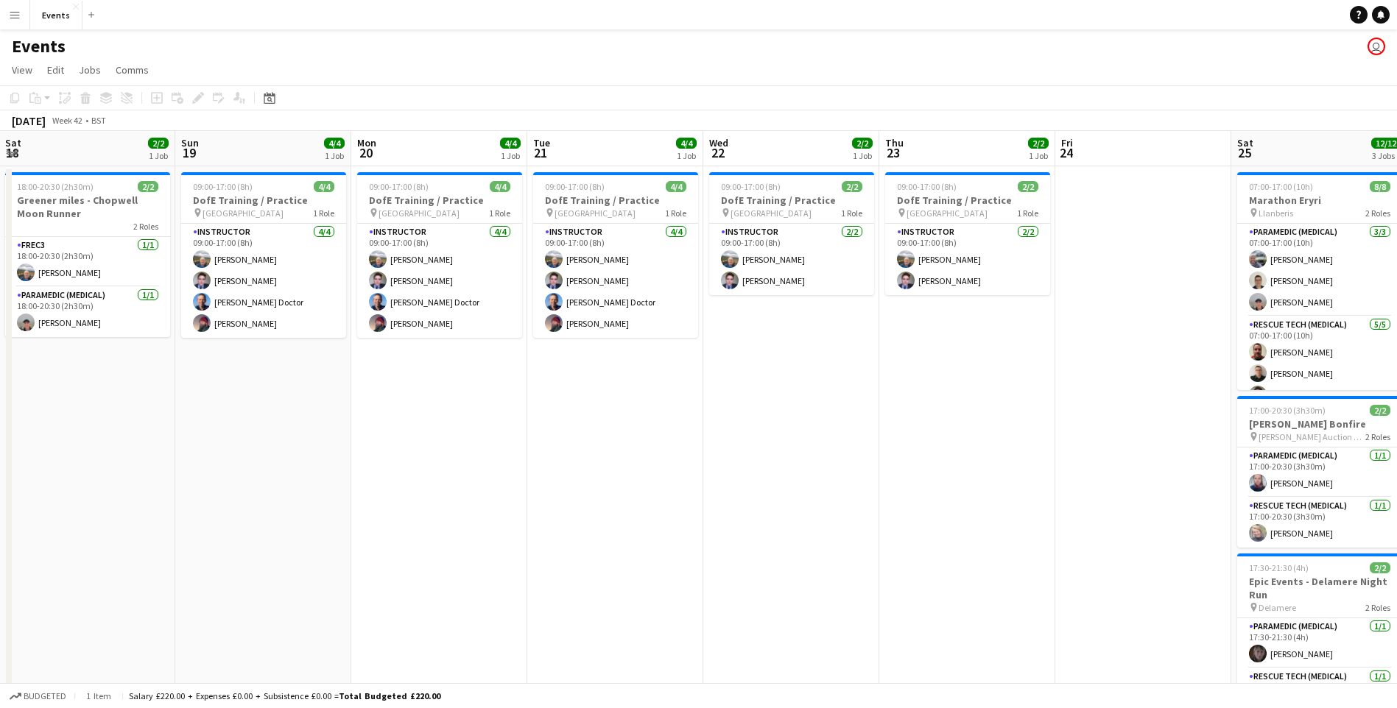
scroll to position [0, 328]
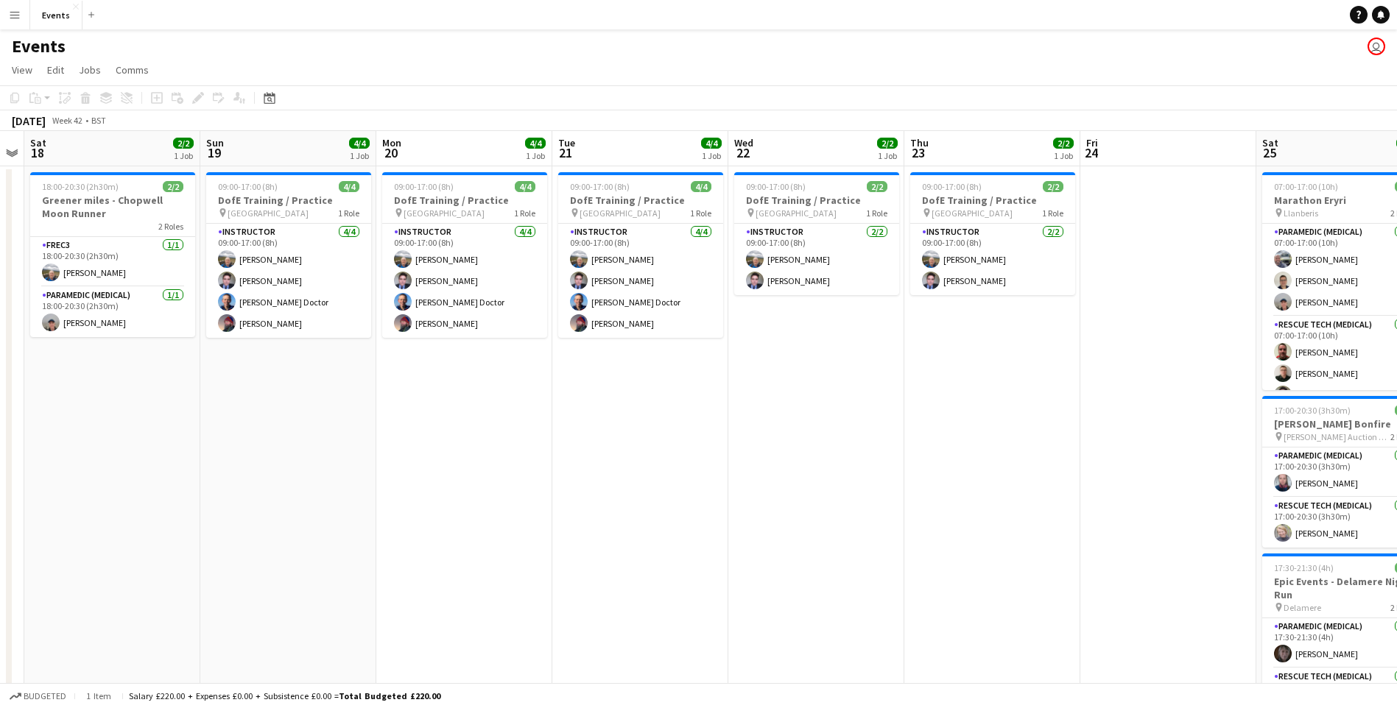
drag, startPoint x: 1025, startPoint y: 512, endPoint x: 911, endPoint y: 596, distance: 141.7
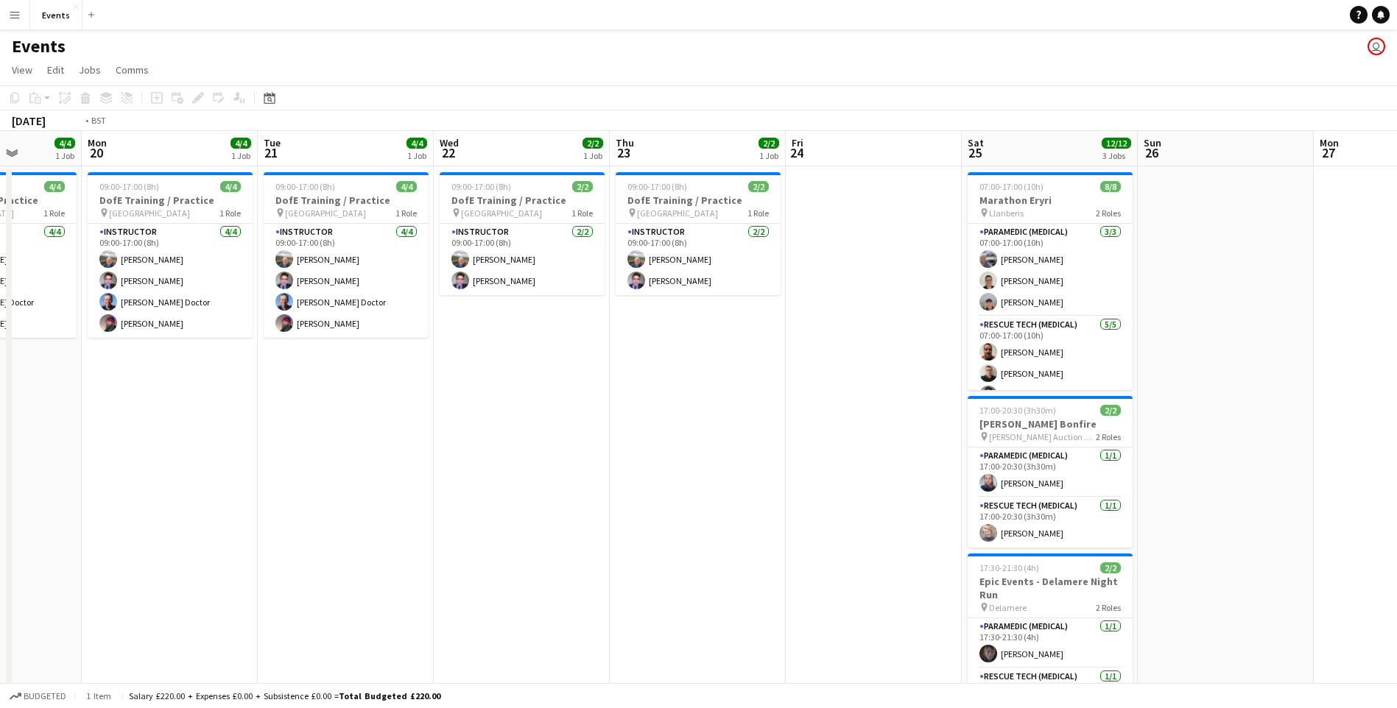
drag, startPoint x: 1065, startPoint y: 444, endPoint x: 474, endPoint y: 627, distance: 618.1
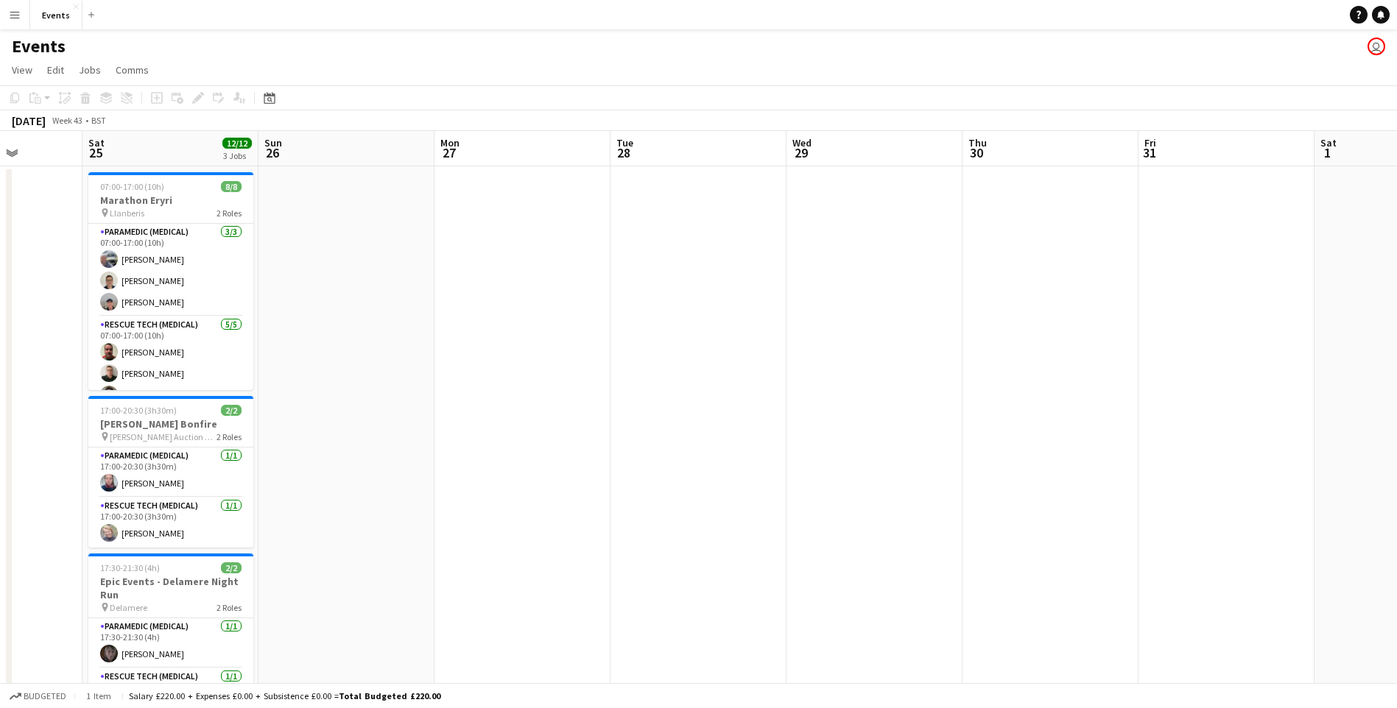
drag, startPoint x: 895, startPoint y: 533, endPoint x: 130, endPoint y: 534, distance: 764.3
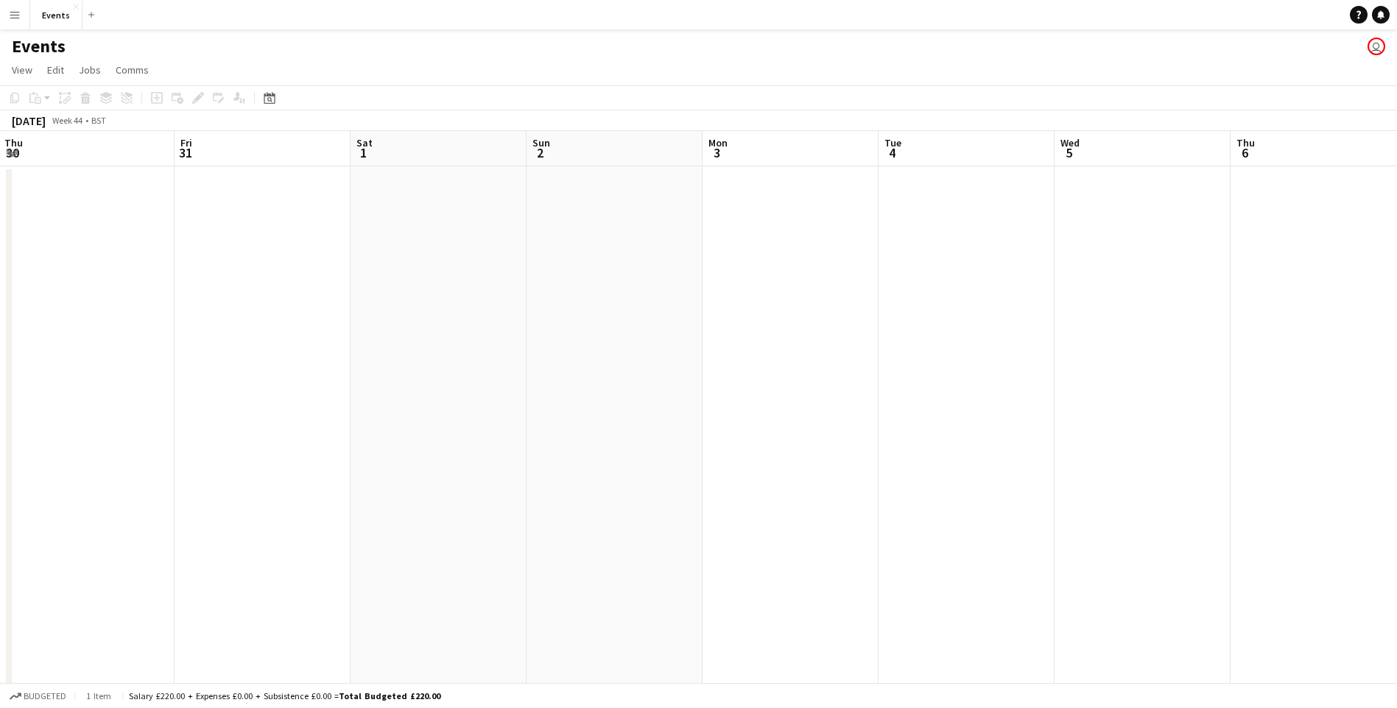
scroll to position [0, 535]
drag, startPoint x: 894, startPoint y: 415, endPoint x: 162, endPoint y: 508, distance: 737.8
drag, startPoint x: 677, startPoint y: 408, endPoint x: 593, endPoint y: 435, distance: 88.3
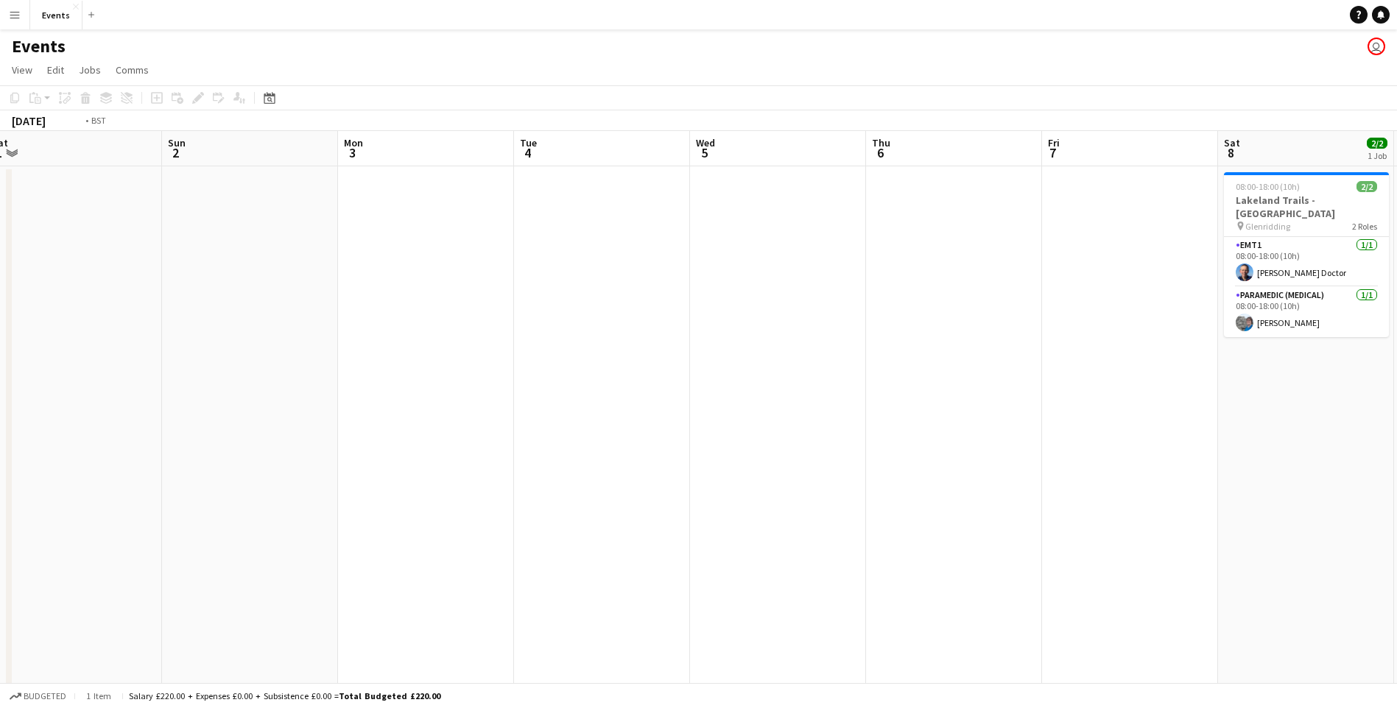
scroll to position [0, 466]
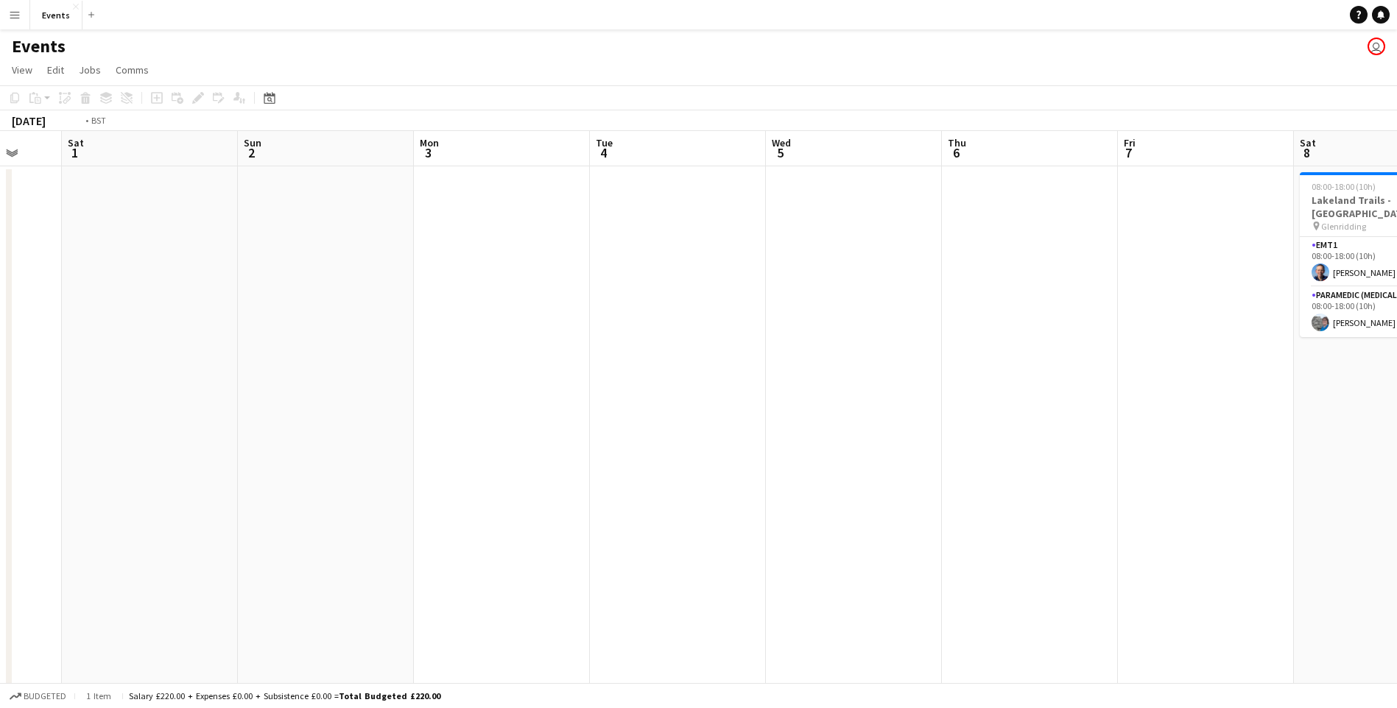
drag, startPoint x: 1105, startPoint y: 387, endPoint x: 317, endPoint y: 372, distance: 788.0
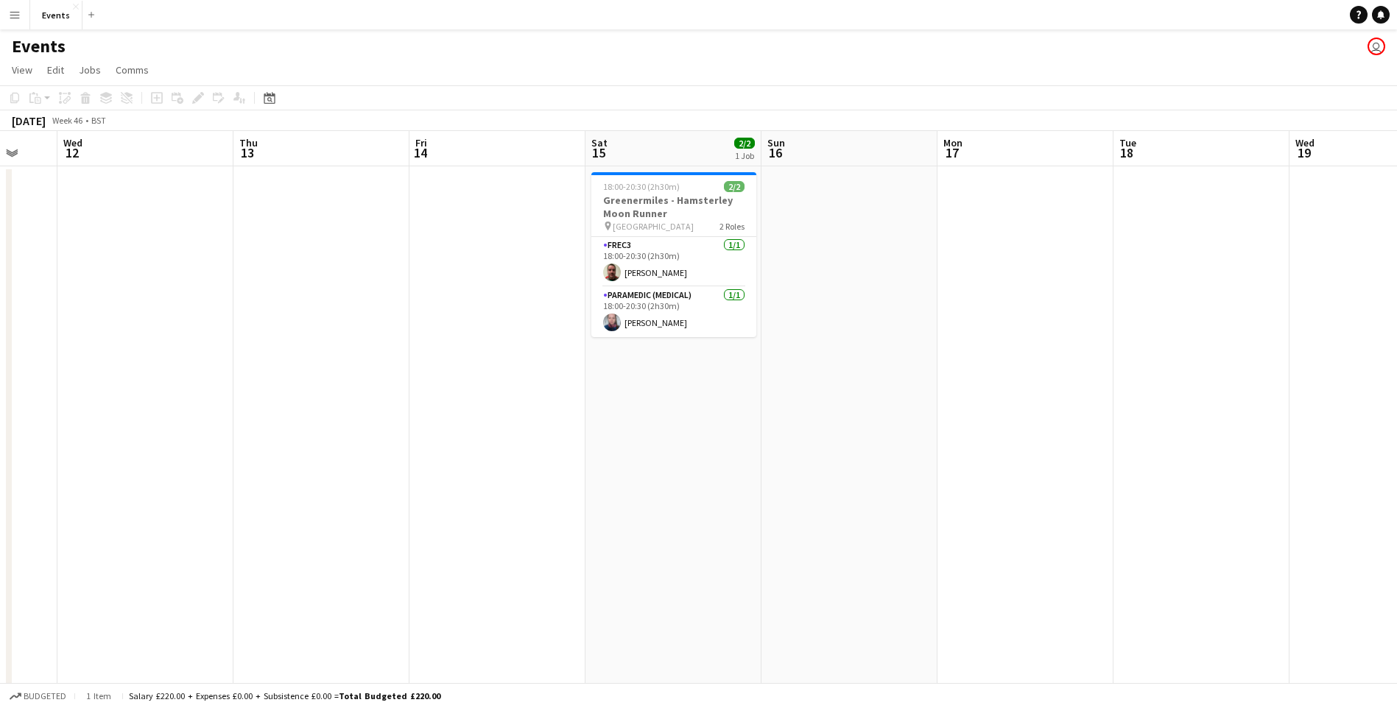
drag, startPoint x: 1180, startPoint y: 680, endPoint x: 170, endPoint y: 525, distance: 1022.1
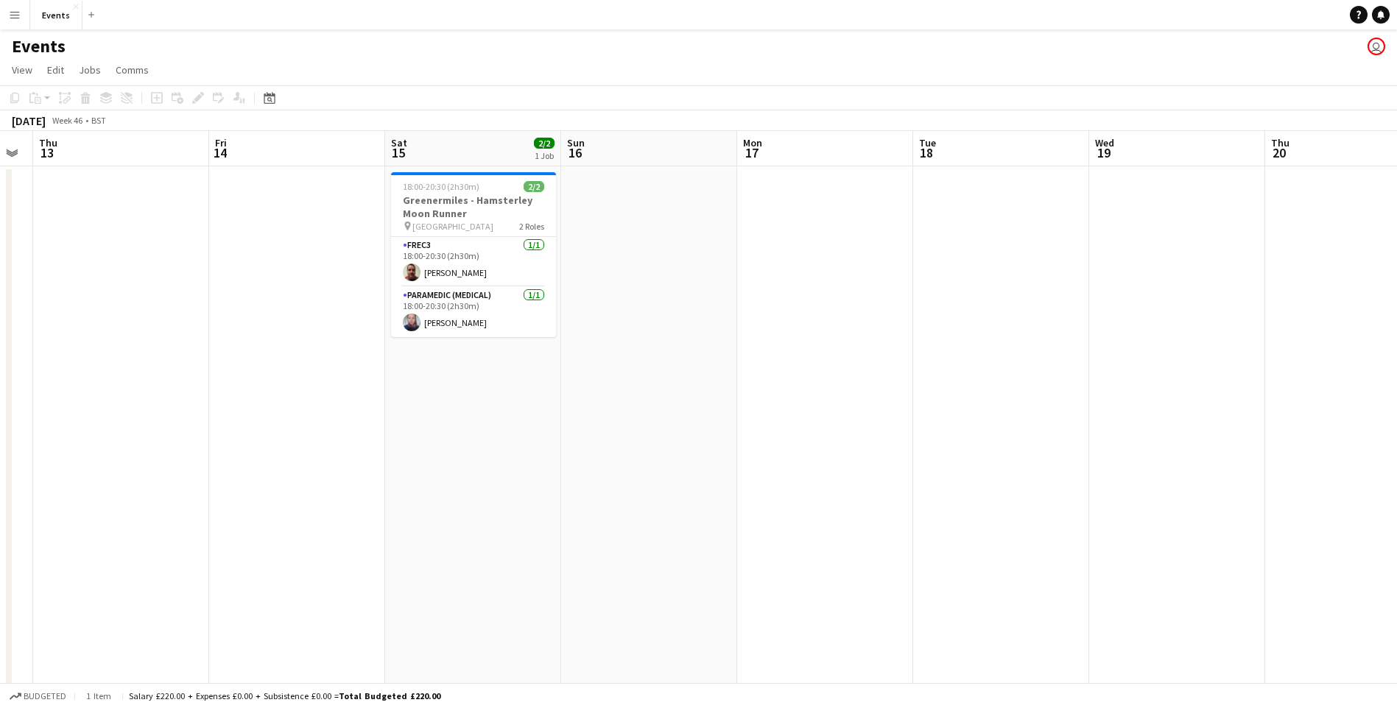
scroll to position [0, 511]
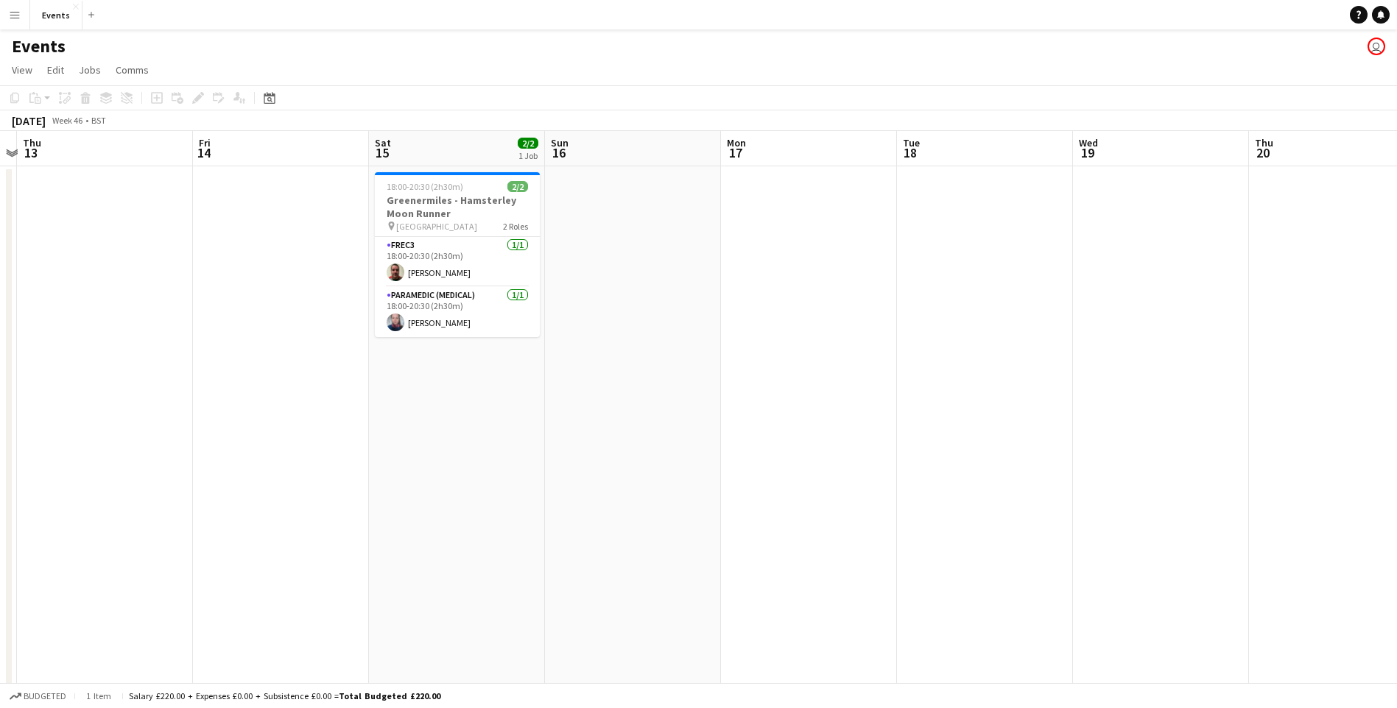
drag, startPoint x: 720, startPoint y: 321, endPoint x: 711, endPoint y: 314, distance: 12.1
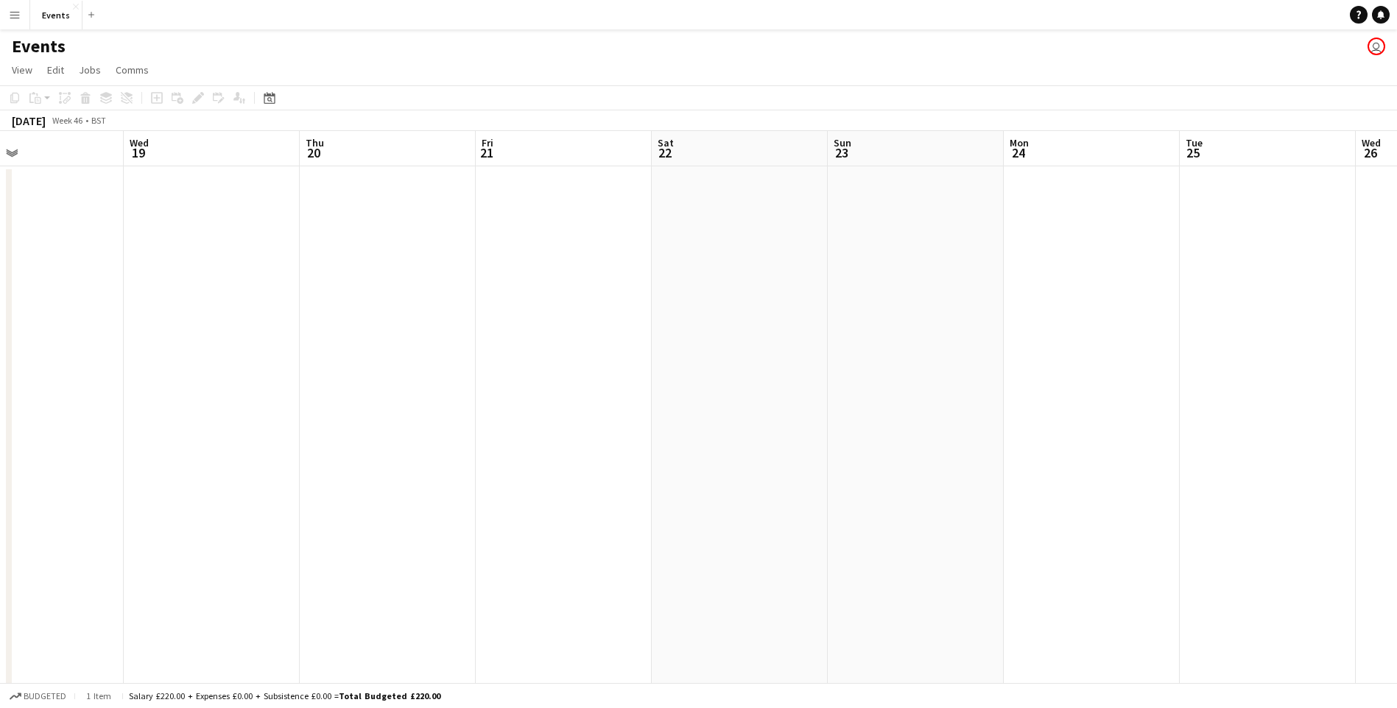
drag, startPoint x: 909, startPoint y: 310, endPoint x: 144, endPoint y: 501, distance: 788.6
drag, startPoint x: 1090, startPoint y: 365, endPoint x: 879, endPoint y: 265, distance: 233.2
drag, startPoint x: 1021, startPoint y: 256, endPoint x: 533, endPoint y: 380, distance: 503.8
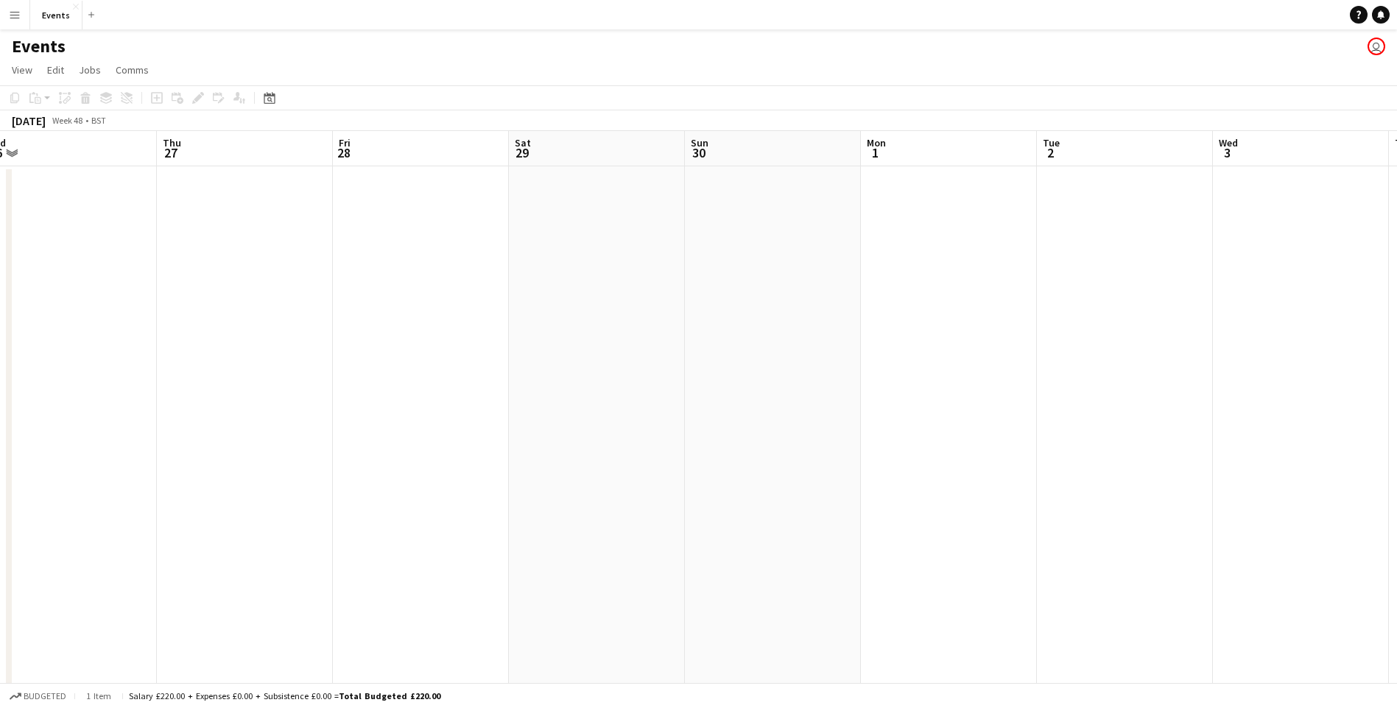
drag, startPoint x: 1079, startPoint y: 355, endPoint x: 289, endPoint y: 447, distance: 794.7
drag, startPoint x: 1328, startPoint y: 331, endPoint x: 542, endPoint y: 429, distance: 792.5
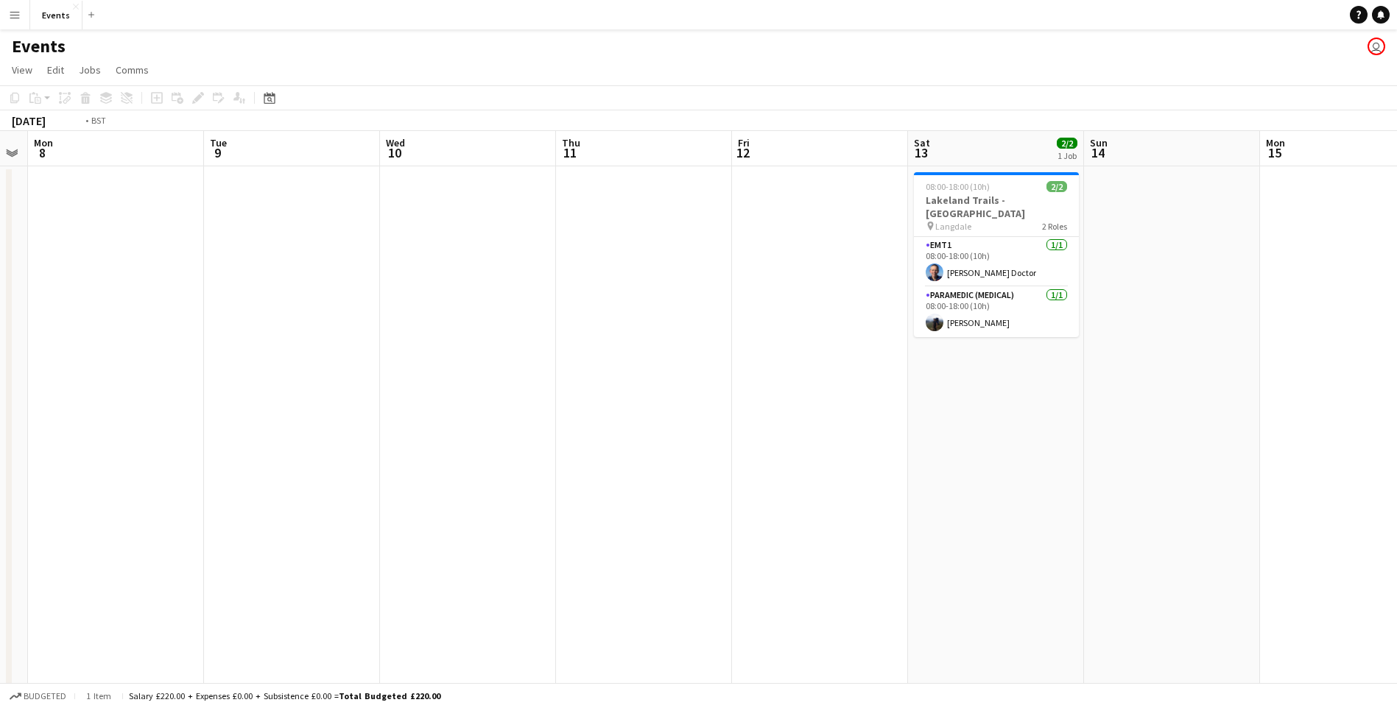
scroll to position [0, 436]
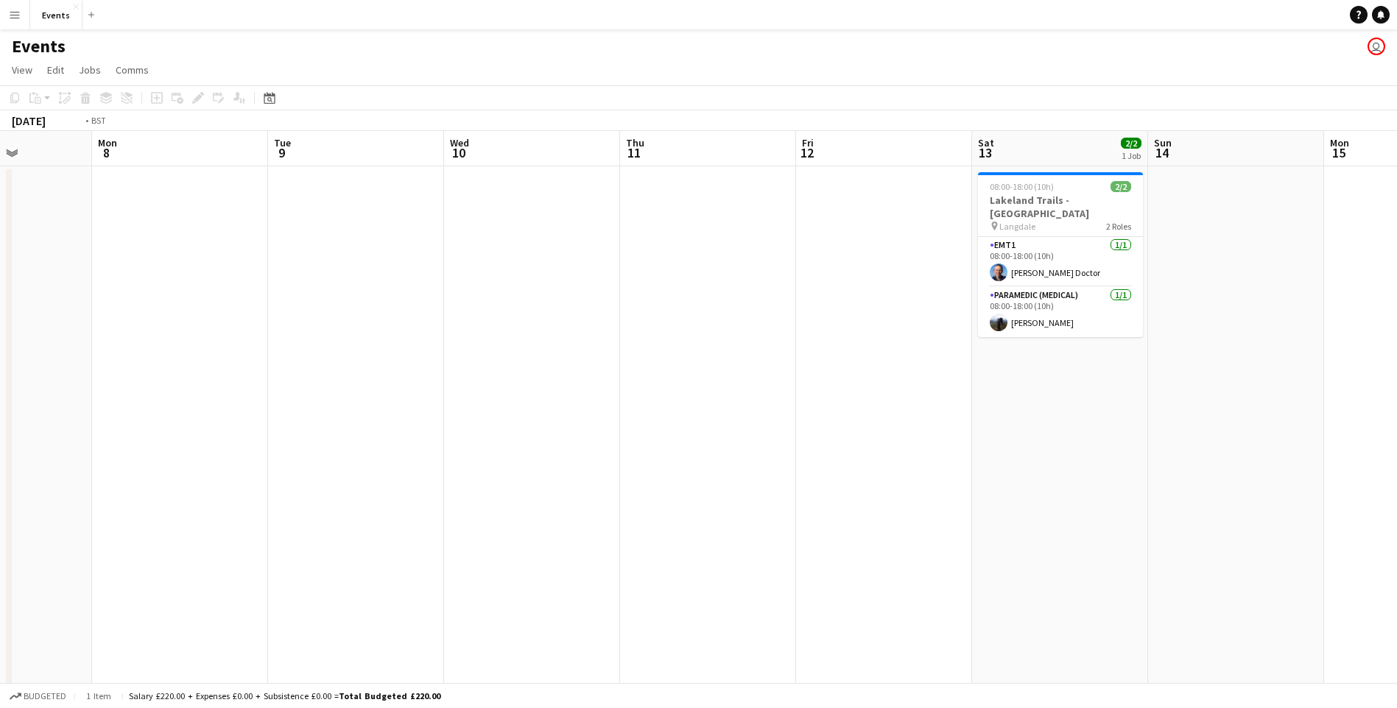
drag, startPoint x: 901, startPoint y: 339, endPoint x: 516, endPoint y: 458, distance: 402.2
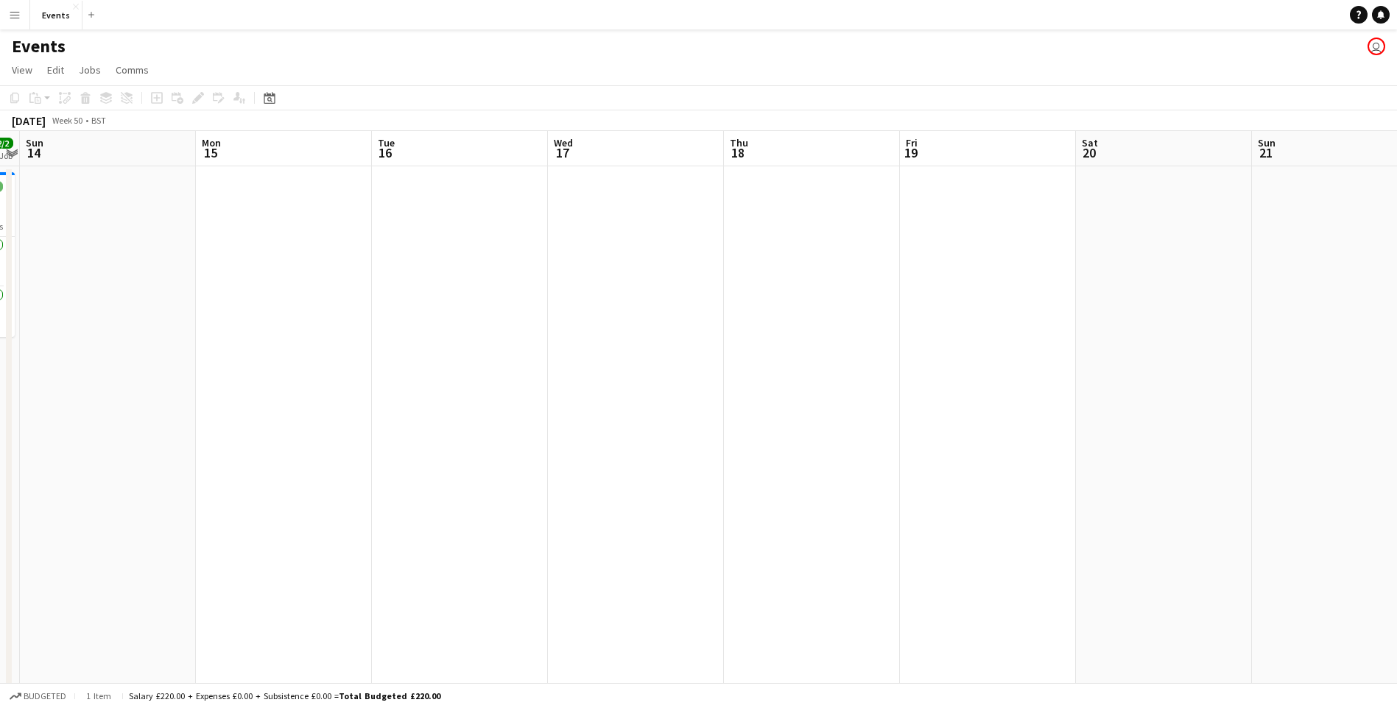
drag, startPoint x: 1166, startPoint y: 521, endPoint x: 390, endPoint y: 307, distance: 805.1
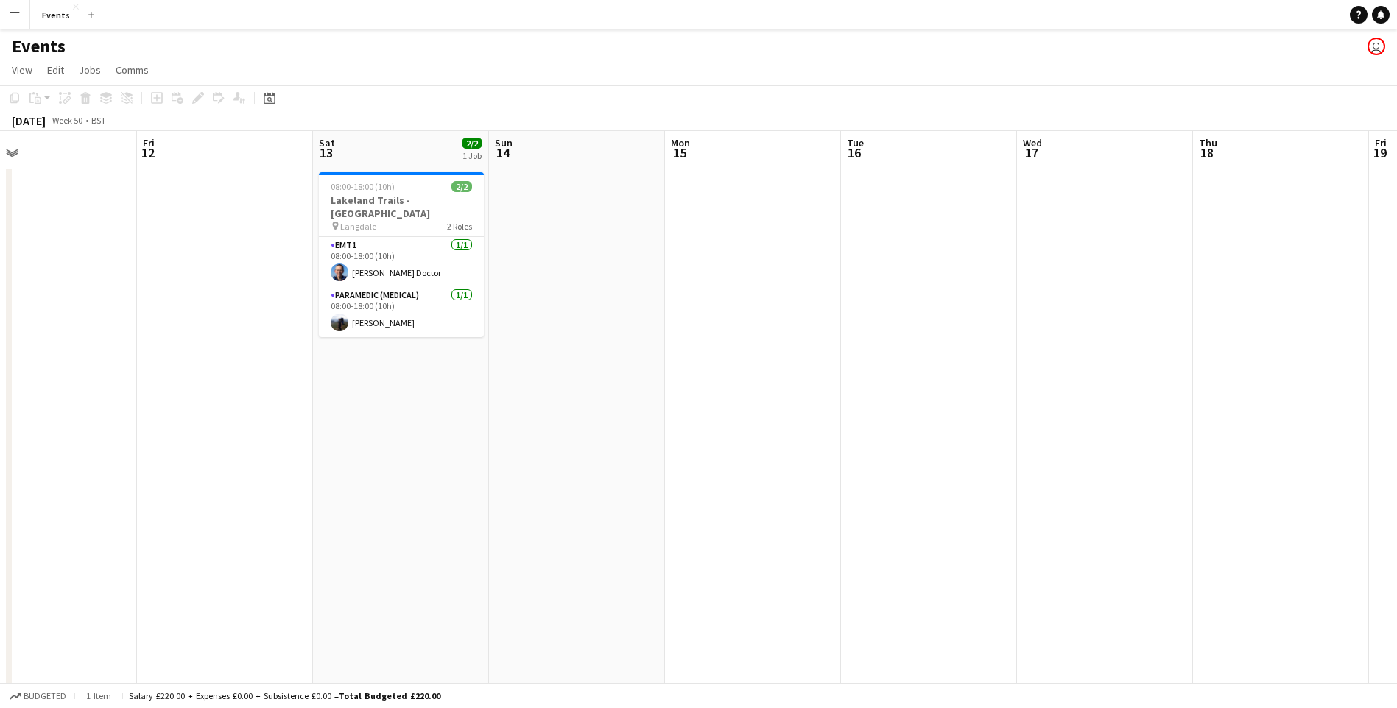
scroll to position [0, 337]
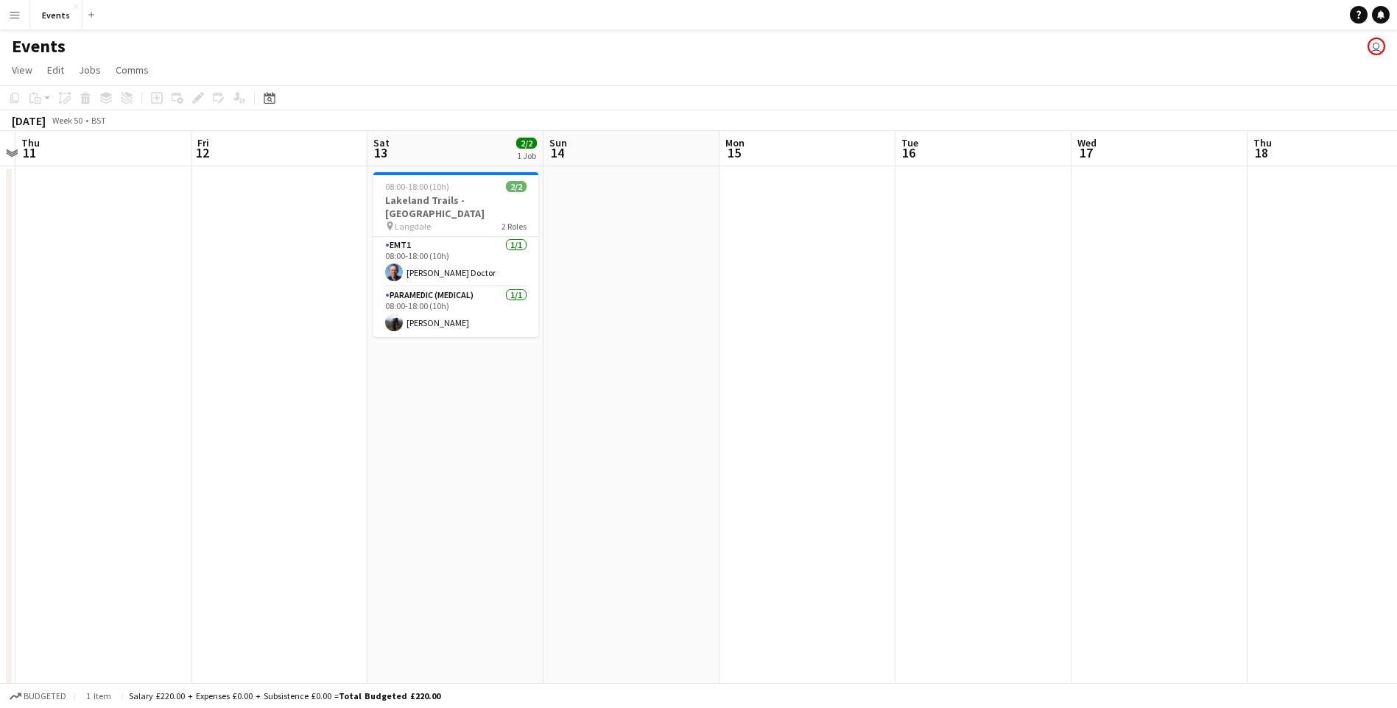
drag, startPoint x: 719, startPoint y: 466, endPoint x: 1241, endPoint y: 428, distance: 523.5
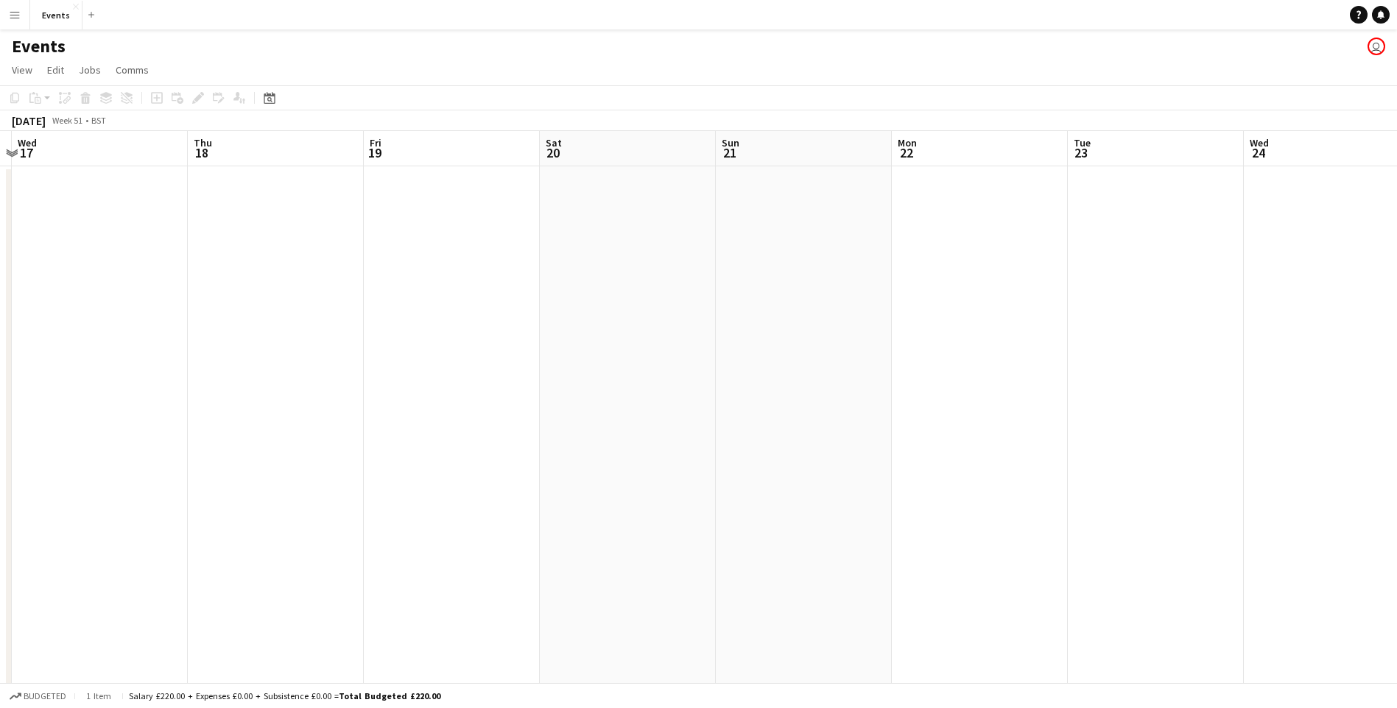
drag, startPoint x: 1137, startPoint y: 624, endPoint x: 90, endPoint y: 349, distance: 1082.7
drag, startPoint x: 828, startPoint y: 375, endPoint x: 40, endPoint y: 201, distance: 806.1
drag, startPoint x: 325, startPoint y: 309, endPoint x: 267, endPoint y: 330, distance: 61.7
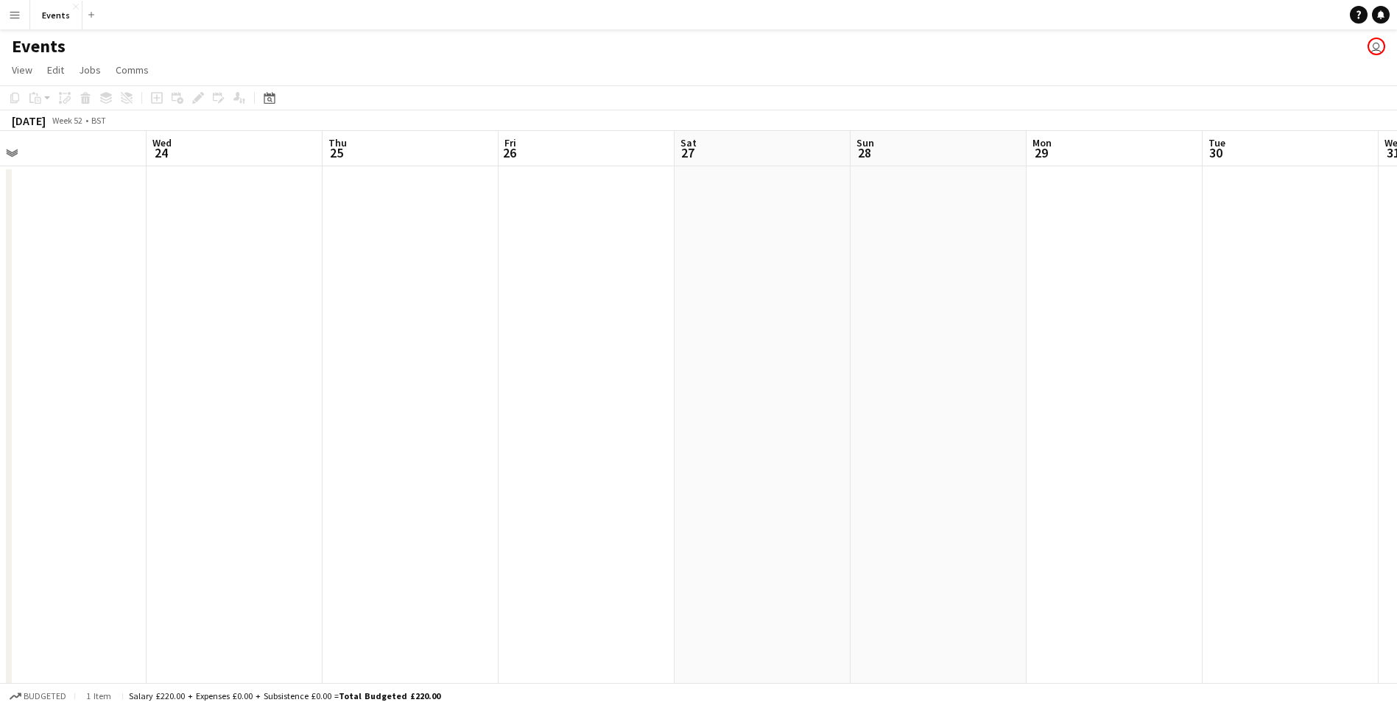
drag, startPoint x: 1222, startPoint y: 74, endPoint x: 398, endPoint y: 163, distance: 828.0
